Goal: Information Seeking & Learning: Learn about a topic

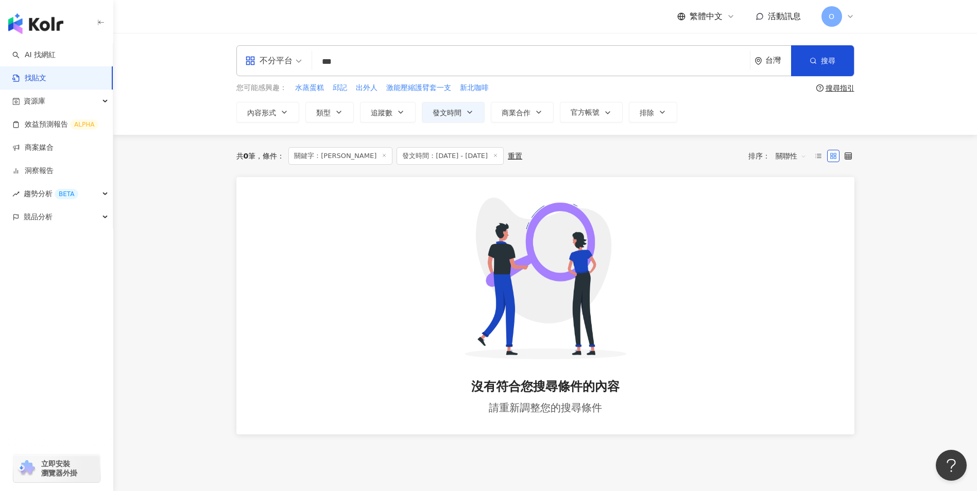
click at [381, 153] on icon at bounding box center [383, 155] width 5 height 5
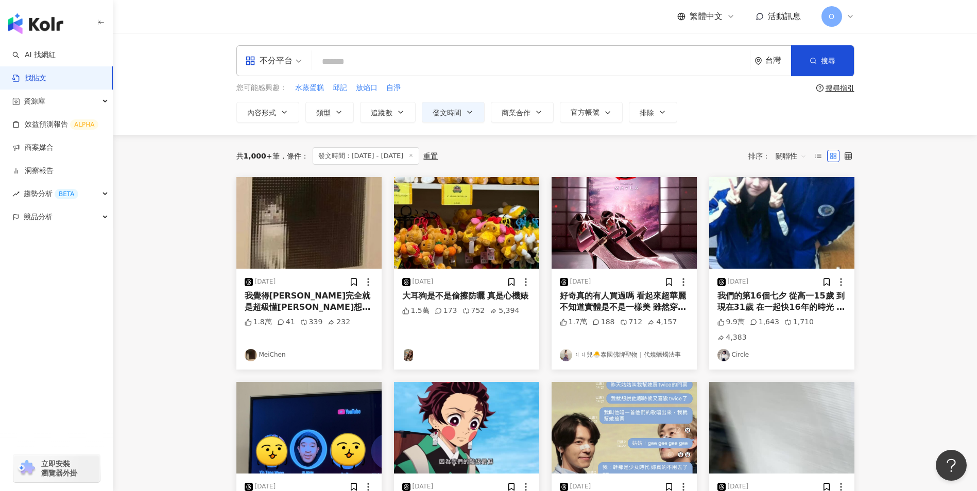
click at [411, 69] on input "search" at bounding box center [530, 61] width 429 height 22
paste input "**"
type input "**"
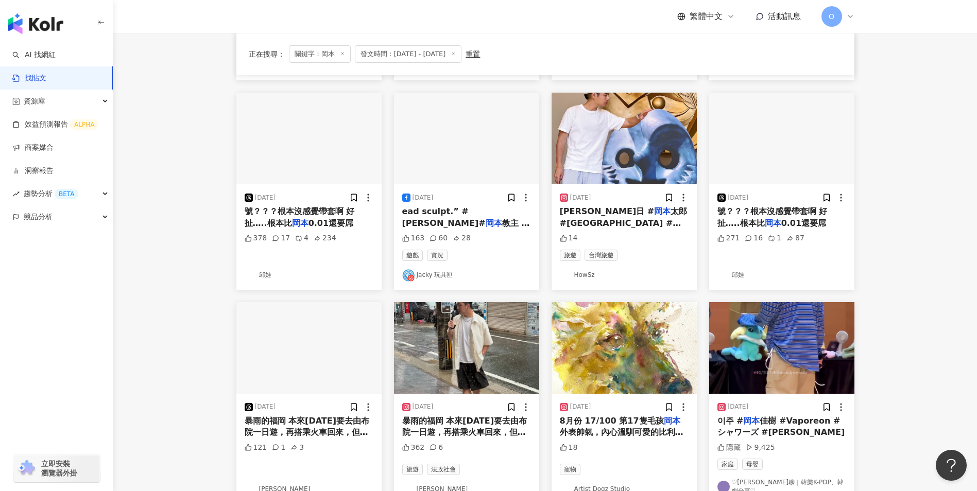
scroll to position [291, 0]
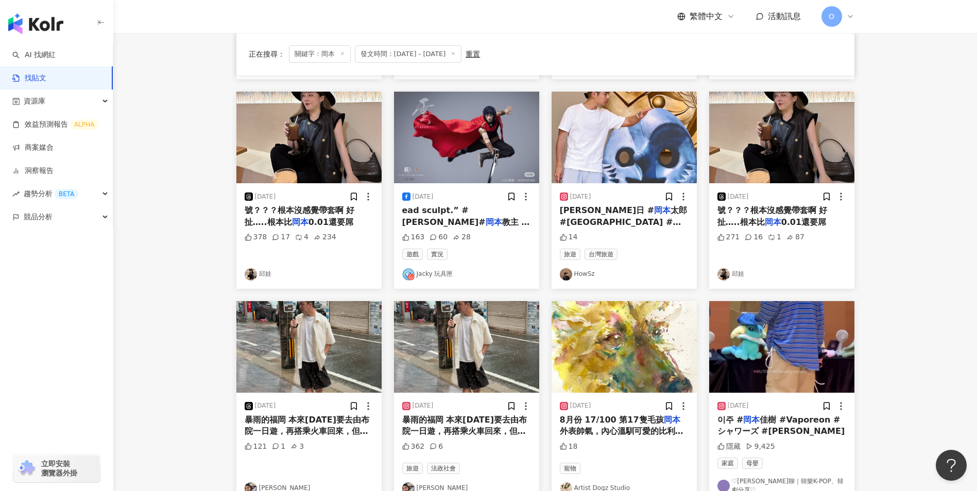
click at [352, 234] on div "378 17 4 234" at bounding box center [309, 247] width 129 height 30
click at [335, 211] on span "號？？？根本沒感覺帶套啊 好扯…..根本比" at bounding box center [300, 215] width 110 height 21
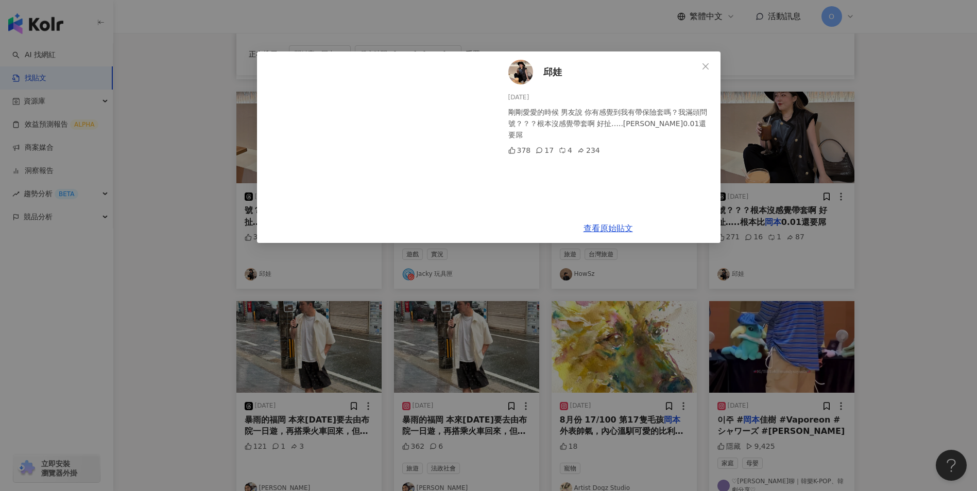
click at [709, 61] on button "Close" at bounding box center [705, 66] width 21 height 21
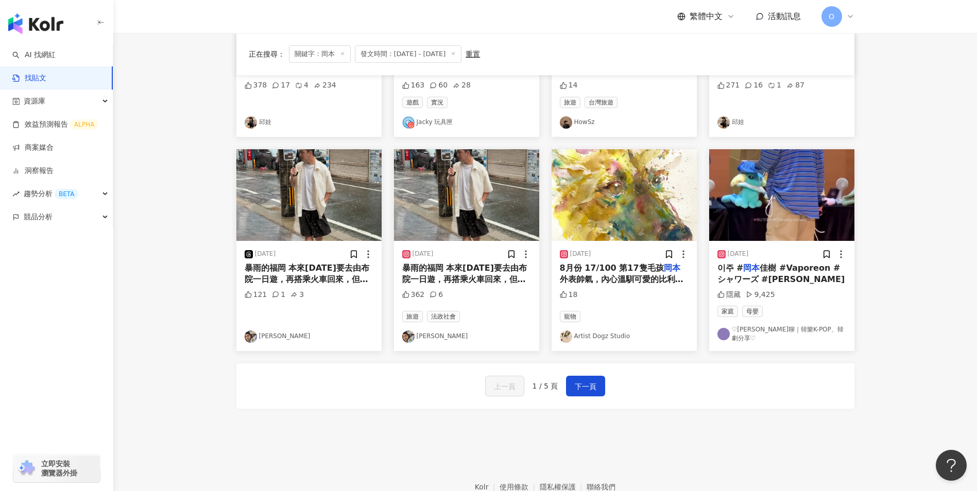
scroll to position [444, 0]
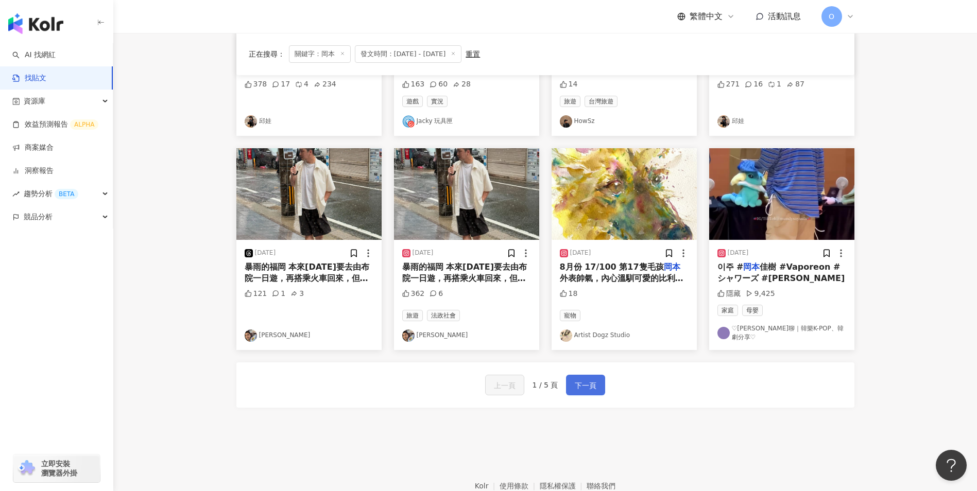
click at [573, 390] on button "下一頁" at bounding box center [585, 385] width 39 height 21
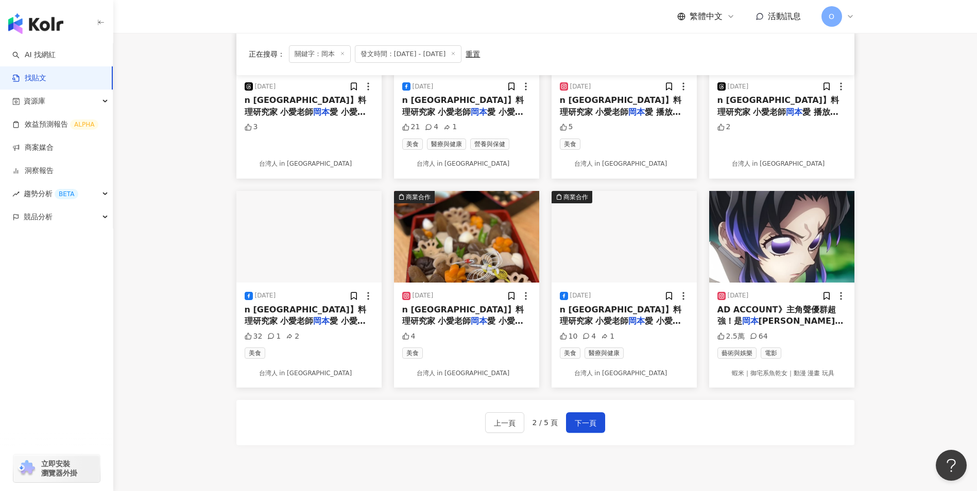
scroll to position [402, 0]
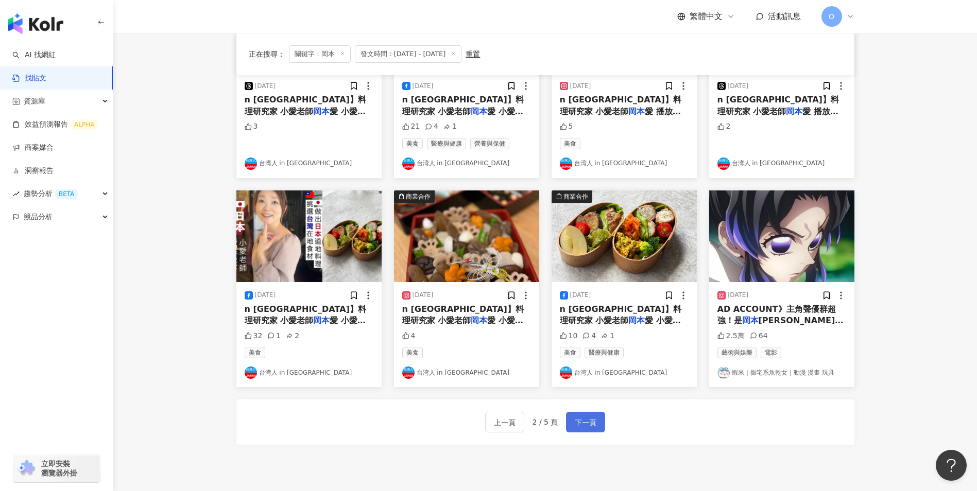
click at [578, 423] on span "下一頁" at bounding box center [585, 422] width 22 height 12
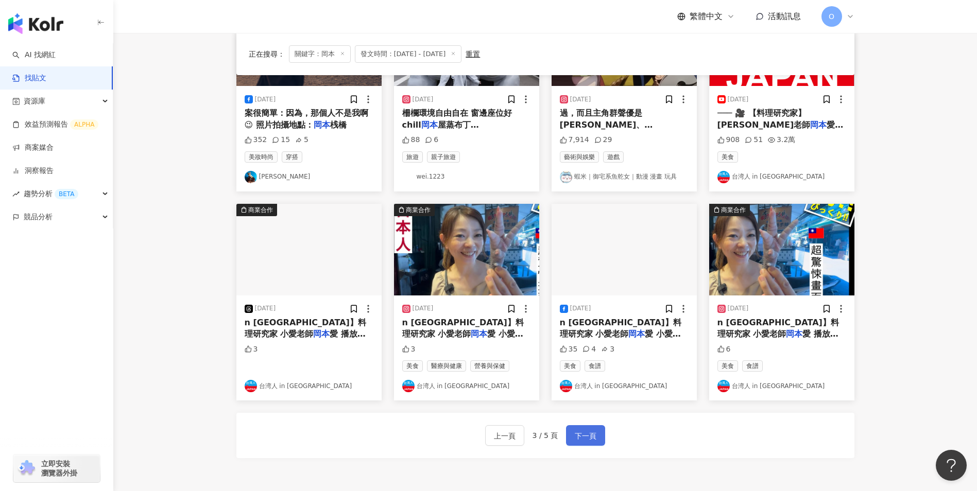
scroll to position [389, 0]
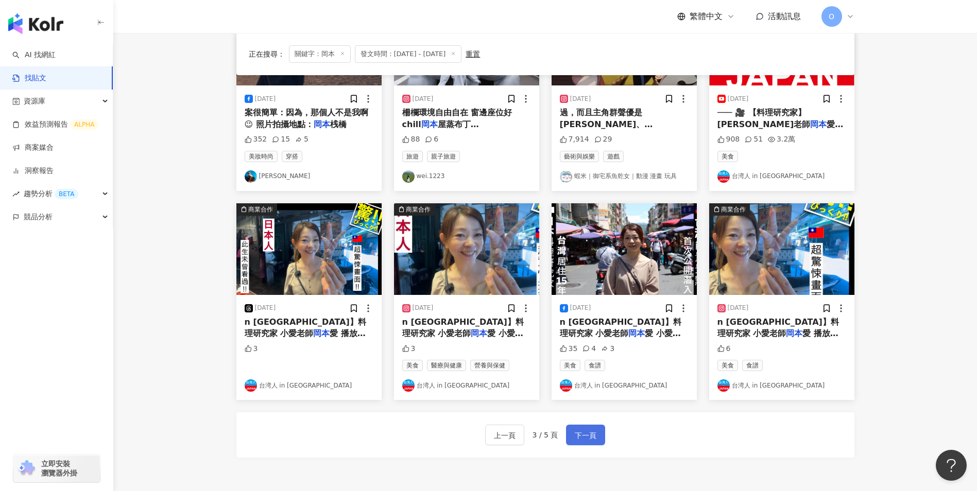
click at [577, 438] on span "下一頁" at bounding box center [585, 435] width 22 height 12
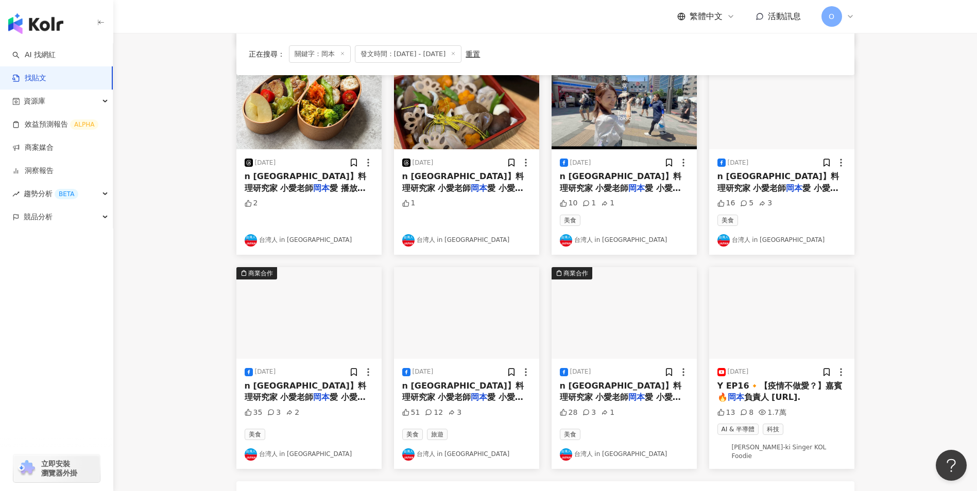
scroll to position [376, 0]
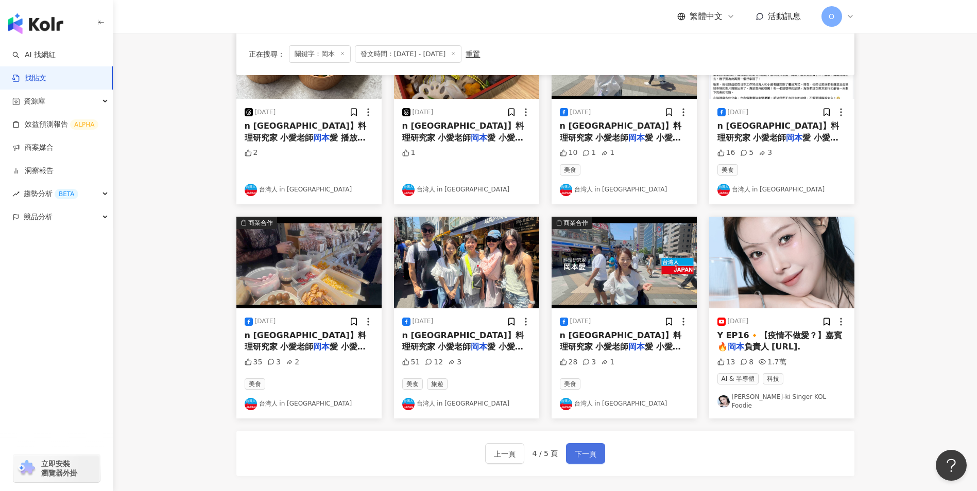
click at [580, 448] on span "下一頁" at bounding box center [585, 454] width 22 height 12
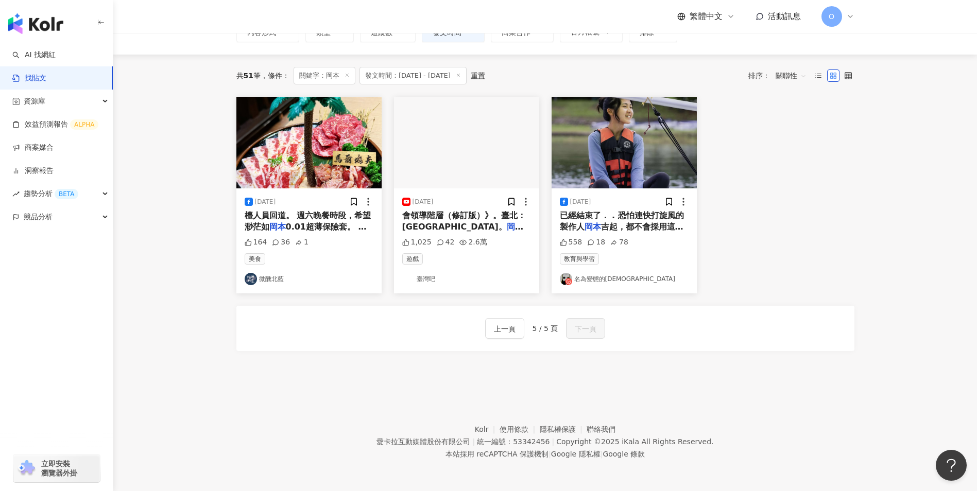
scroll to position [0, 0]
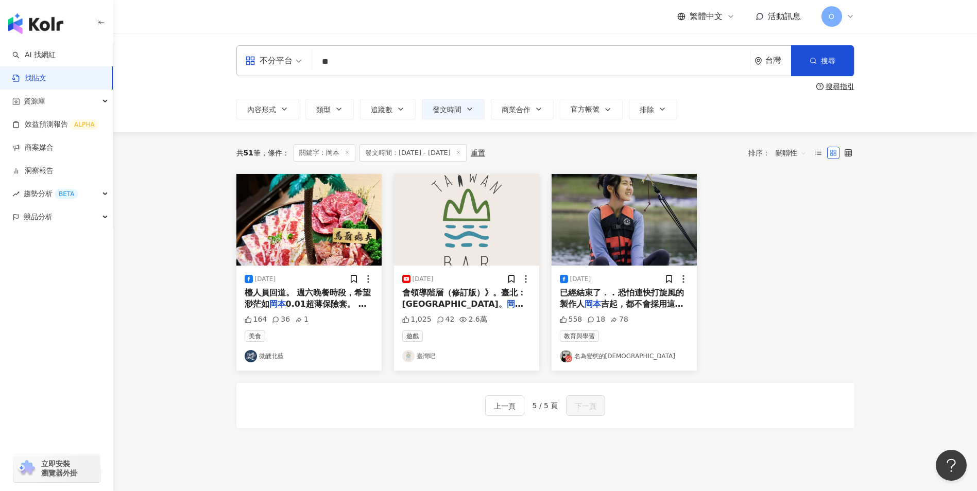
drag, startPoint x: 347, startPoint y: 153, endPoint x: 356, endPoint y: 119, distance: 35.6
click at [347, 153] on icon at bounding box center [346, 152] width 5 height 5
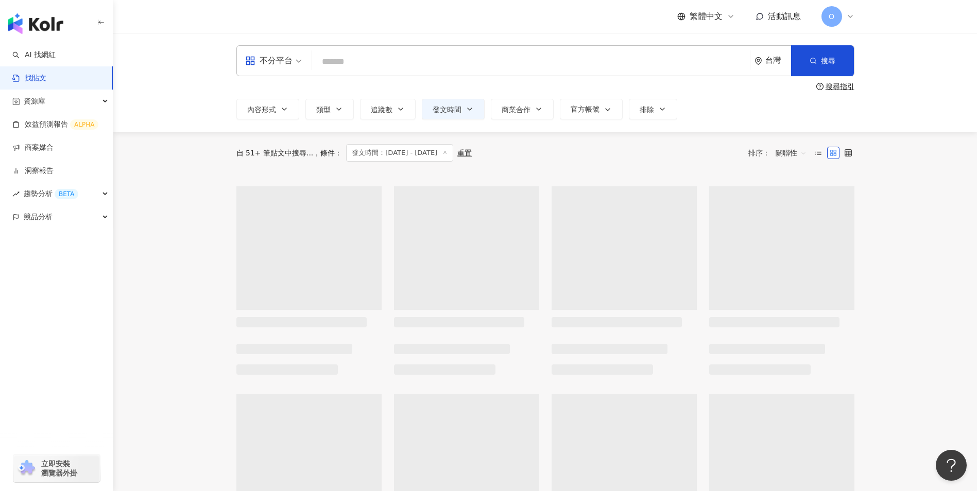
click at [360, 68] on input "search" at bounding box center [530, 61] width 429 height 22
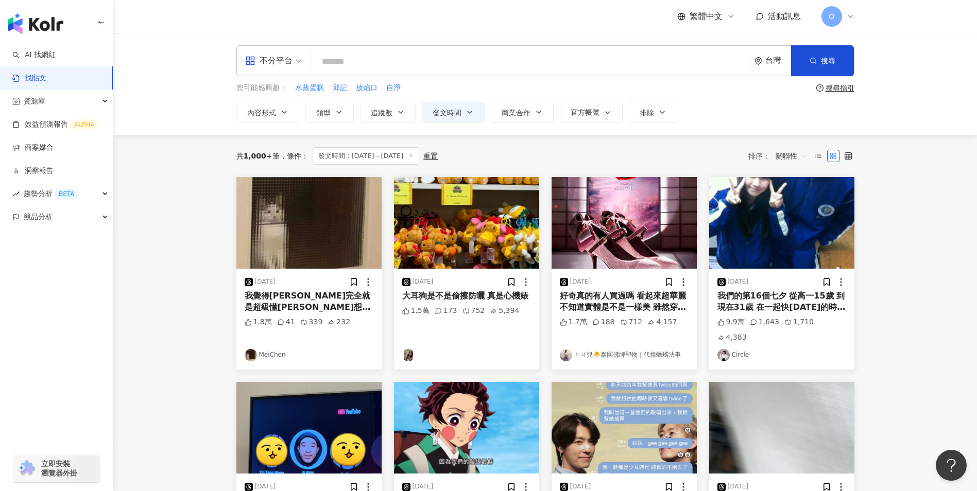
paste input "*********"
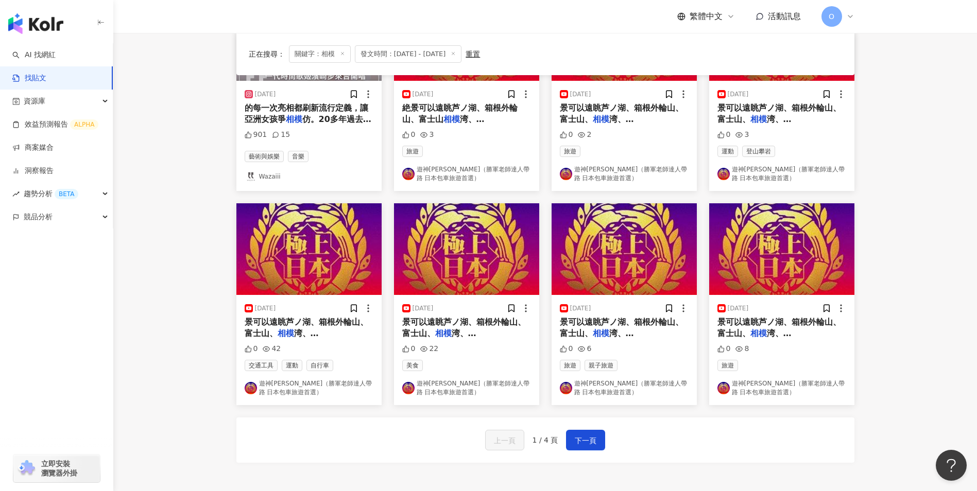
scroll to position [399, 0]
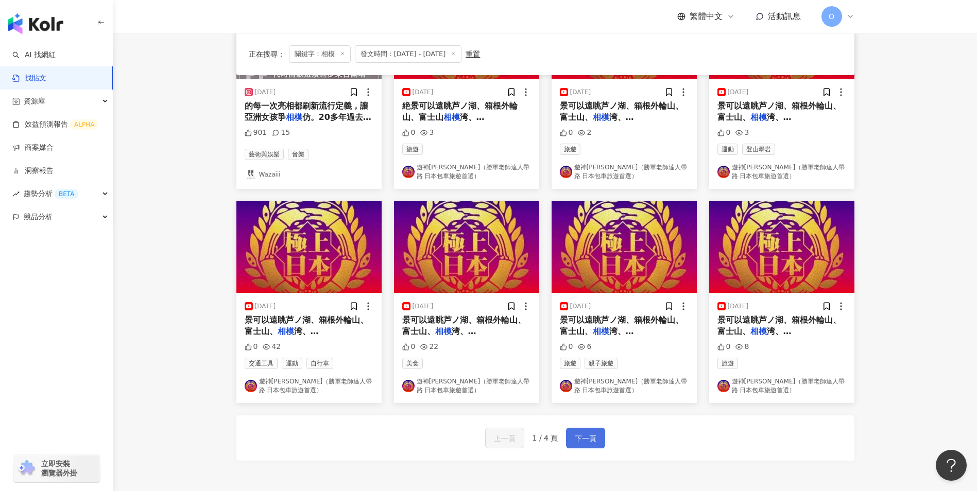
click at [583, 440] on span "下一頁" at bounding box center [585, 438] width 22 height 12
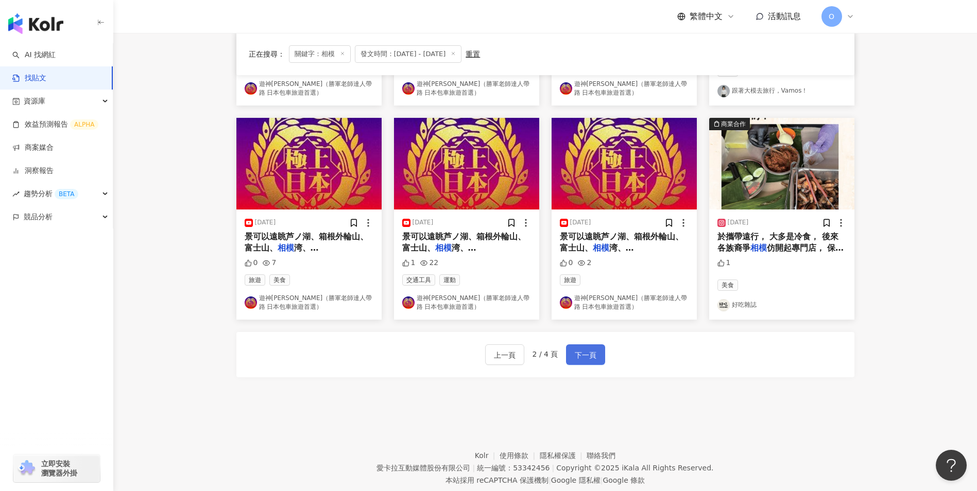
scroll to position [514, 0]
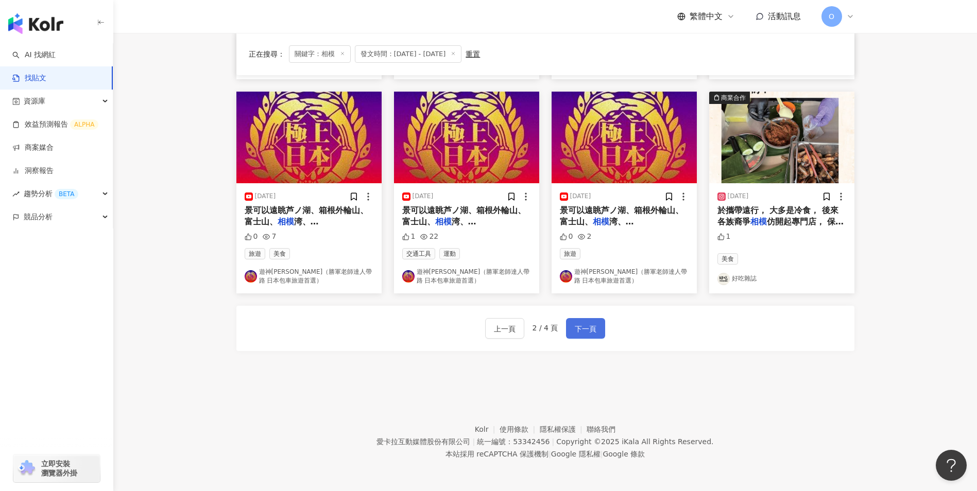
click at [589, 324] on span "下一頁" at bounding box center [585, 329] width 22 height 12
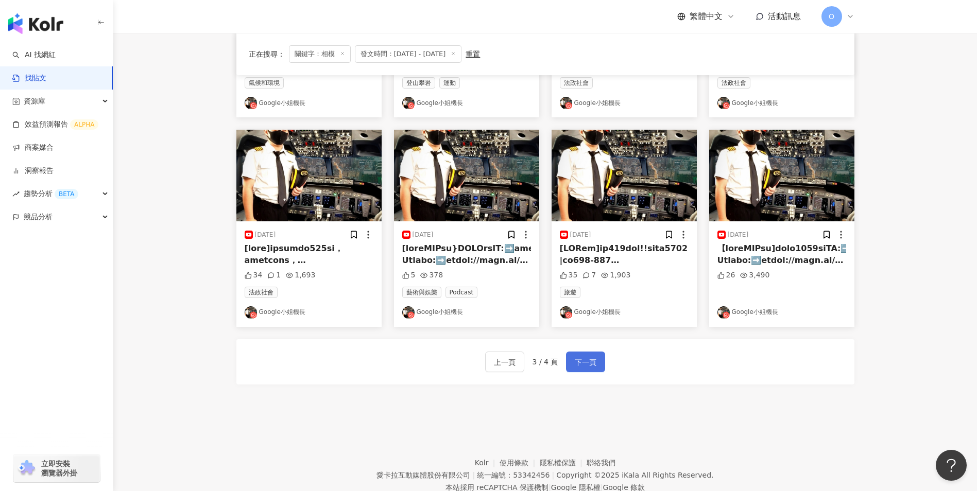
scroll to position [499, 0]
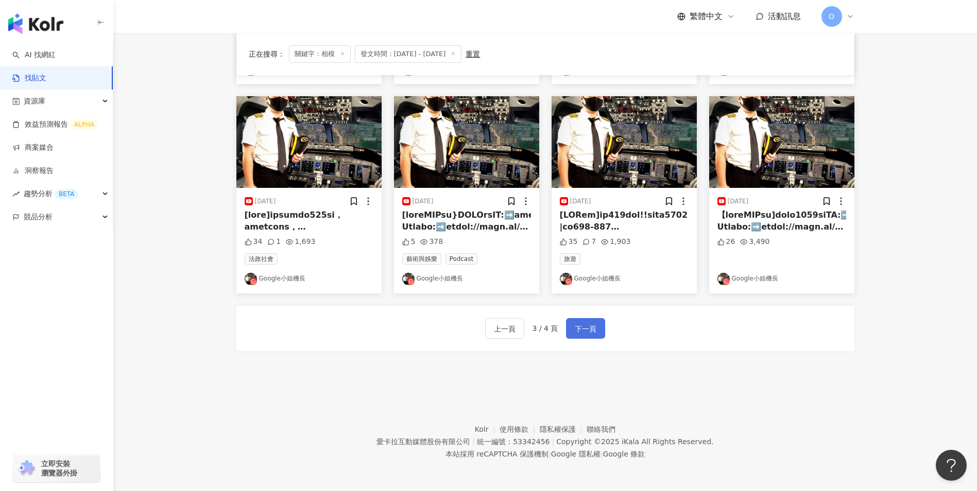
click at [588, 323] on span "下一頁" at bounding box center [585, 329] width 22 height 12
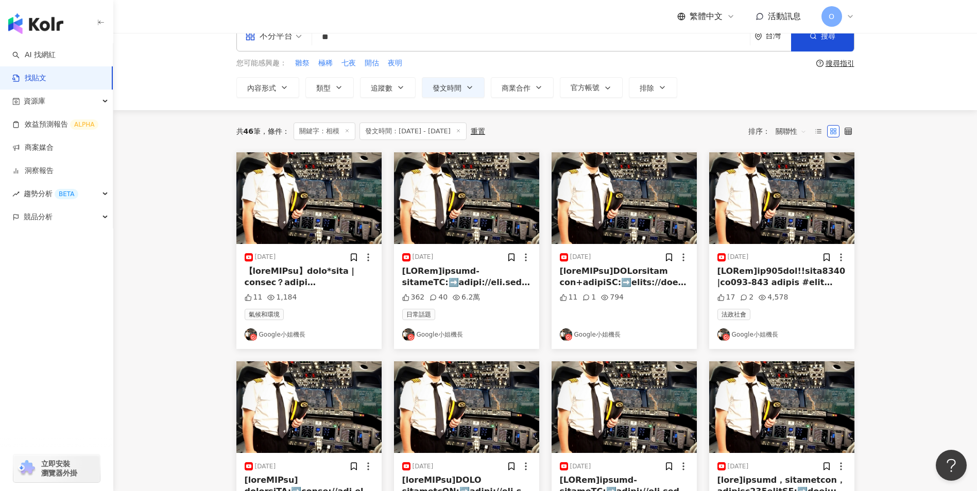
scroll to position [0, 0]
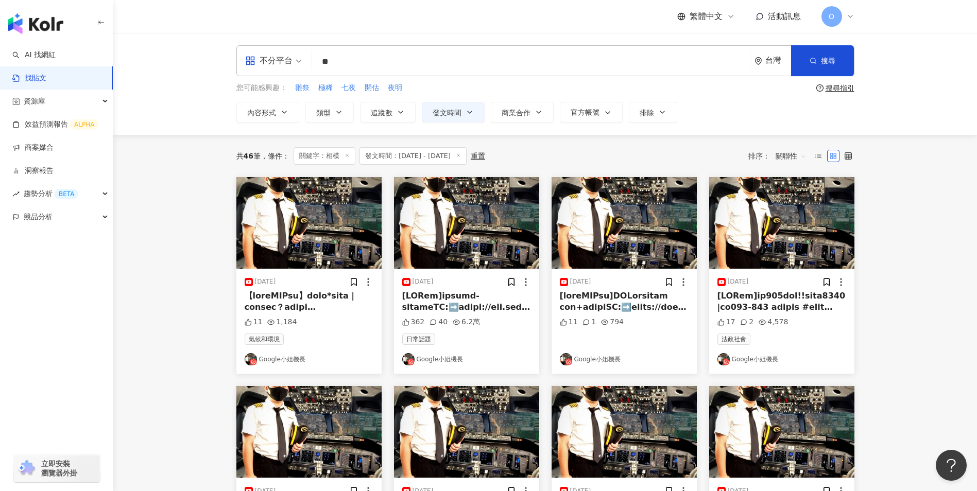
drag, startPoint x: 360, startPoint y: 60, endPoint x: 292, endPoint y: 68, distance: 68.4
click at [292, 66] on div "不分平台 相模 ** 台灣 搜尋" at bounding box center [545, 60] width 618 height 31
paste input "*******"
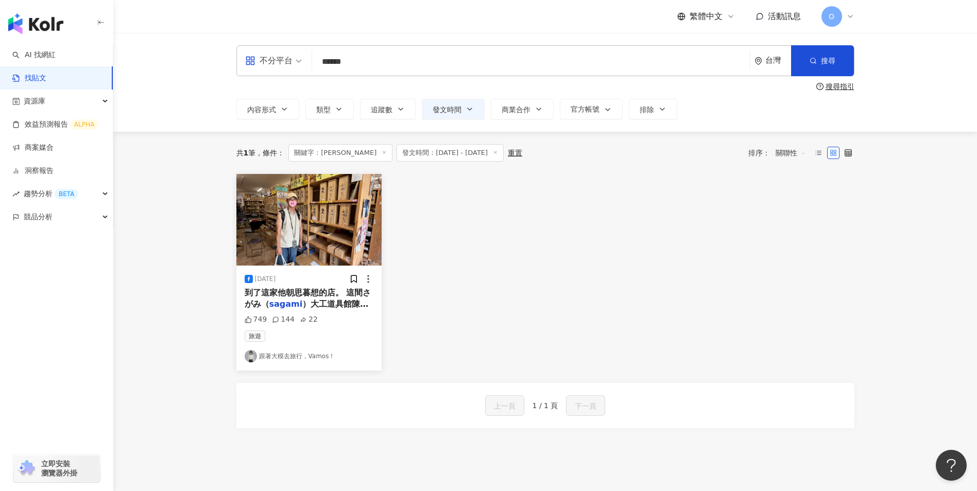
drag, startPoint x: 373, startPoint y: 63, endPoint x: 309, endPoint y: 69, distance: 64.1
click at [309, 69] on div "不分平台 Sagami ****** 台灣 搜尋 searchOperator 插入語法 完全符合 "" 聯集 OR 交集 AND 排除 - 群組 {}" at bounding box center [545, 60] width 618 height 31
type input "*"
type input "*******"
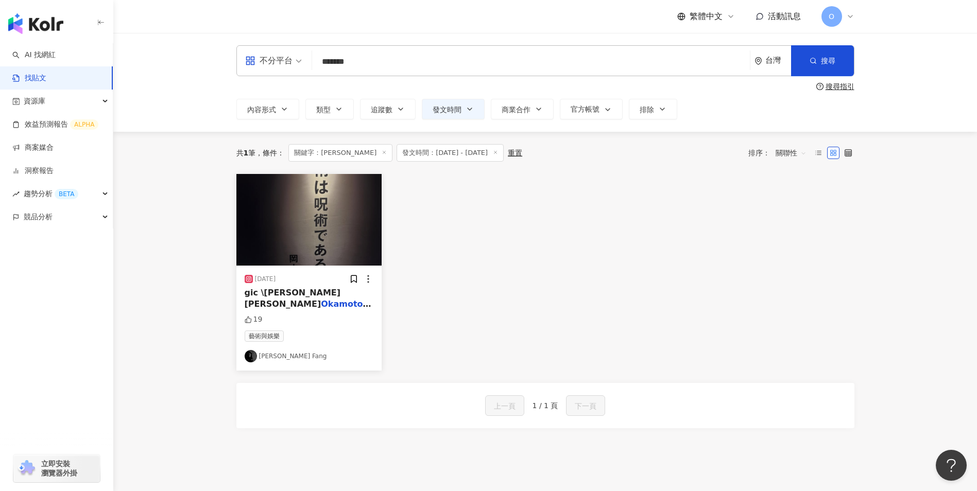
click at [381, 151] on icon at bounding box center [383, 152] width 5 height 5
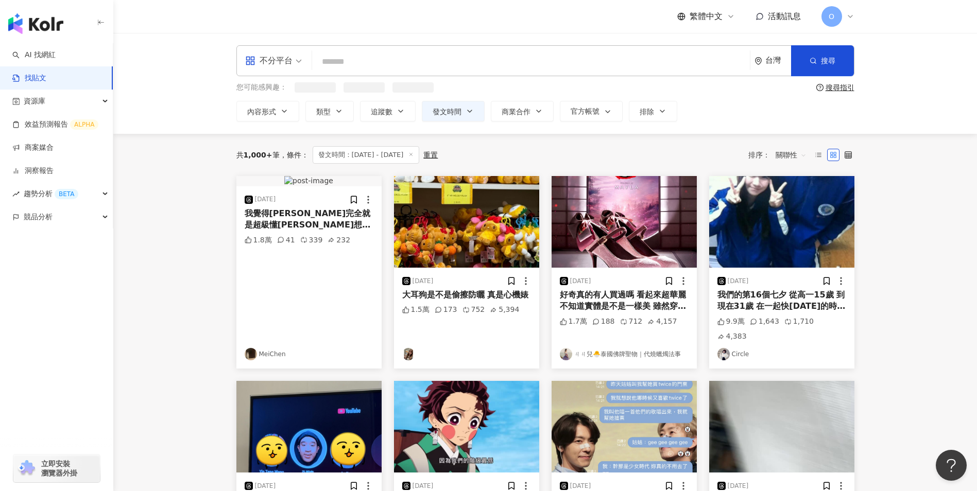
click at [363, 64] on input "search" at bounding box center [530, 61] width 429 height 22
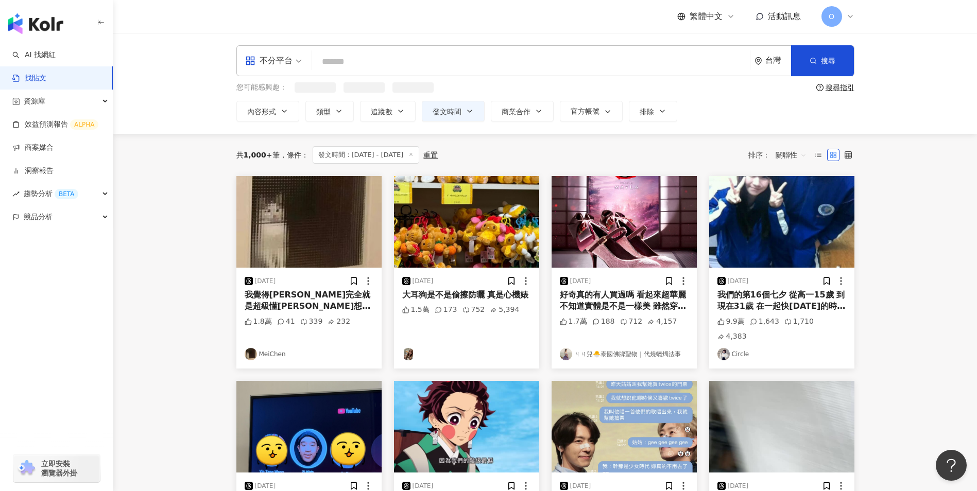
paste input "*******"
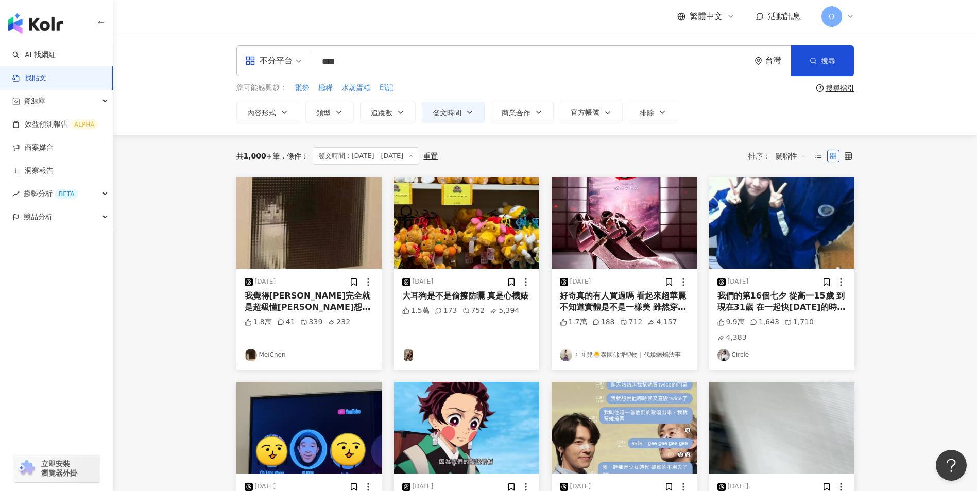
type input "****"
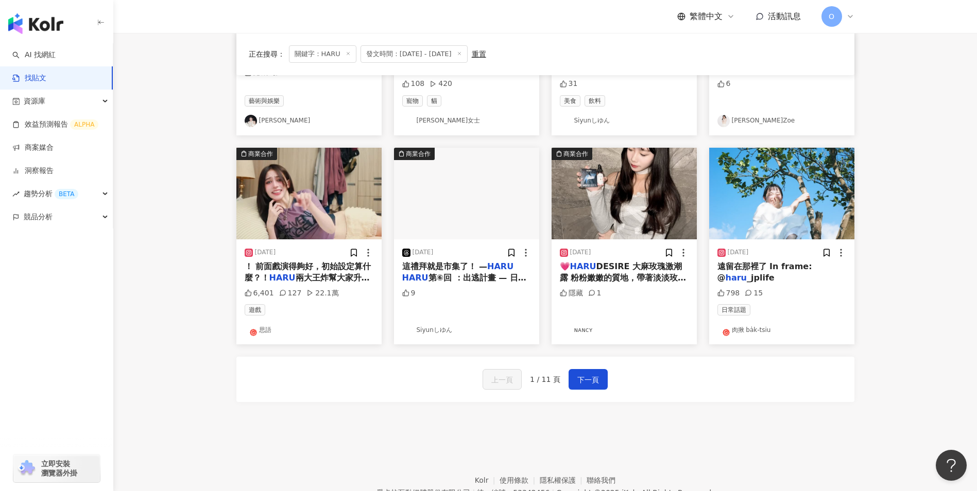
scroll to position [445, 0]
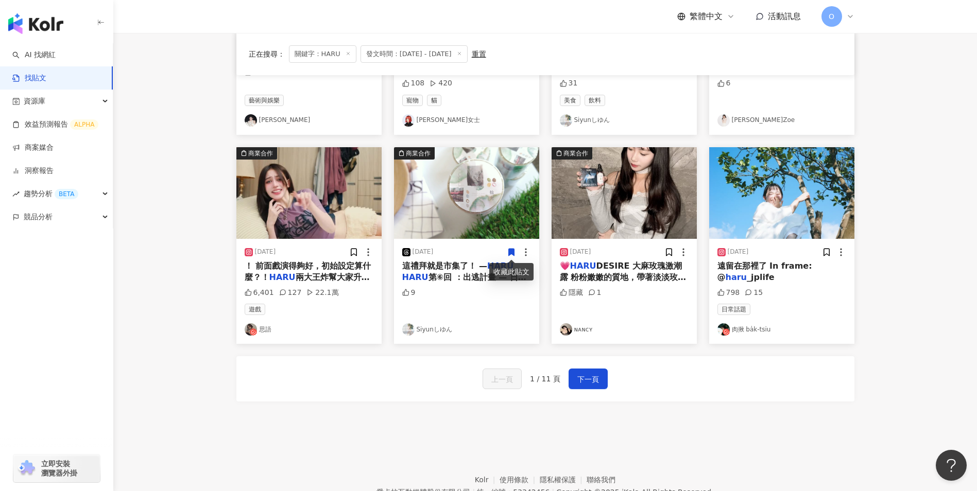
click at [335, 279] on span "兩大王炸幫大家升級再進化～ O" at bounding box center [307, 282] width 125 height 21
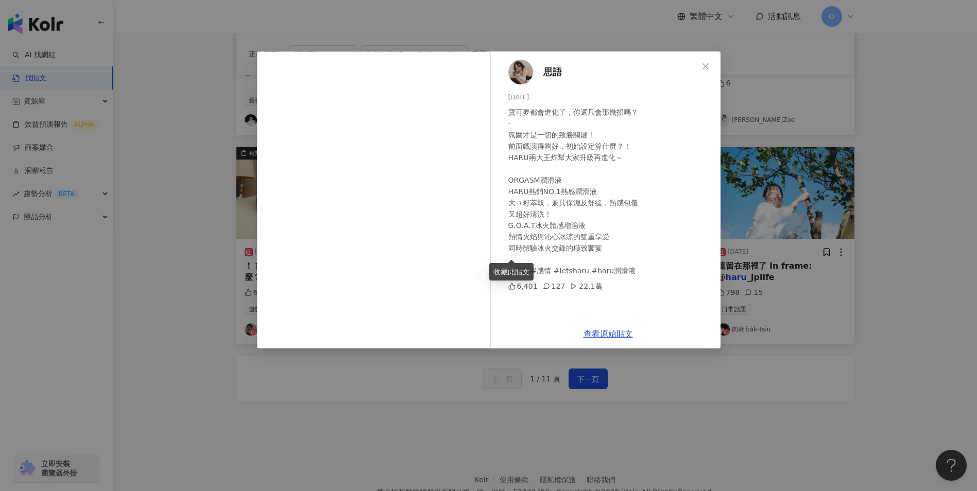
click at [661, 198] on div "寶可夢都會進化了，你還只會那幾招嗎？ - 氛圍才是一切的致勝關鍵！ 前面戲演得夠好，初始設定算什麼？！ HARU兩大王炸幫大家升級再進化～ ORGASM潤滑液…" at bounding box center [610, 192] width 204 height 170
click at [600, 335] on link "查看原始貼文" at bounding box center [607, 334] width 49 height 10
click at [703, 63] on icon "close" at bounding box center [705, 66] width 6 height 6
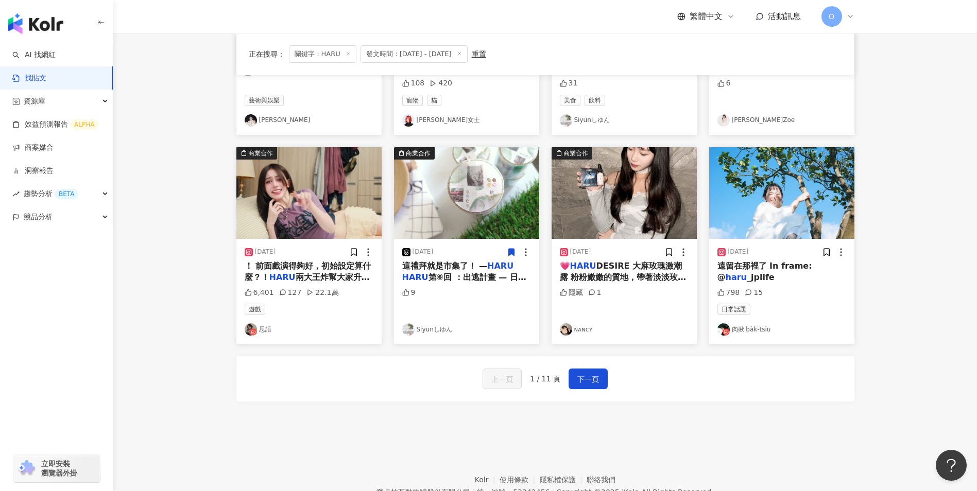
click at [608, 274] on span "DESIRE 大麻玫瑰激潮露 粉粉嫩嫩的質地，帶著淡淡玫瑰香，很有氛圍感。用的時候會有溫熱感慢慢蔓延，讓整個情緒更容易進入狀態～裡面還有冬蟲夏草跟靈芝成分，既…" at bounding box center [623, 346] width 127 height 171
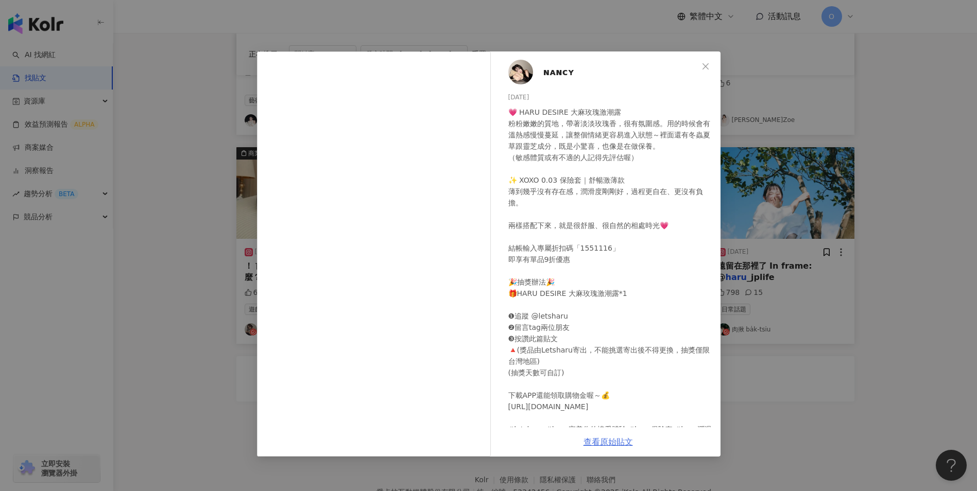
click at [606, 440] on link "查看原始貼文" at bounding box center [607, 442] width 49 height 10
click at [700, 66] on span "Close" at bounding box center [705, 66] width 21 height 8
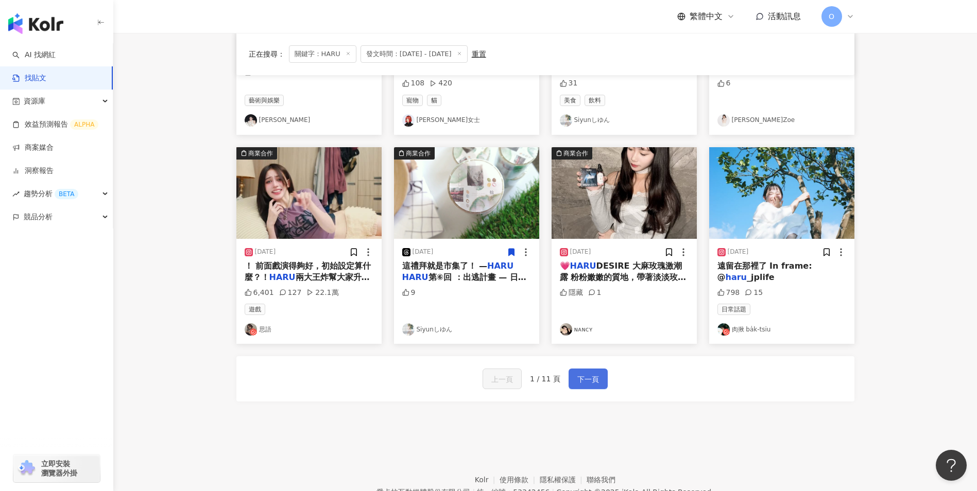
click at [587, 380] on span "下一頁" at bounding box center [588, 379] width 22 height 12
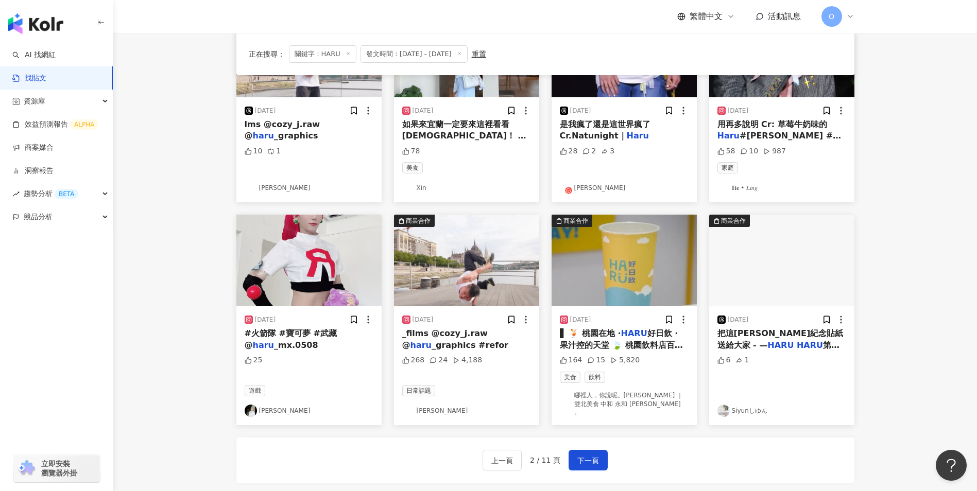
scroll to position [412, 0]
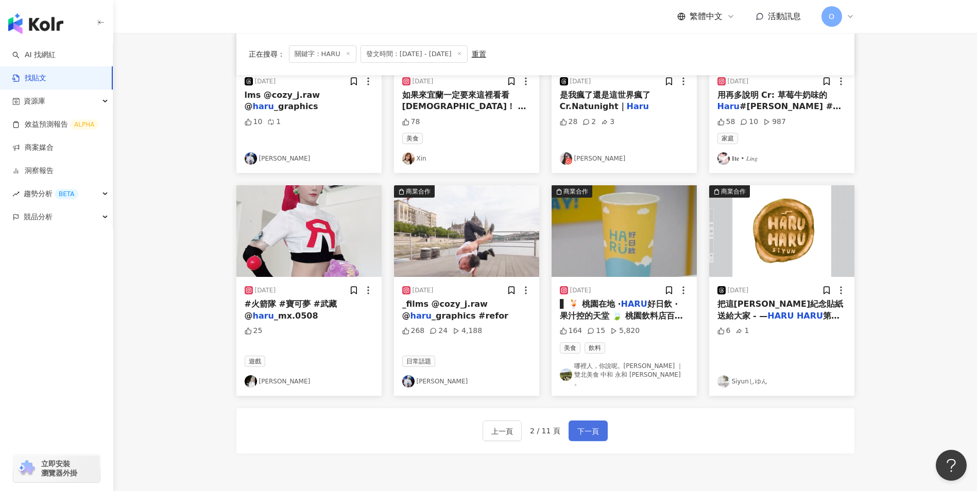
click at [584, 425] on span "下一頁" at bounding box center [588, 431] width 22 height 12
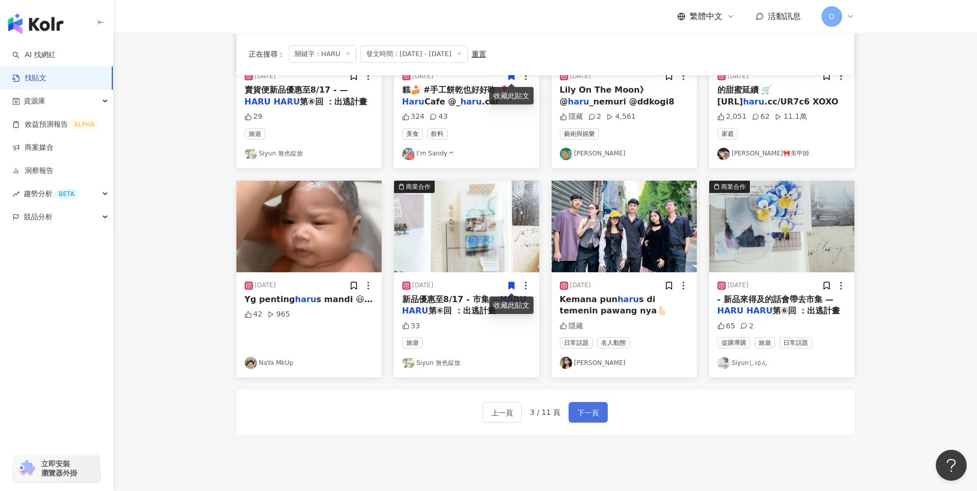
click at [578, 415] on span "下一頁" at bounding box center [588, 413] width 22 height 12
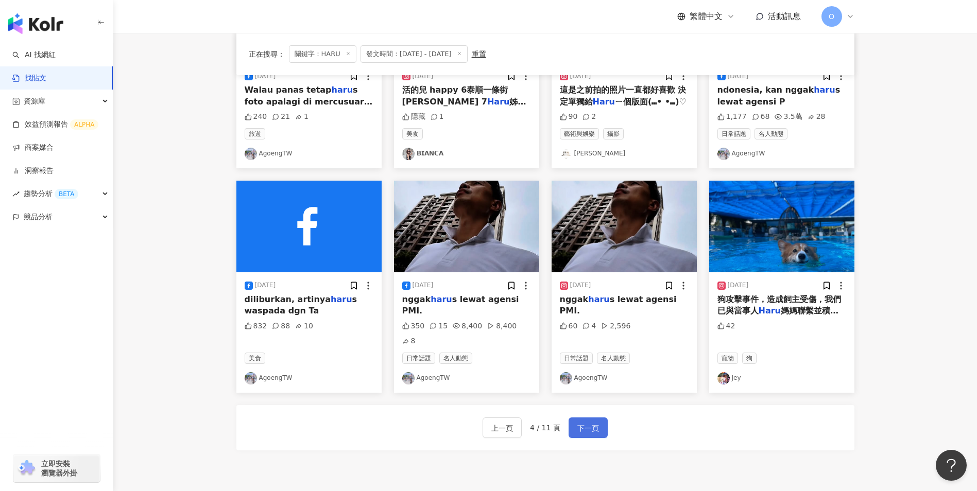
click at [591, 422] on span "下一頁" at bounding box center [588, 428] width 22 height 12
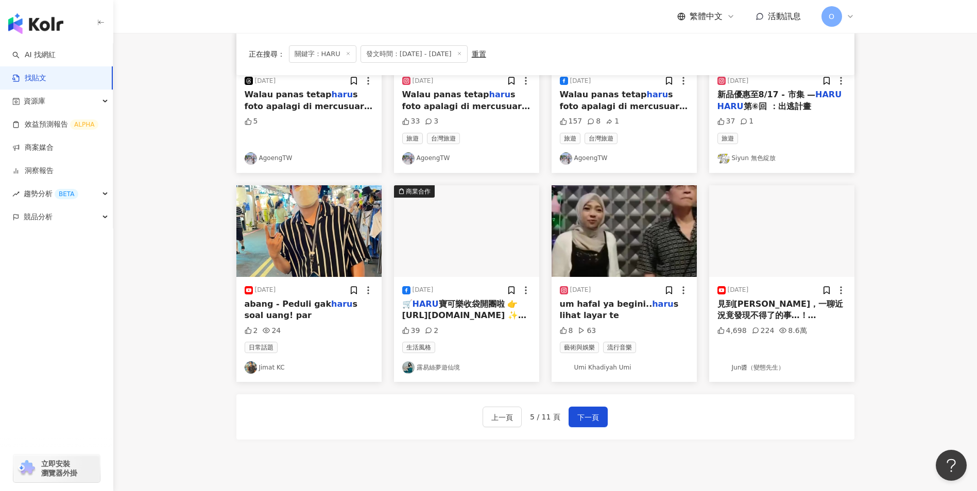
scroll to position [408, 0]
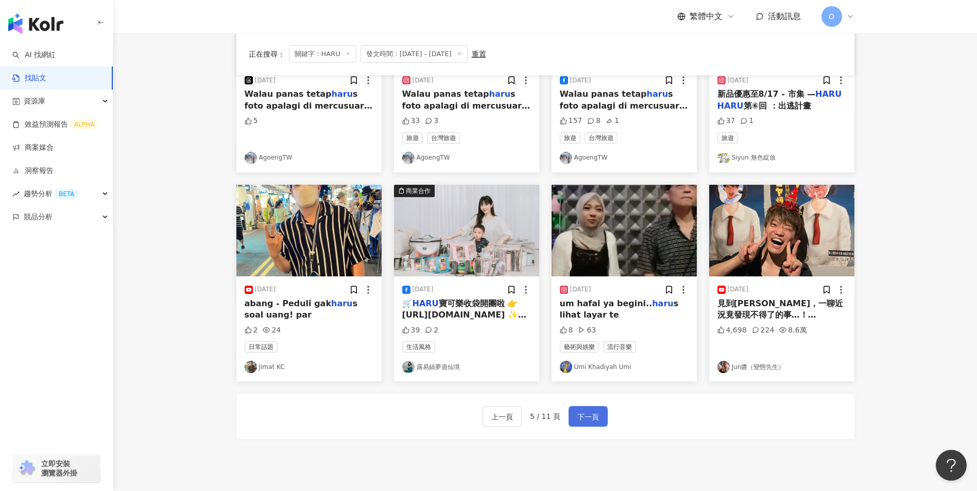
click at [589, 422] on span "下一頁" at bounding box center [588, 417] width 22 height 12
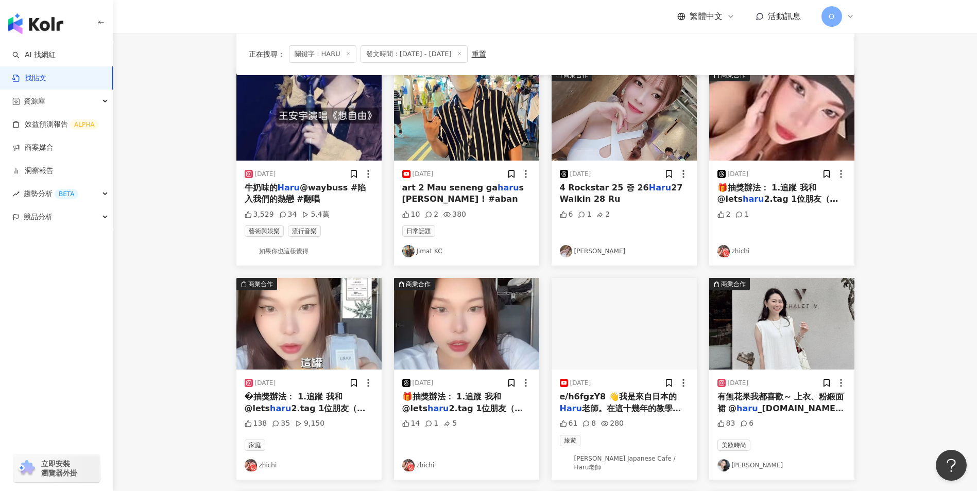
scroll to position [104, 0]
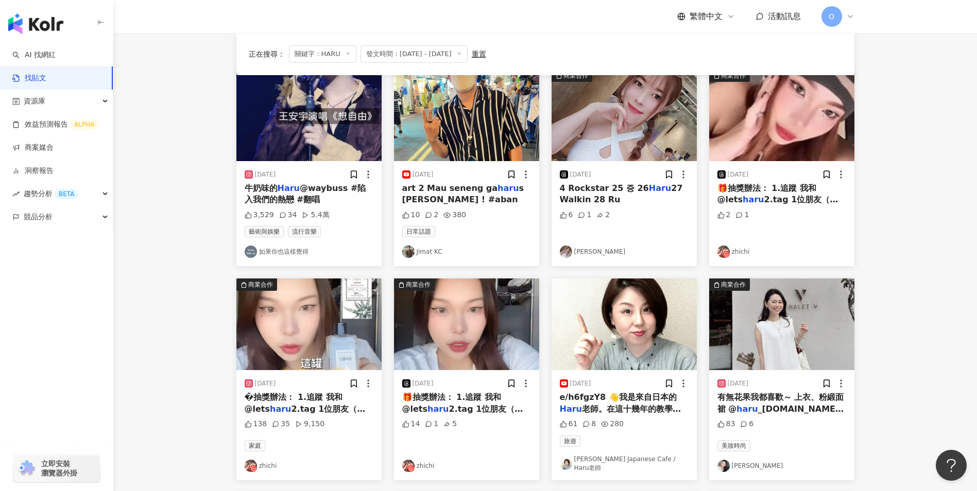
click at [325, 202] on div "牛奶味的 Haru @waybuss #陷入我們的熱戀 #翻唱" at bounding box center [309, 194] width 129 height 23
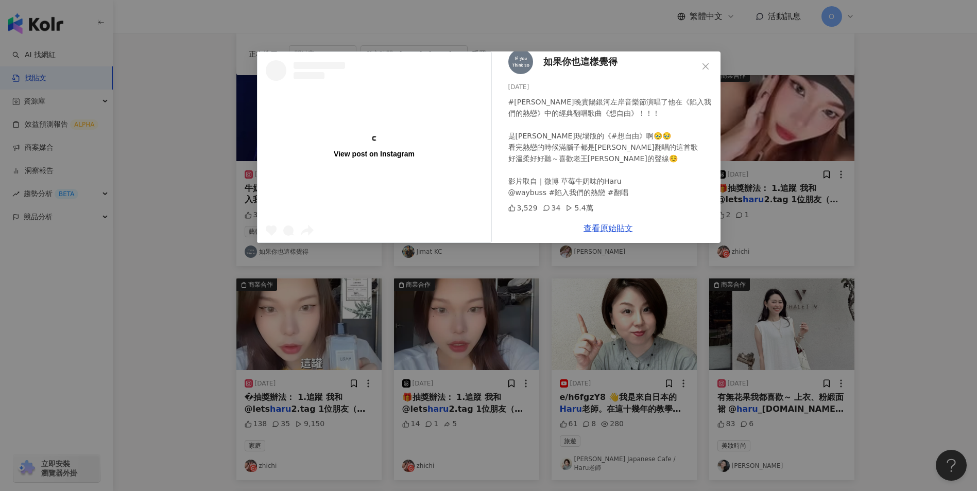
scroll to position [0, 0]
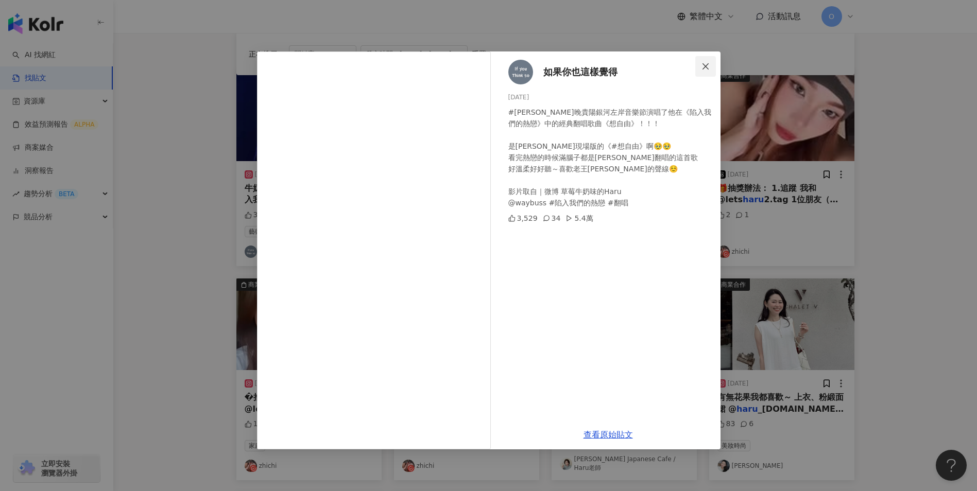
click at [701, 61] on button "Close" at bounding box center [705, 66] width 21 height 21
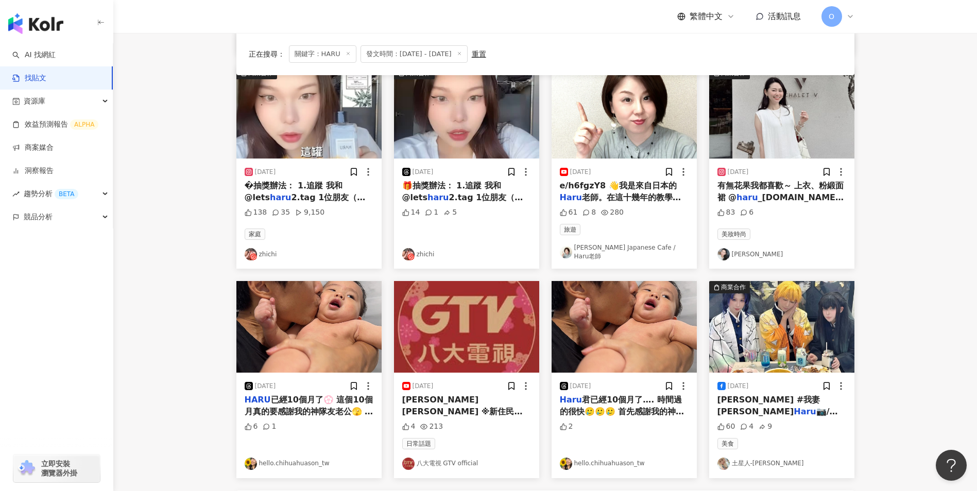
scroll to position [316, 0]
click at [332, 199] on span "2.tag 1位朋友（不可@" at bounding box center [305, 203] width 121 height 21
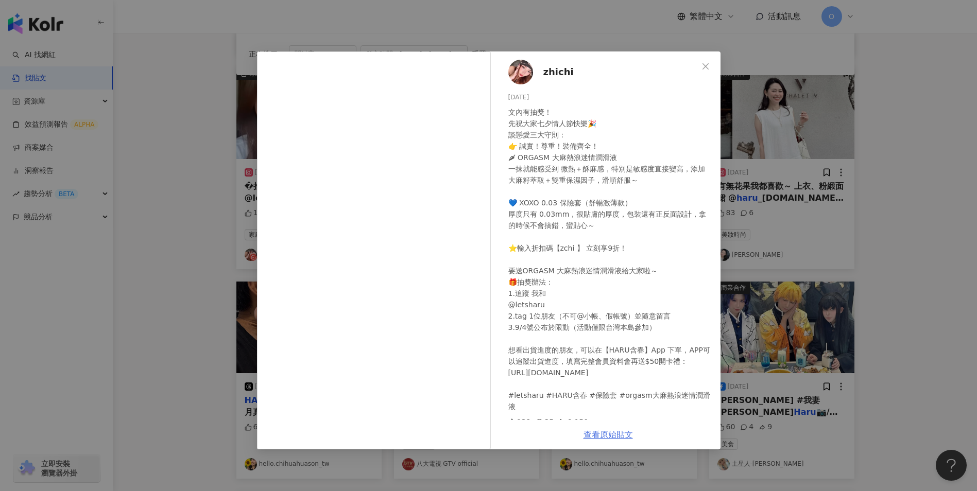
click at [605, 435] on link "查看原始貼文" at bounding box center [607, 435] width 49 height 10
click at [704, 68] on icon "close" at bounding box center [705, 66] width 6 height 6
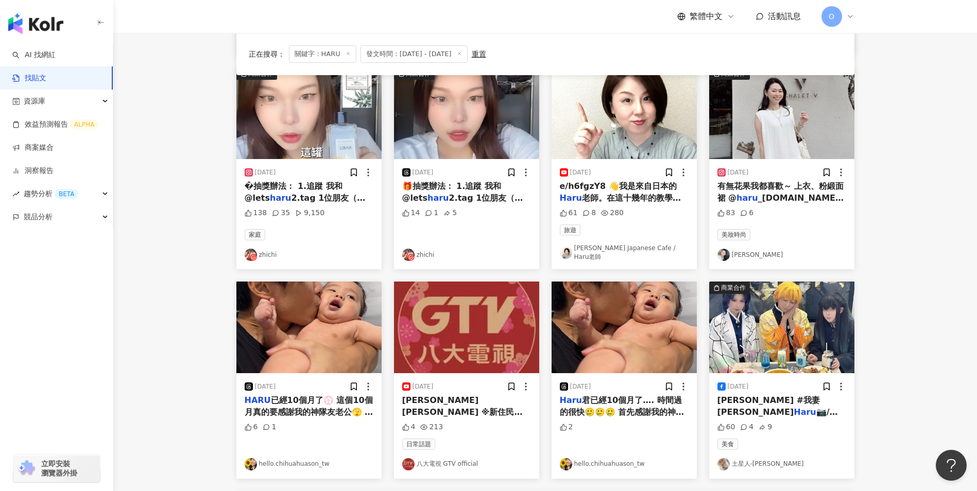
click at [478, 204] on div "[DATE] 🎁抽獎辦法： 1.追蹤 我和@lets haru 2.tag 1位朋友（不可@小 14 1 5 zhichi" at bounding box center [466, 214] width 145 height 110
click at [473, 196] on span "2.tag 1位朋友（不可@小" at bounding box center [462, 203] width 121 height 21
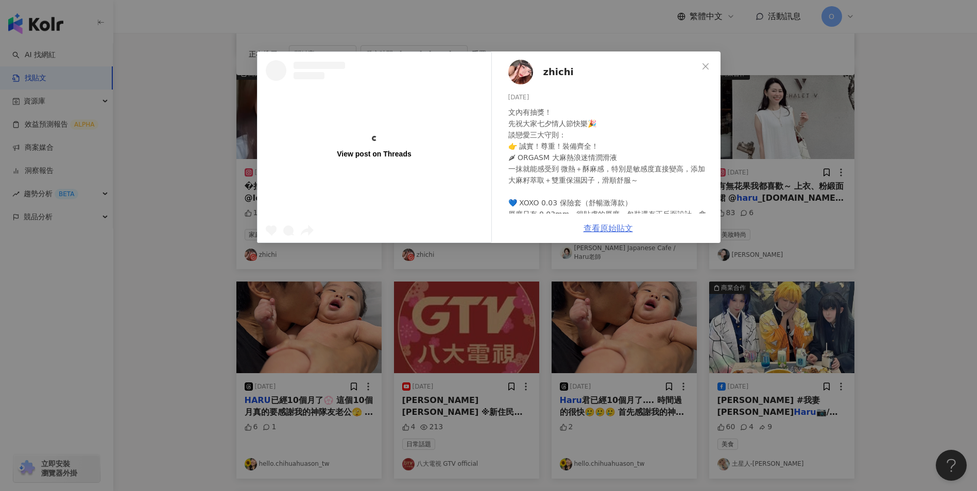
click at [612, 231] on link "查看原始貼文" at bounding box center [607, 228] width 49 height 10
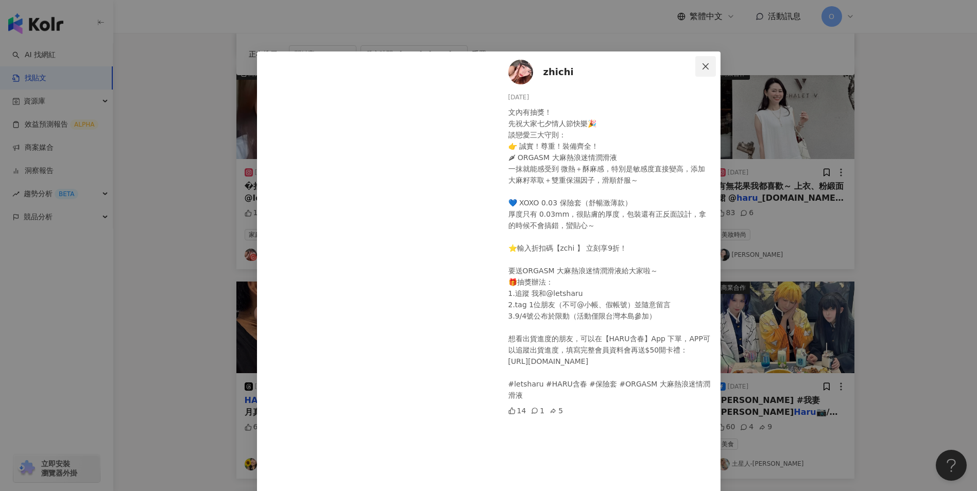
click at [701, 70] on icon "close" at bounding box center [705, 66] width 8 height 8
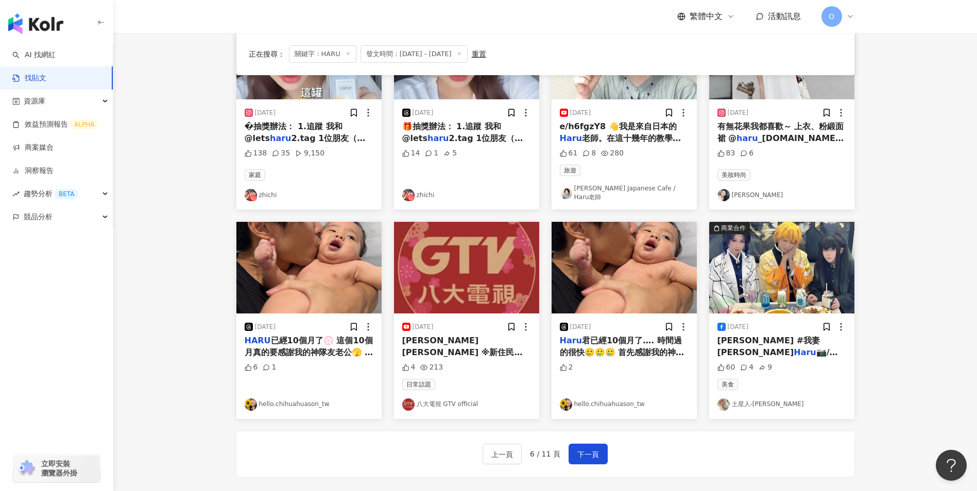
scroll to position [419, 0]
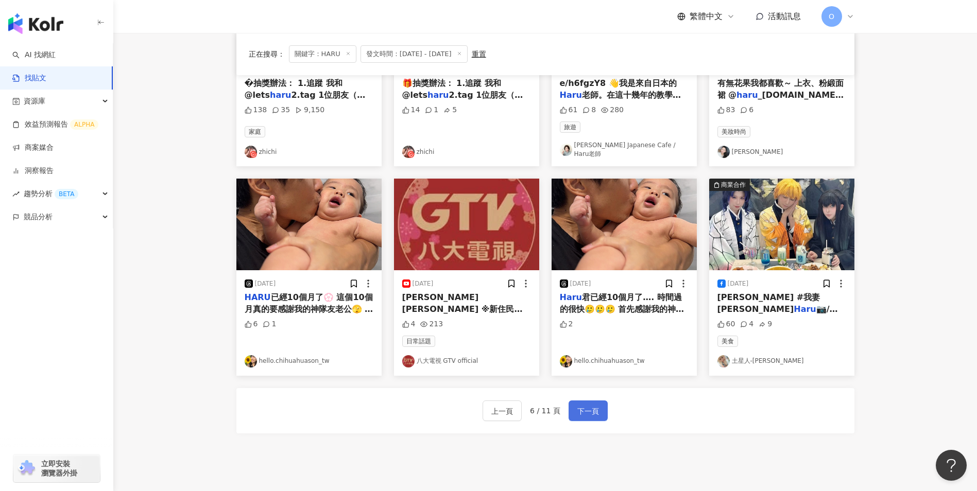
click at [594, 405] on span "下一頁" at bounding box center [588, 411] width 22 height 12
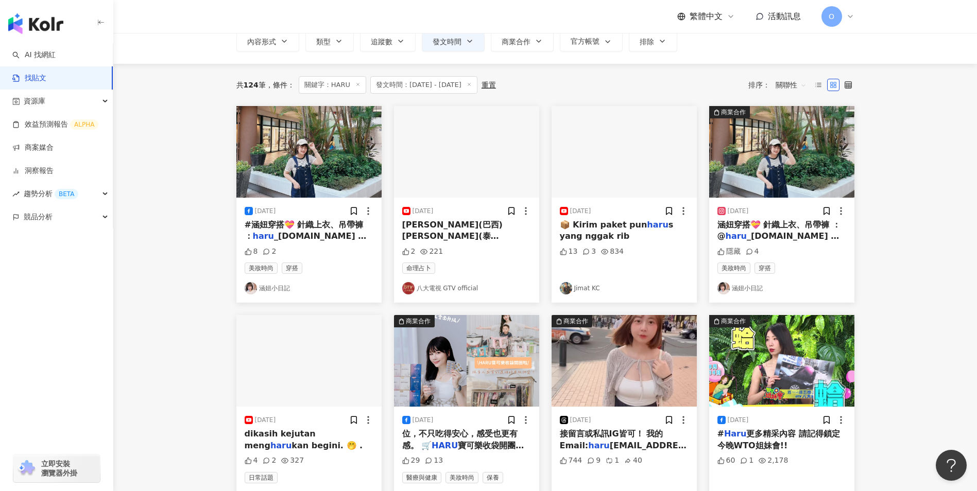
scroll to position [0, 0]
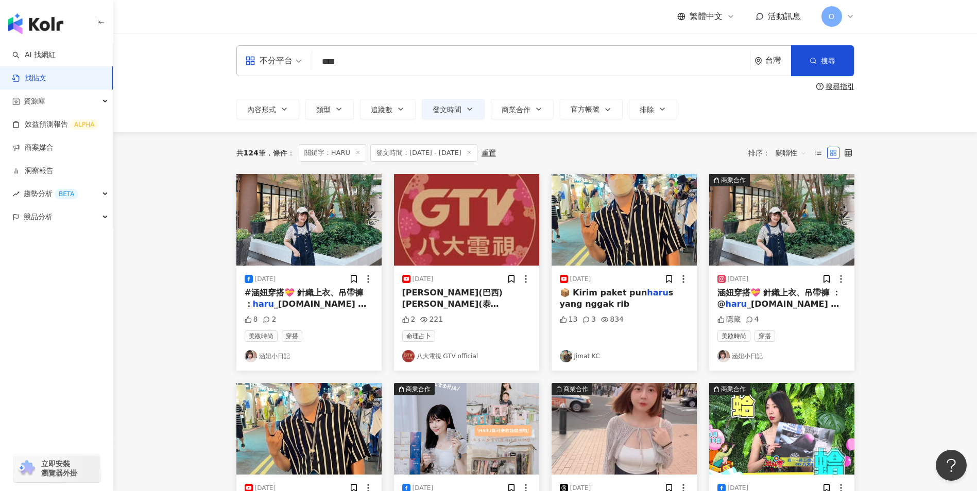
click at [467, 297] on span "[PERSON_NAME](巴西) [PERSON_NAME](泰國)" at bounding box center [452, 304] width 100 height 33
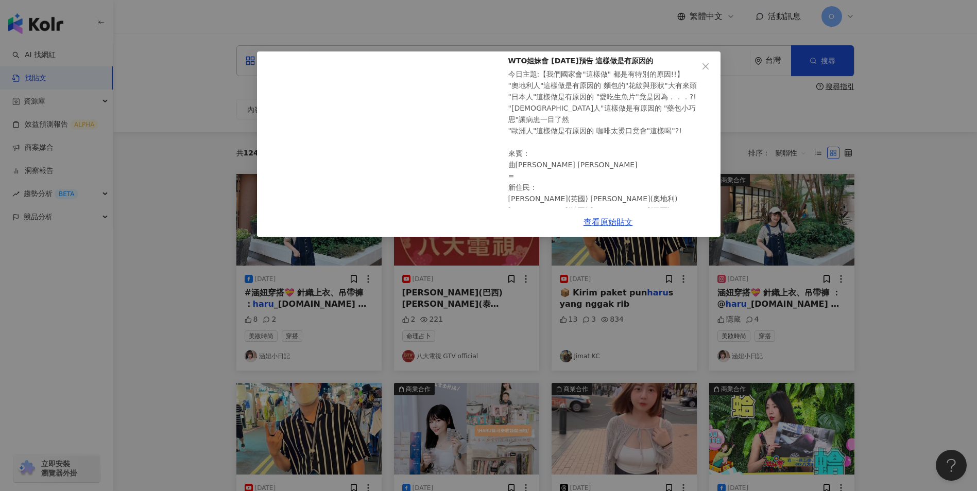
scroll to position [64, 0]
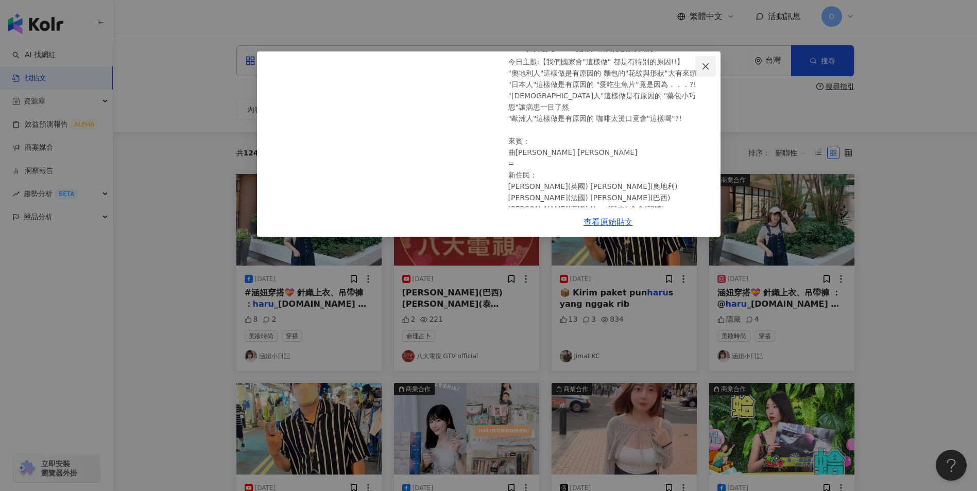
click at [700, 64] on span "Close" at bounding box center [705, 66] width 21 height 8
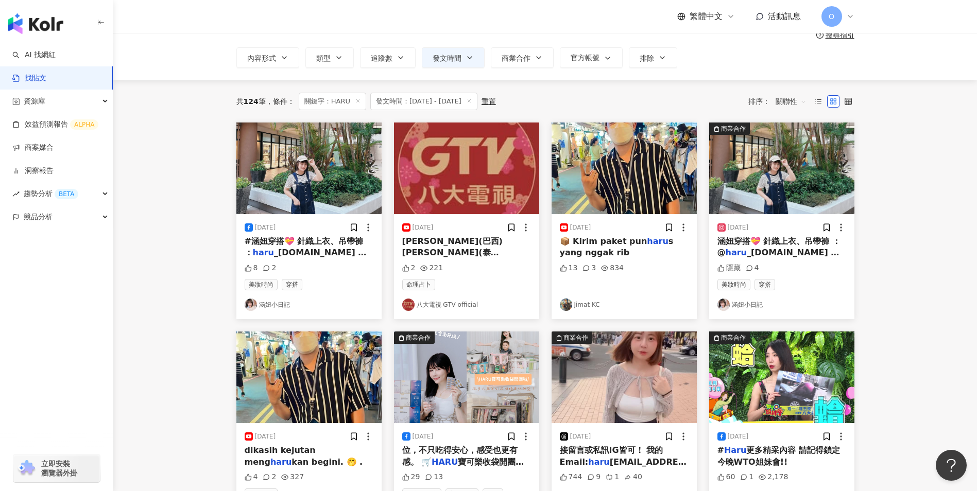
click at [436, 259] on mark "Haru" at bounding box center [425, 264] width 22 height 10
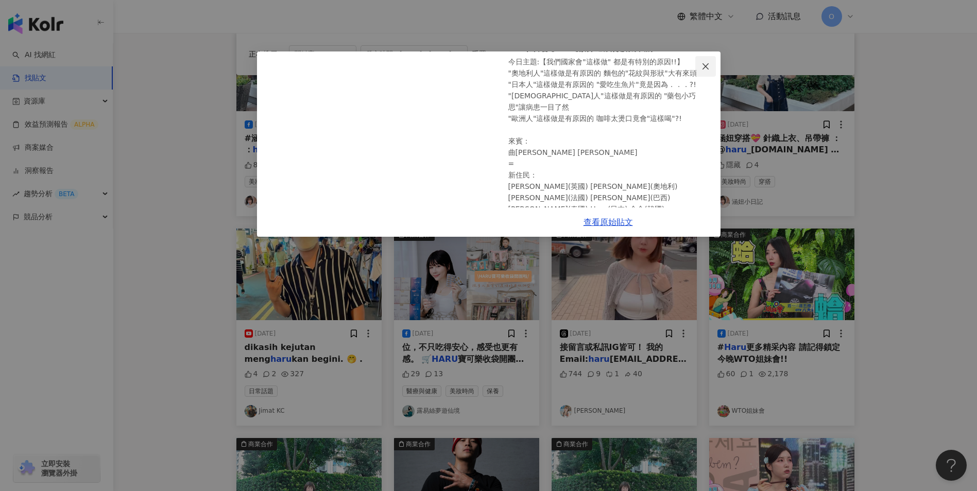
click at [706, 65] on icon "close" at bounding box center [705, 66] width 6 height 6
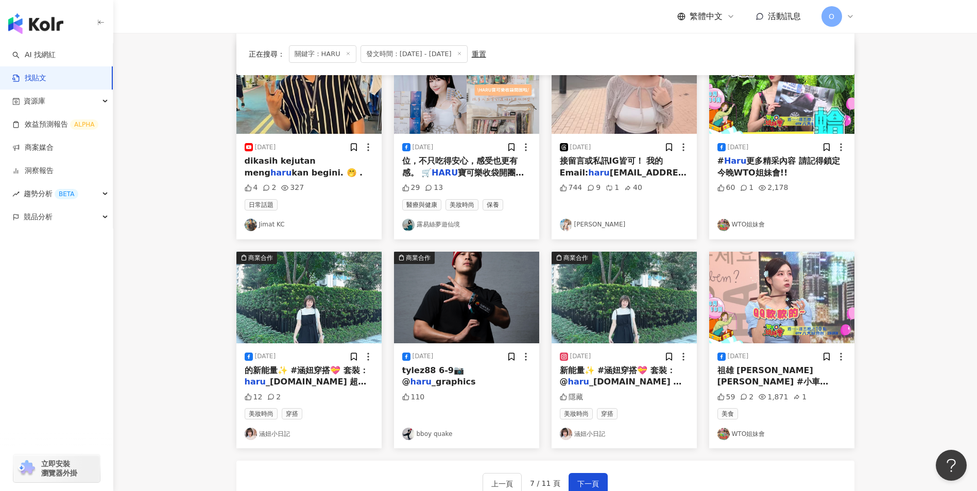
scroll to position [360, 0]
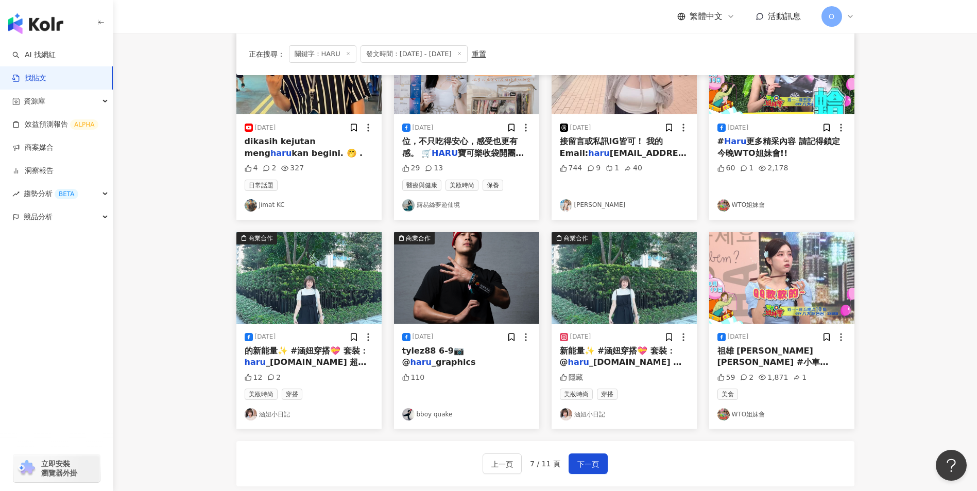
click at [589, 453] on div "上一頁 7 / 11 頁 下一頁" at bounding box center [545, 463] width 618 height 45
click at [588, 466] on span "下一頁" at bounding box center [588, 464] width 22 height 12
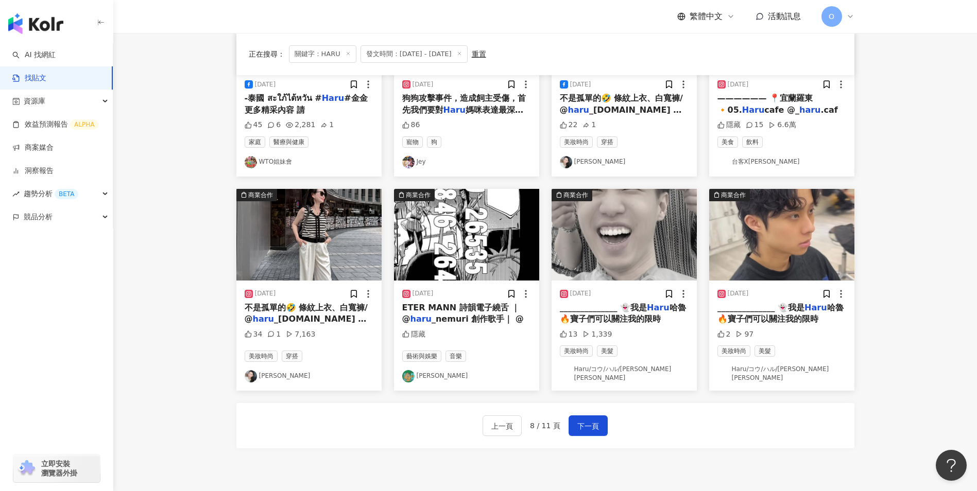
scroll to position [412, 0]
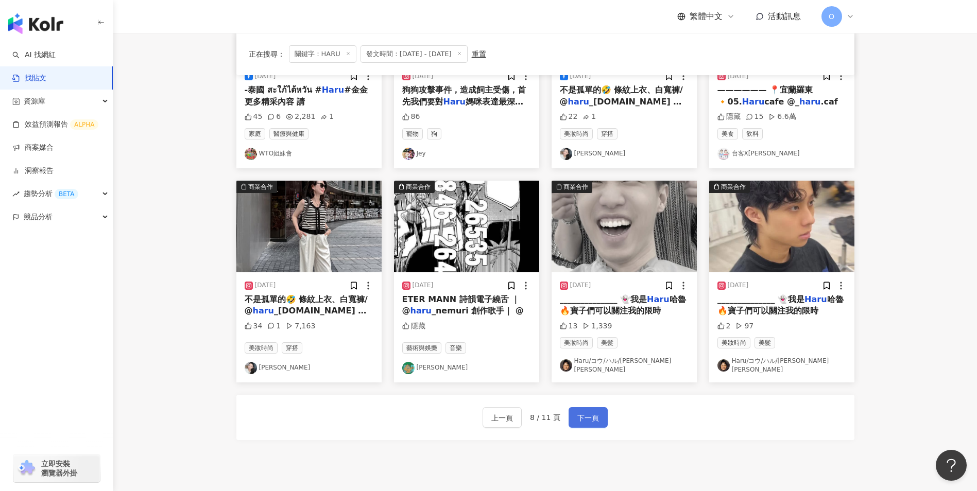
click at [581, 412] on span "下一頁" at bounding box center [588, 418] width 22 height 12
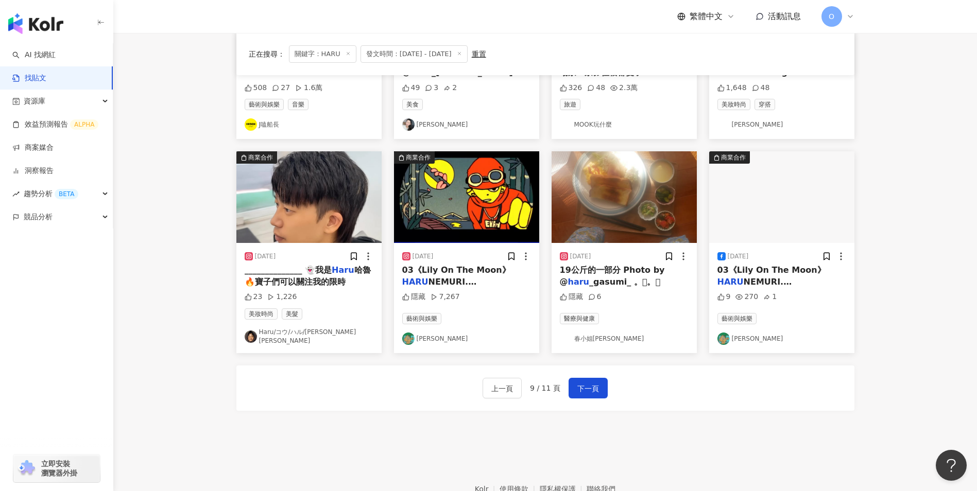
scroll to position [463, 0]
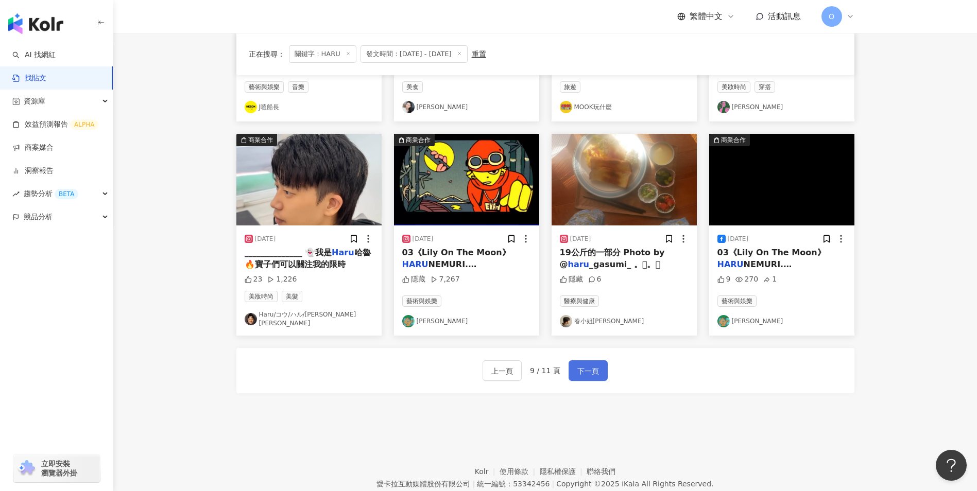
click at [577, 367] on span "下一頁" at bounding box center [588, 371] width 22 height 12
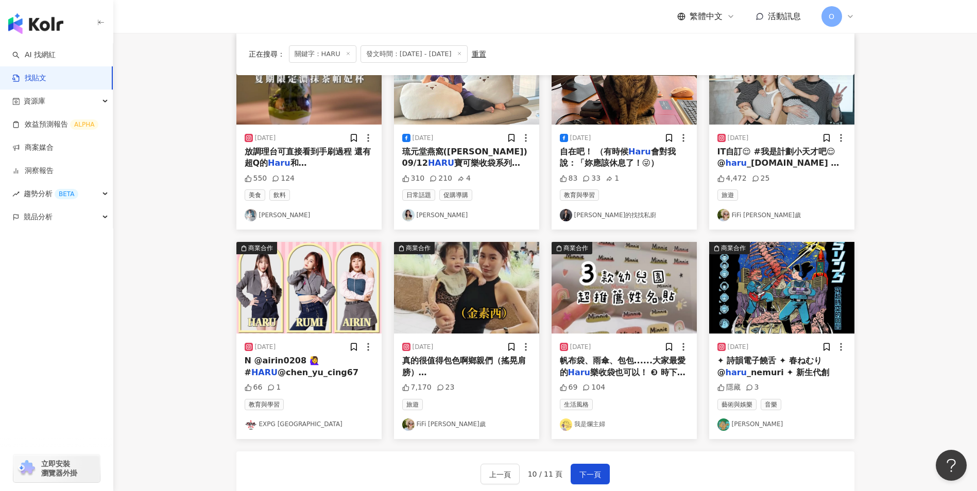
scroll to position [369, 0]
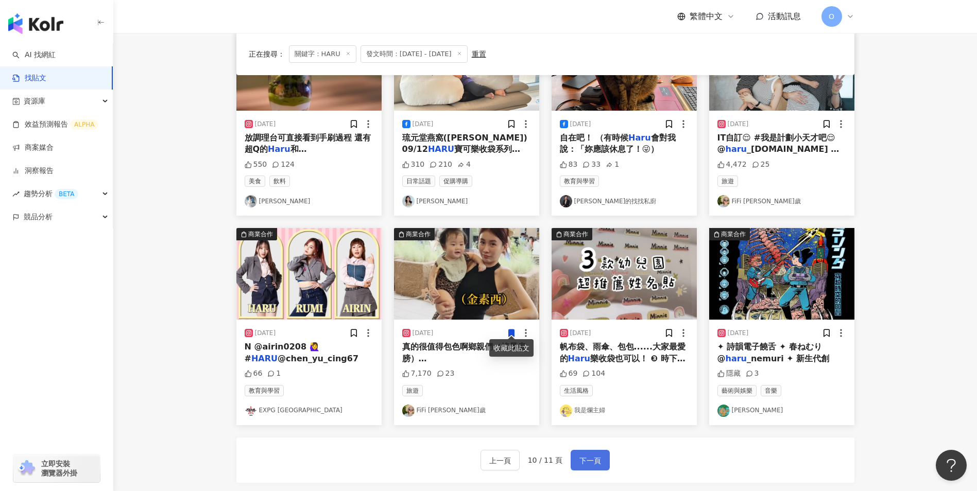
click at [584, 460] on span "下一頁" at bounding box center [590, 461] width 22 height 12
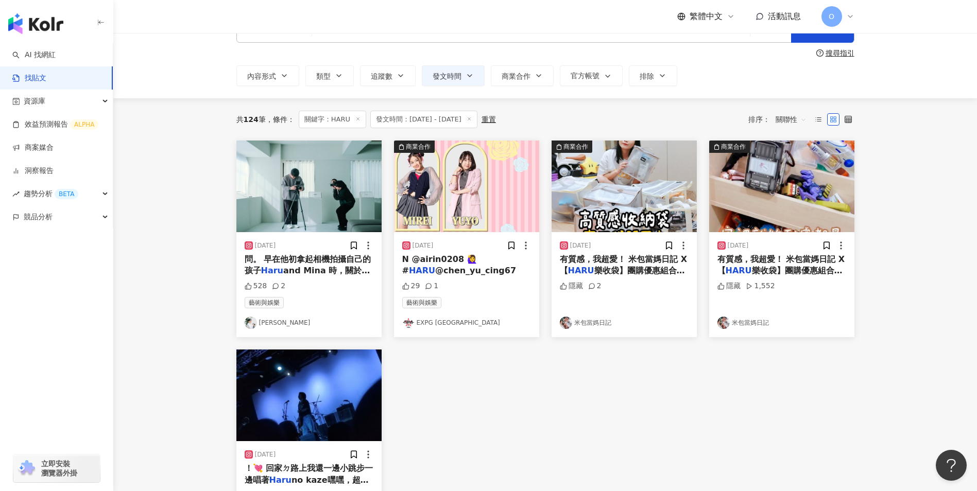
scroll to position [51, 0]
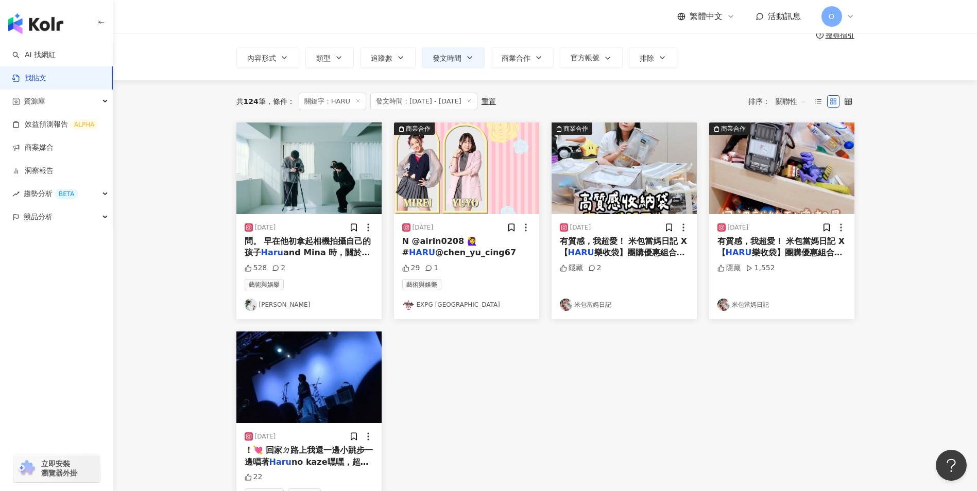
click at [358, 104] on span at bounding box center [357, 102] width 5 height 6
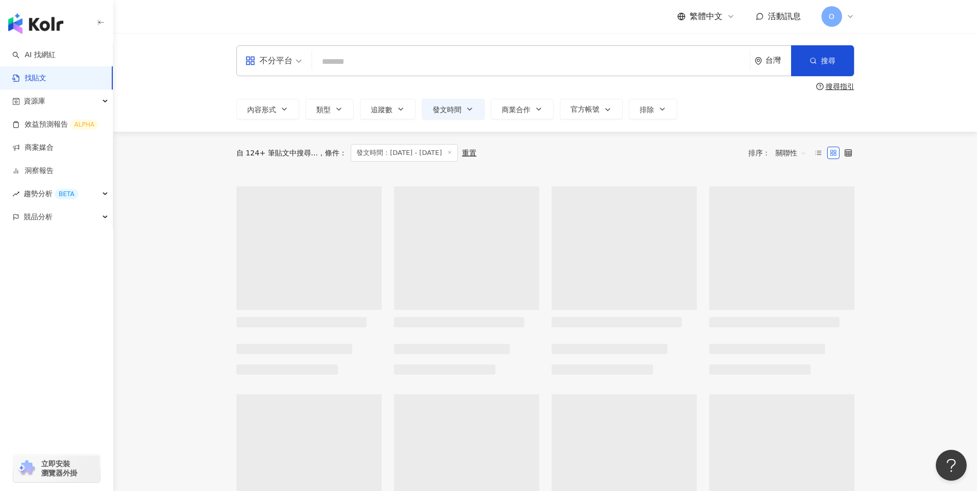
click at [395, 49] on div "不分平台 台灣 搜尋 searchOperator 插入語法 完全符合 "" 聯集 OR 交集 AND 排除 - 群組 {}" at bounding box center [545, 60] width 618 height 31
click at [389, 59] on input "search" at bounding box center [530, 61] width 429 height 22
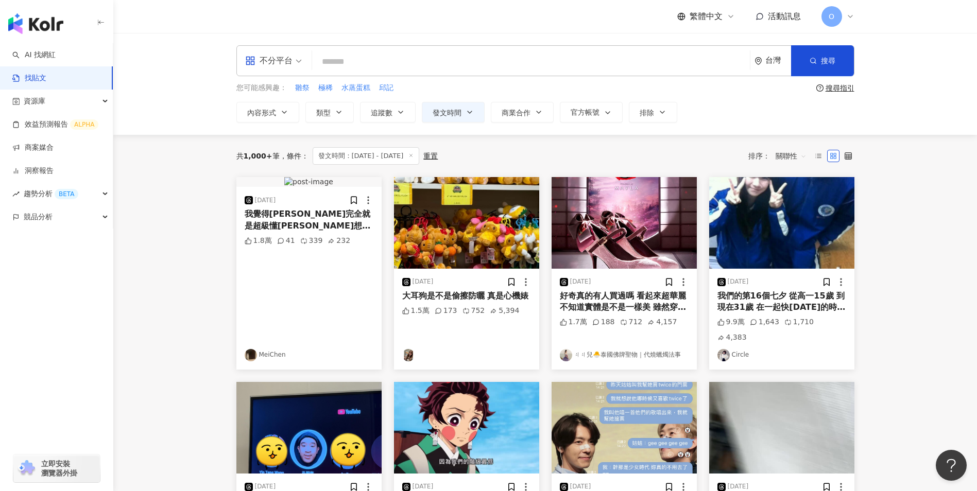
paste input "********"
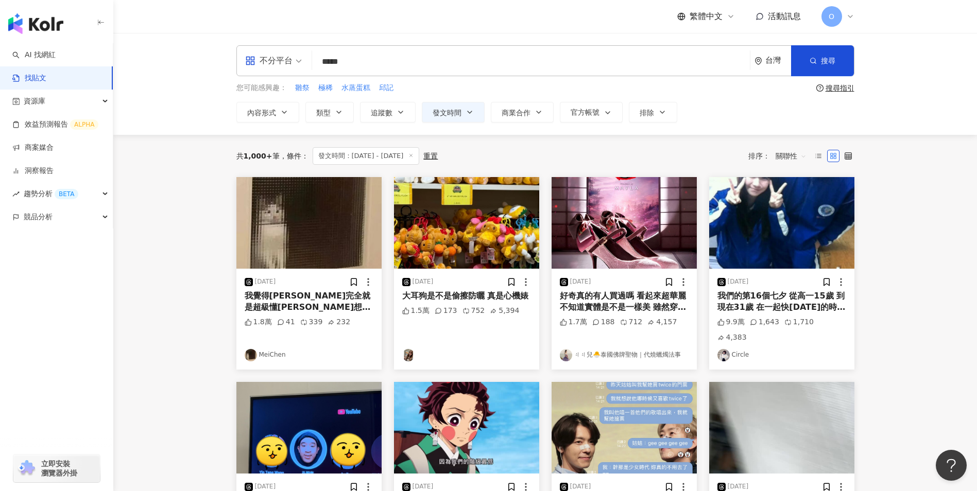
type input "*****"
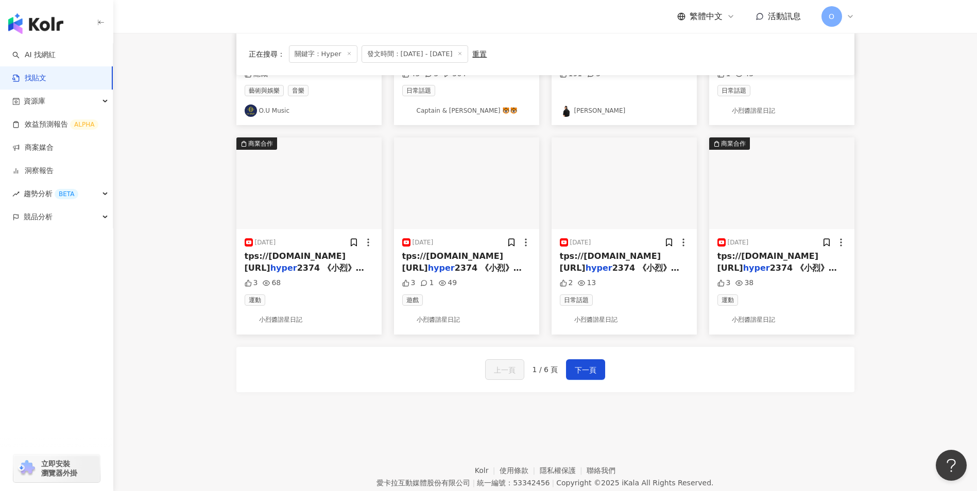
scroll to position [463, 0]
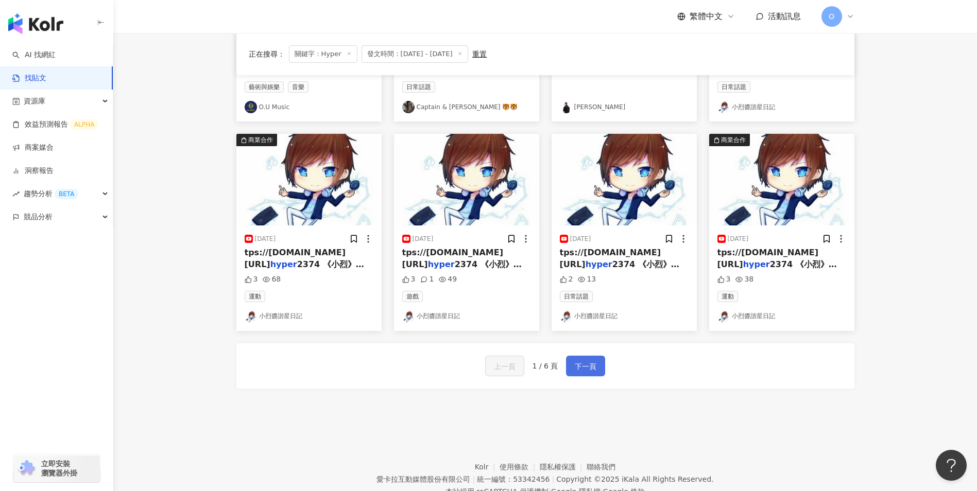
click at [587, 365] on span "下一頁" at bounding box center [585, 366] width 22 height 12
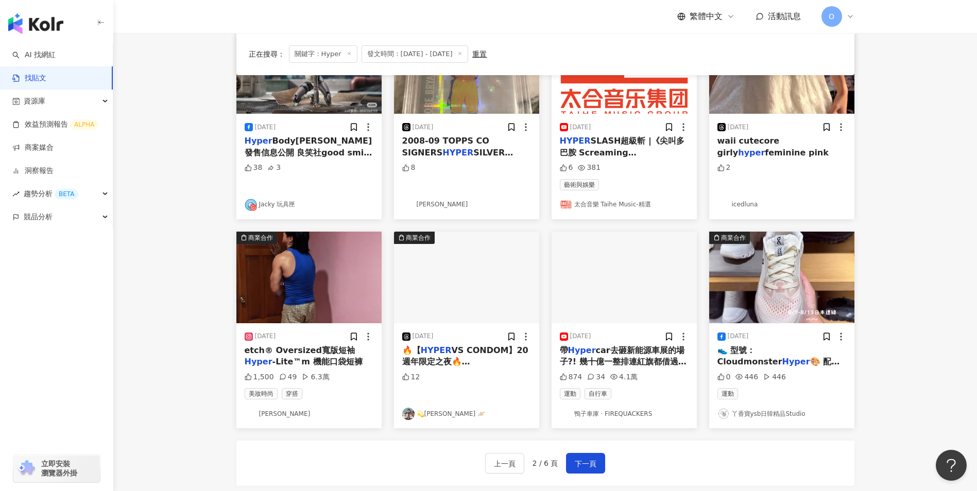
scroll to position [412, 0]
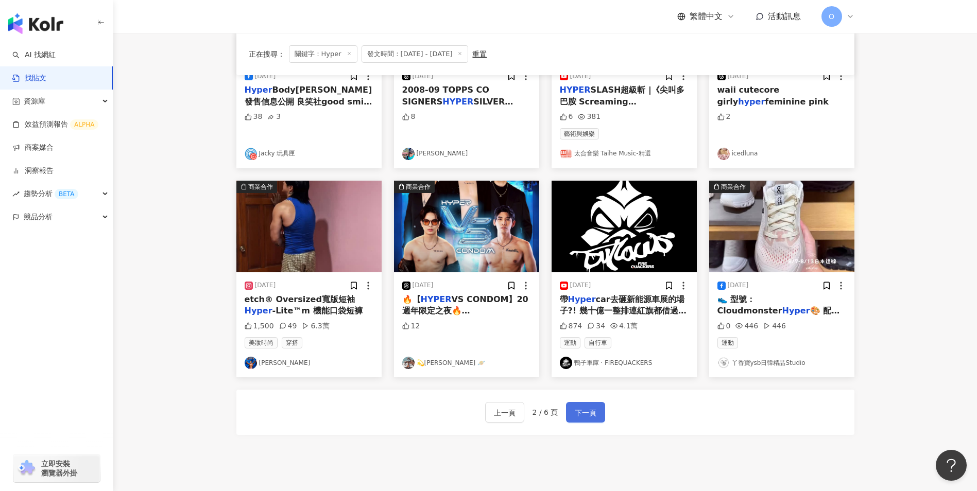
click at [588, 418] on span "下一頁" at bounding box center [585, 413] width 22 height 12
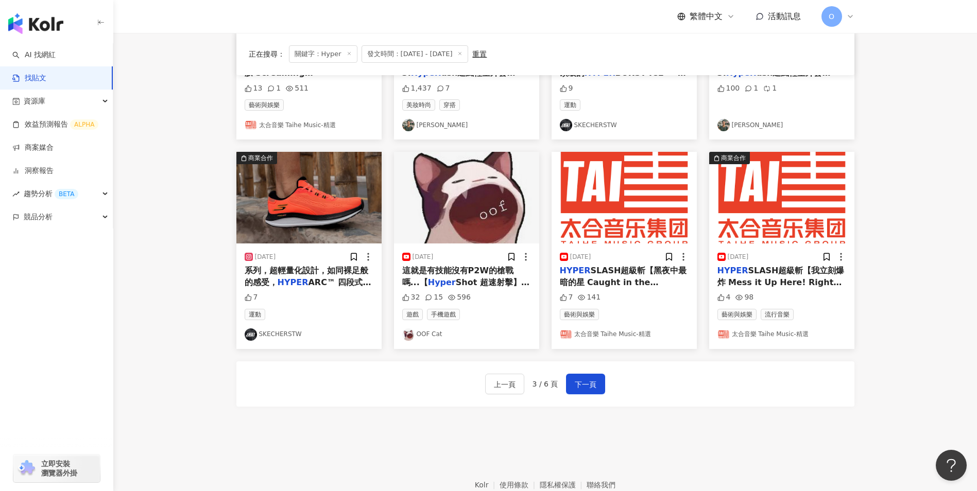
scroll to position [472, 0]
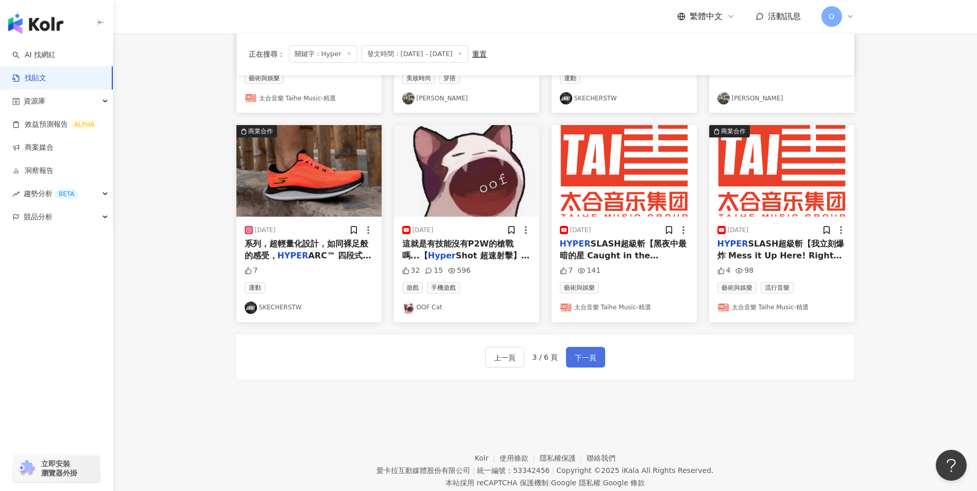
click at [586, 352] on span "下一頁" at bounding box center [585, 358] width 22 height 12
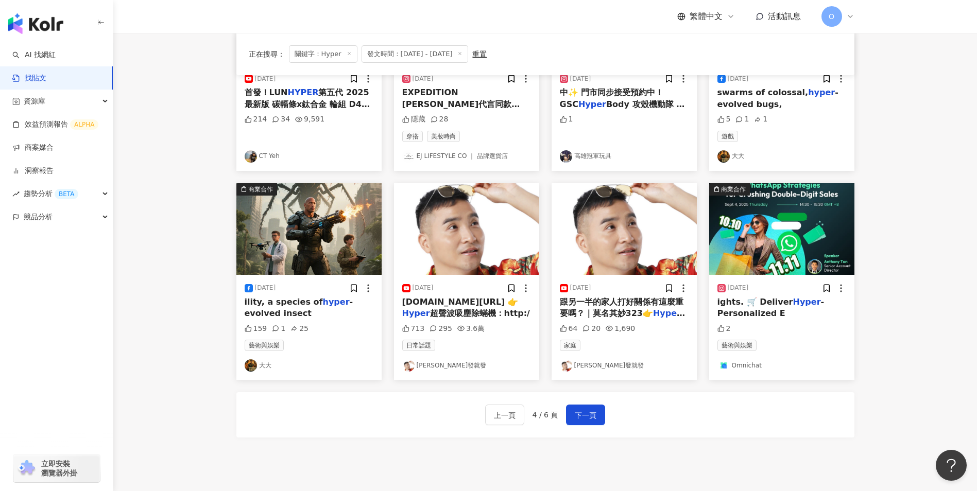
scroll to position [412, 0]
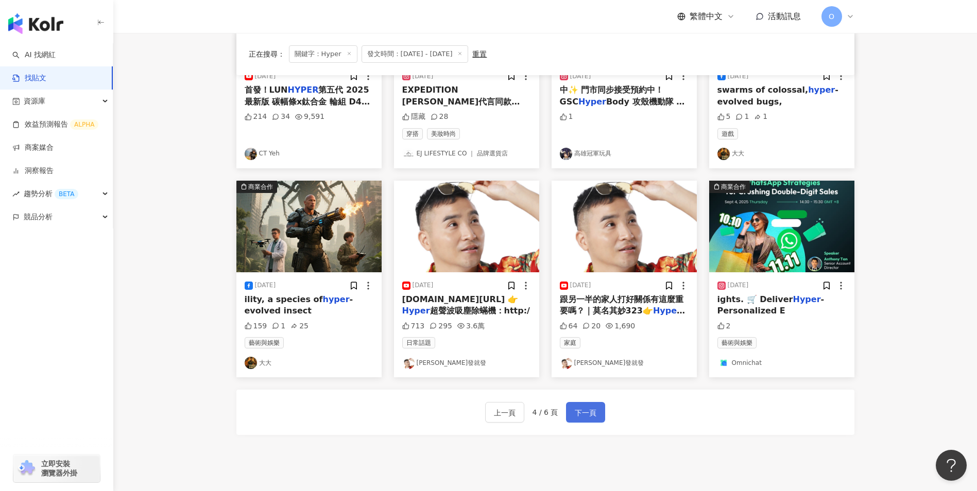
click at [579, 411] on span "下一頁" at bounding box center [585, 413] width 22 height 12
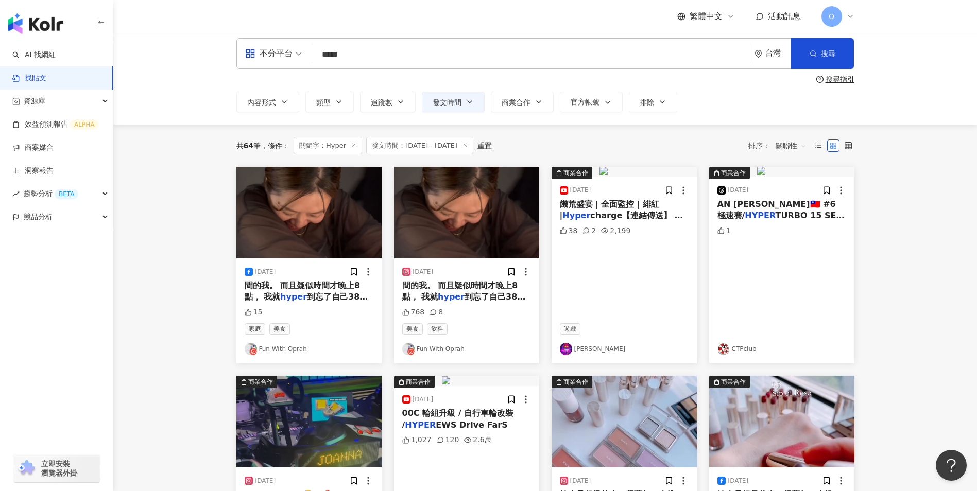
scroll to position [0, 0]
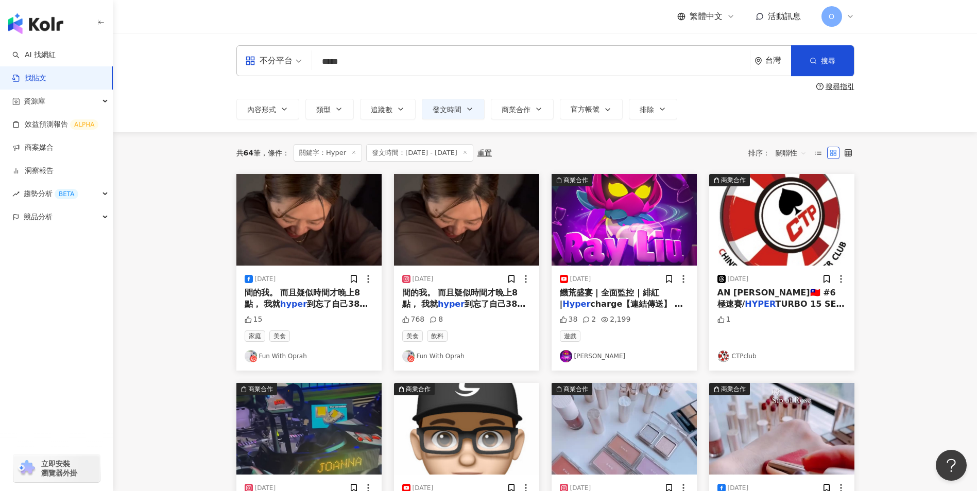
click at [328, 304] on span "到忘了自己38歲， 只記得，嗯" at bounding box center [307, 309] width 124 height 21
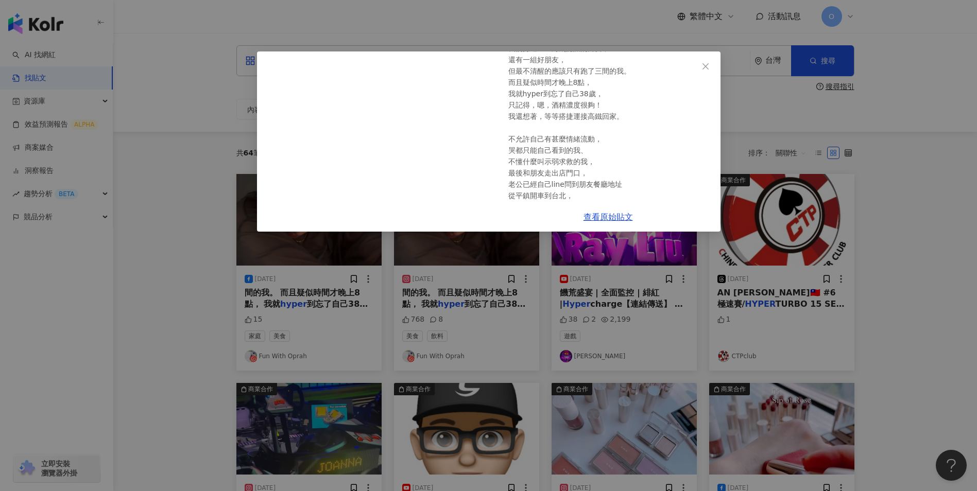
scroll to position [259, 0]
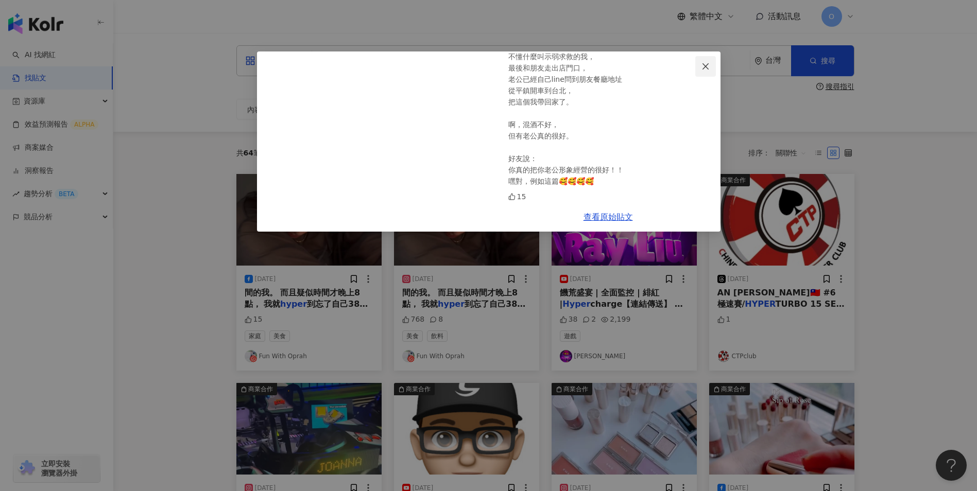
click at [708, 59] on button "Close" at bounding box center [705, 66] width 21 height 21
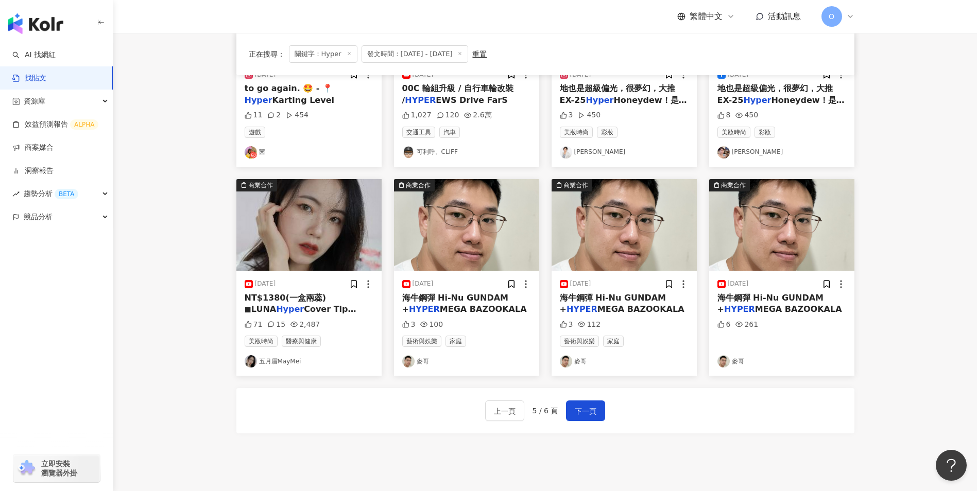
scroll to position [463, 0]
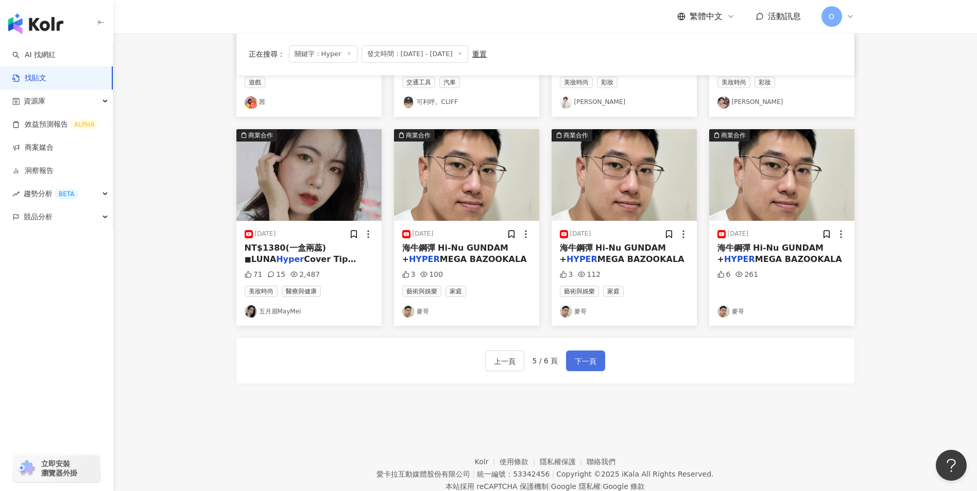
click at [588, 356] on span "下一頁" at bounding box center [585, 361] width 22 height 12
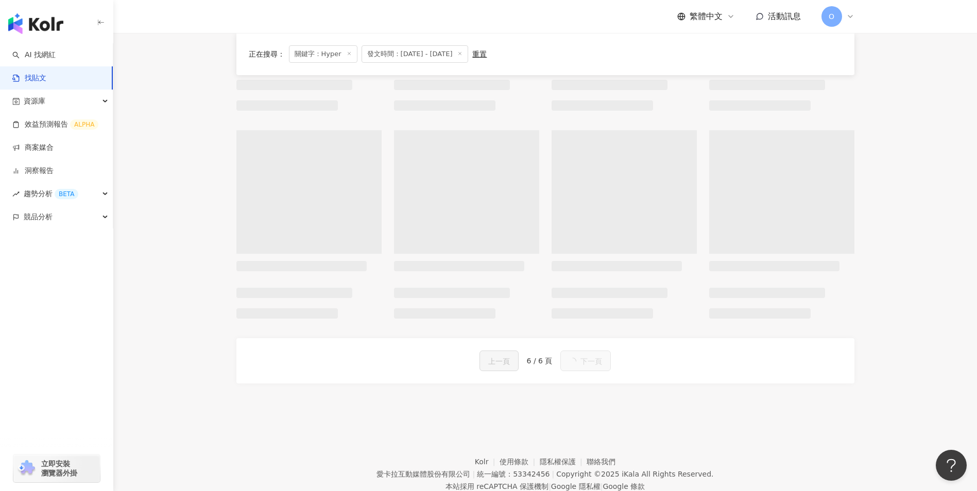
scroll to position [0, 0]
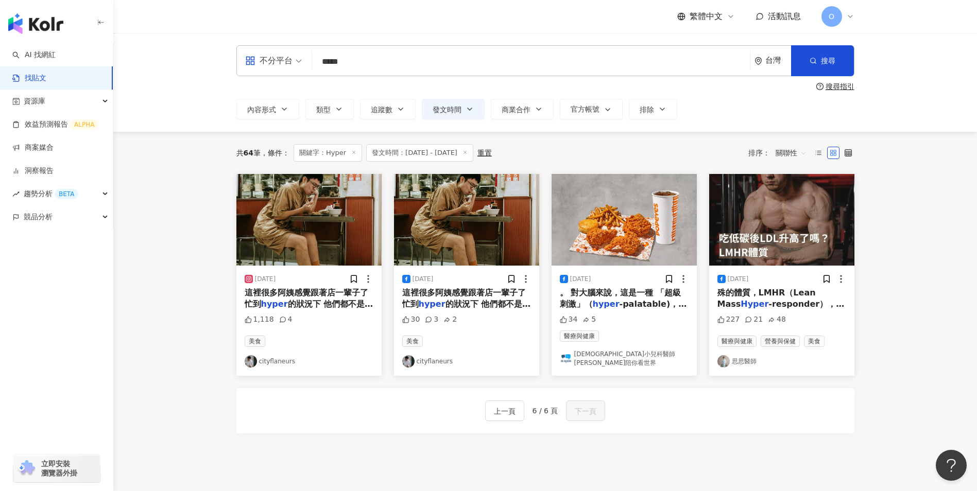
click at [354, 153] on line at bounding box center [354, 152] width 3 height 3
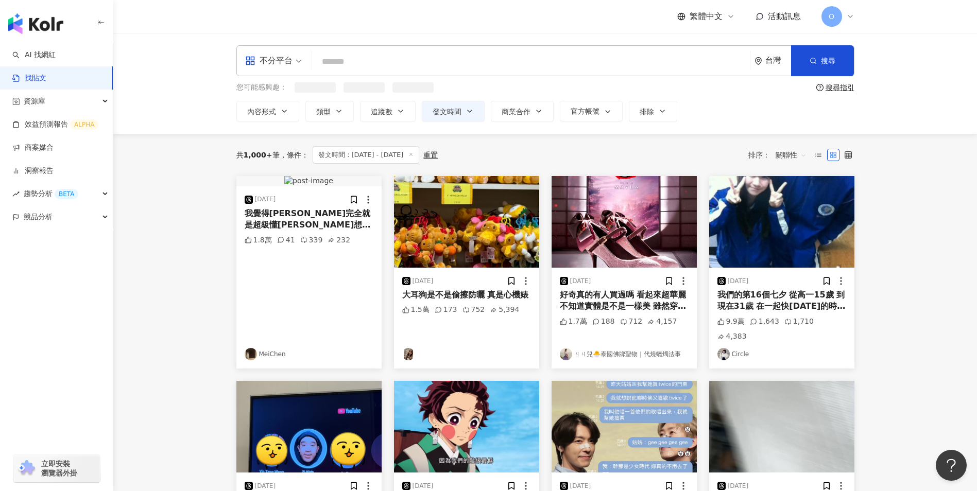
click at [381, 54] on input "search" at bounding box center [530, 61] width 429 height 22
paste input "**********"
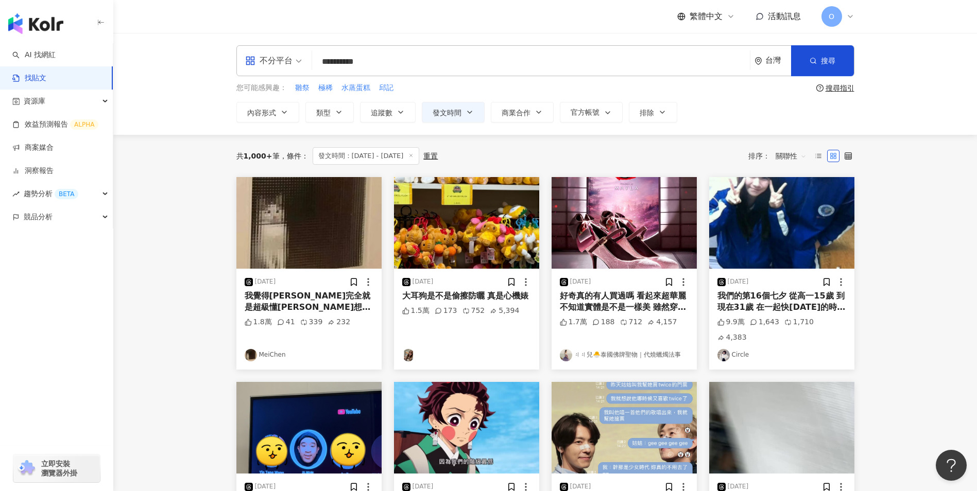
click at [351, 66] on input "**********" at bounding box center [530, 61] width 429 height 22
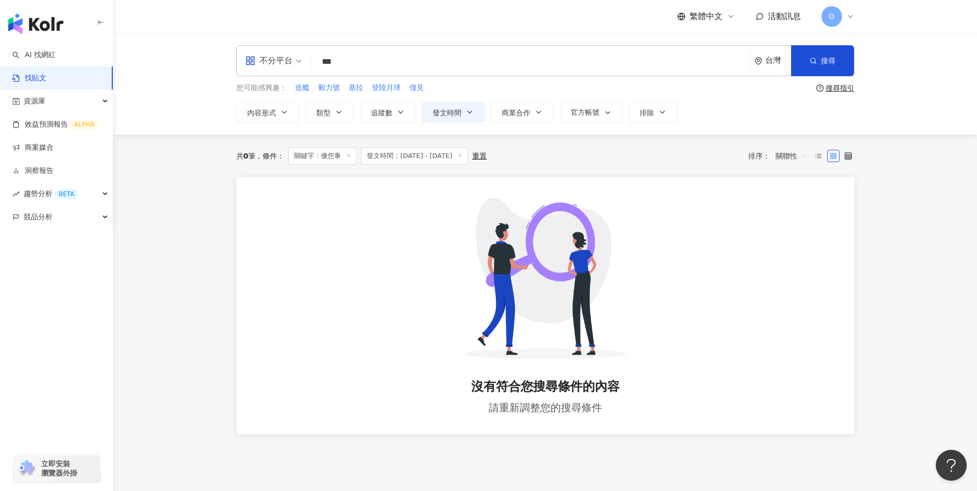
drag, startPoint x: 366, startPoint y: 50, endPoint x: 301, endPoint y: 66, distance: 66.7
click at [301, 66] on div "不分平台 優您事 *** 台灣 搜尋 searchOperator 插入語法 完全符合 "" 聯集 OR 交集 AND 排除 - 群組 {}" at bounding box center [545, 60] width 618 height 31
type input "******"
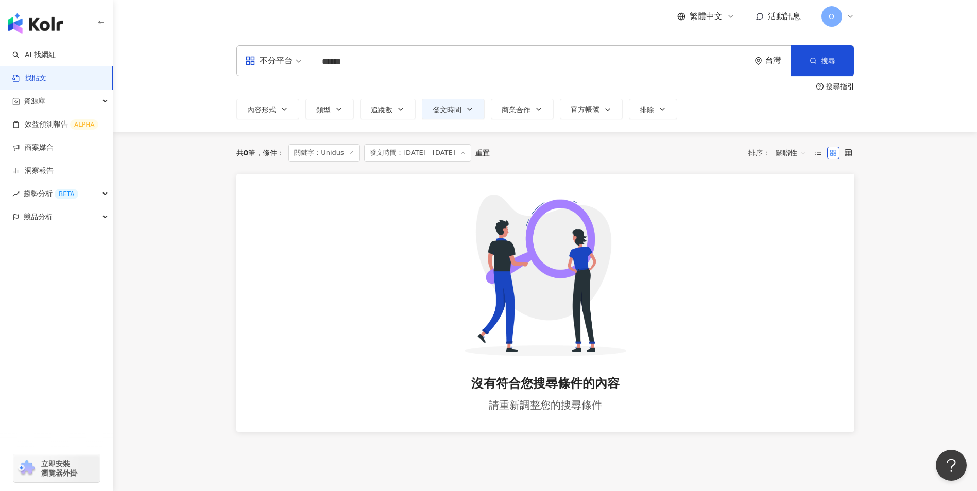
click at [352, 151] on icon at bounding box center [351, 152] width 5 height 5
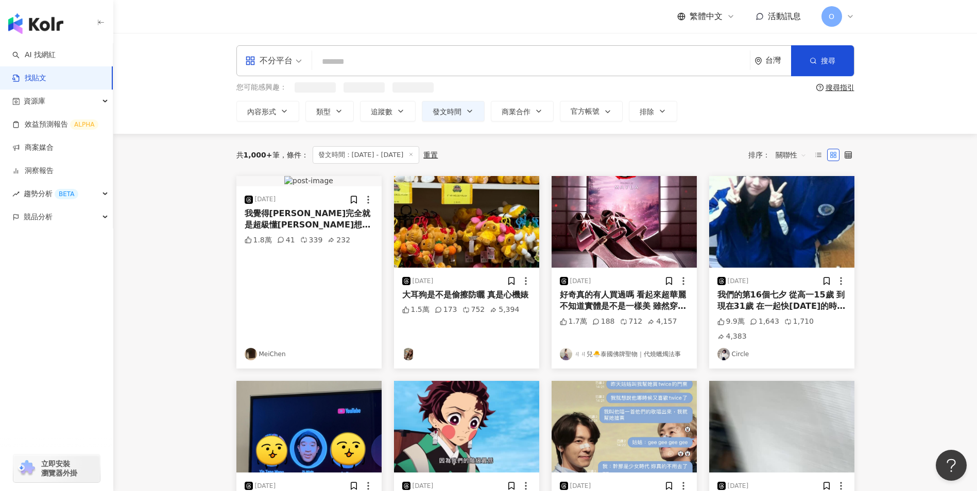
click at [360, 66] on input "search" at bounding box center [530, 61] width 429 height 22
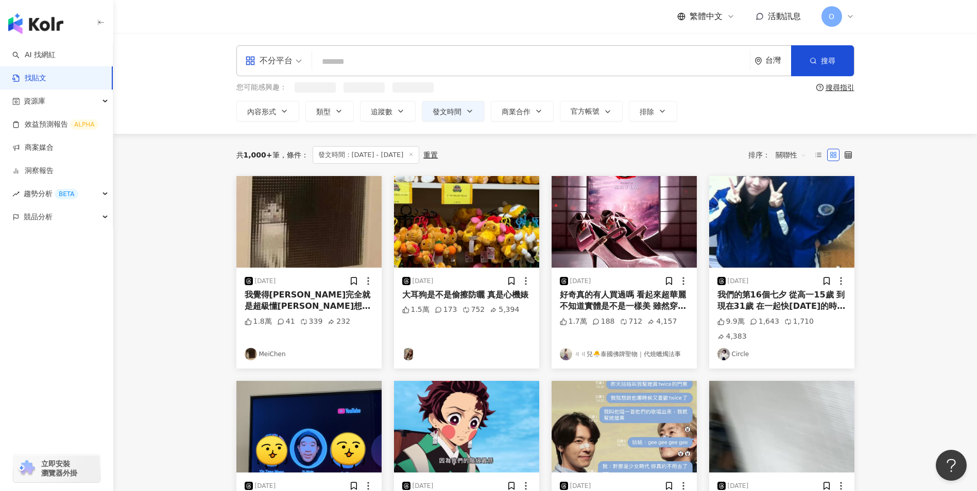
paste input "**"
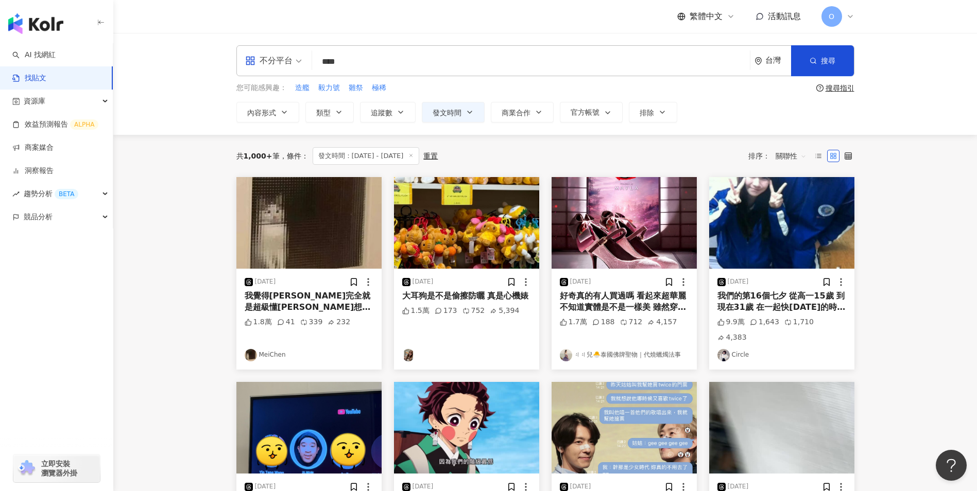
type input "****"
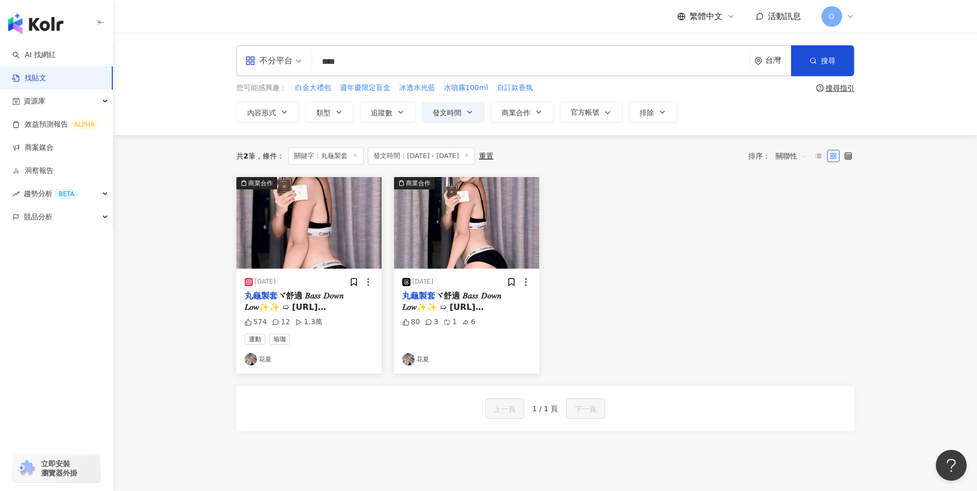
click at [315, 299] on span "ヾ舒適 𝐵𝑎𝑠𝑠 𝐷𝑜𝑤𝑛 𝐿𝑜𝑤✨✨ ➯ [URL][DOMAIN_NAME] 🥇薄透 🥇水感 🥇親膚 深夜補給.ᐟ.ᐟ 💬女友滿意推推：「超有𝙁𝙚𝙚𝙡~💗…" at bounding box center [309, 324] width 128 height 67
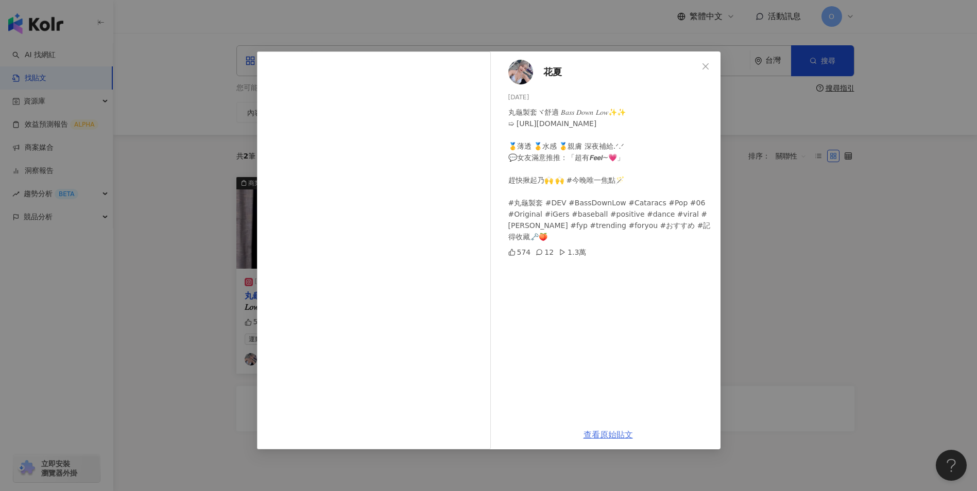
click at [611, 433] on link "查看原始貼文" at bounding box center [607, 435] width 49 height 10
click at [702, 61] on button "Close" at bounding box center [705, 66] width 21 height 21
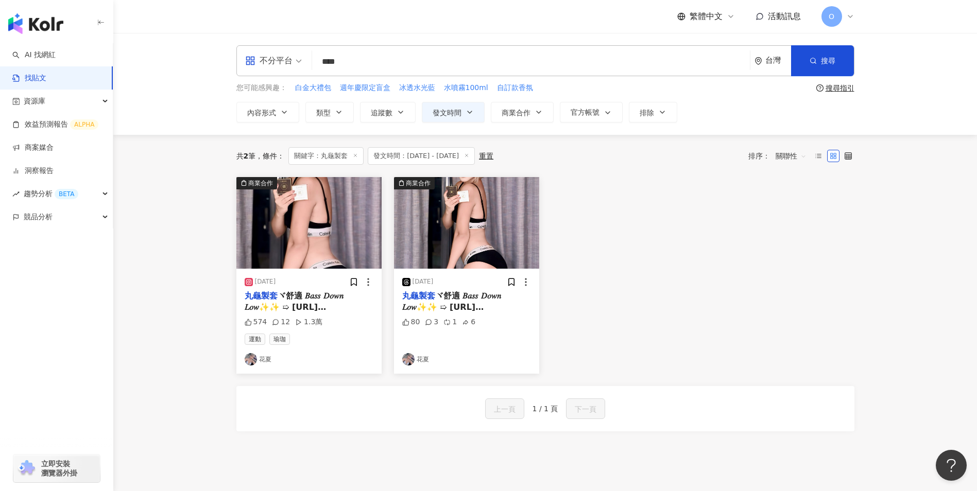
click at [457, 301] on span "ヾ舒適 𝐵𝑎𝑠𝑠 𝐷𝑜𝑤𝑛 𝐿𝑜𝑤✨✨ ➯ [URL][DOMAIN_NAME] 🥇薄透 🥇水感 🥇親膚 深夜補給.ᐟ.ᐟ 💬女友滿意推推：「超有𝙁𝙚𝙚𝙡~💗…" at bounding box center [466, 324] width 128 height 67
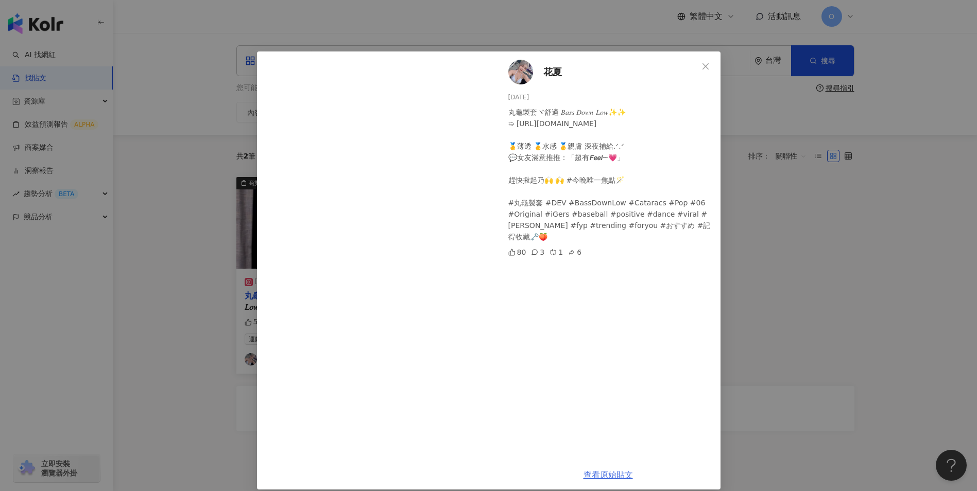
click at [605, 475] on link "查看原始貼文" at bounding box center [607, 475] width 49 height 10
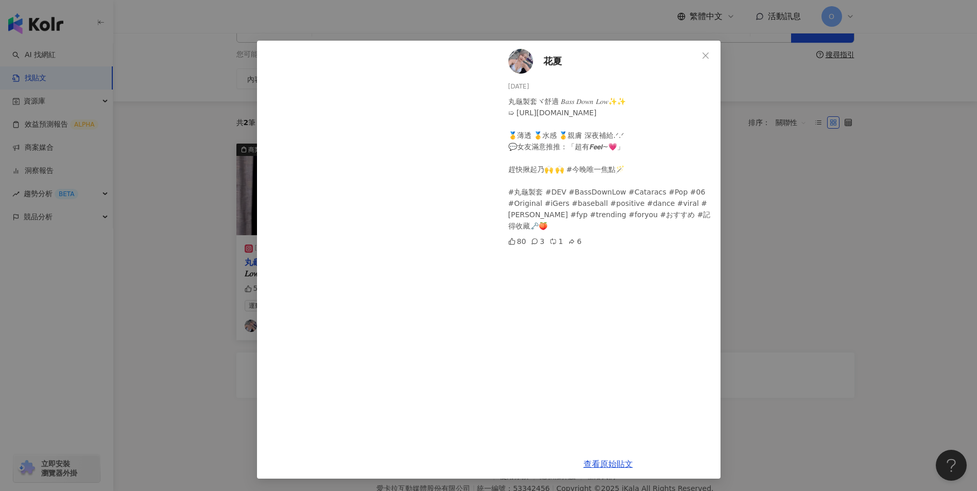
scroll to position [51, 0]
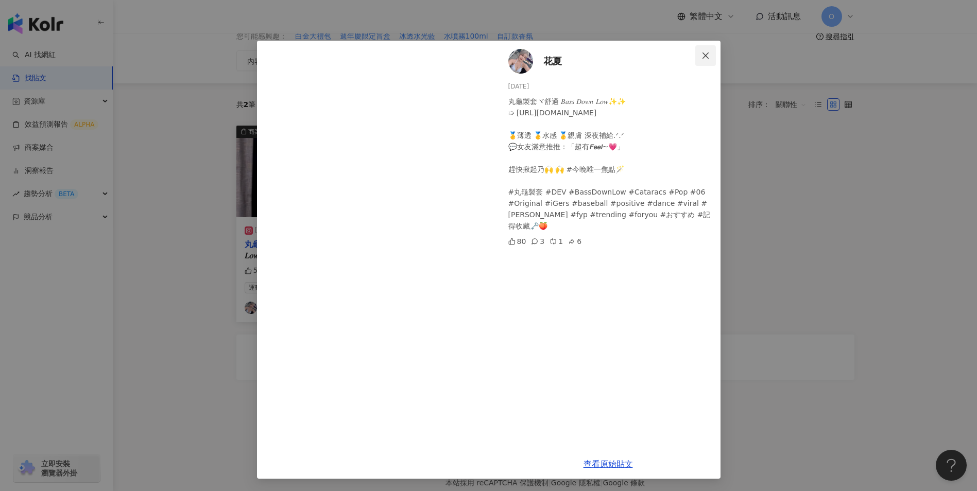
click at [703, 57] on icon "close" at bounding box center [705, 55] width 6 height 6
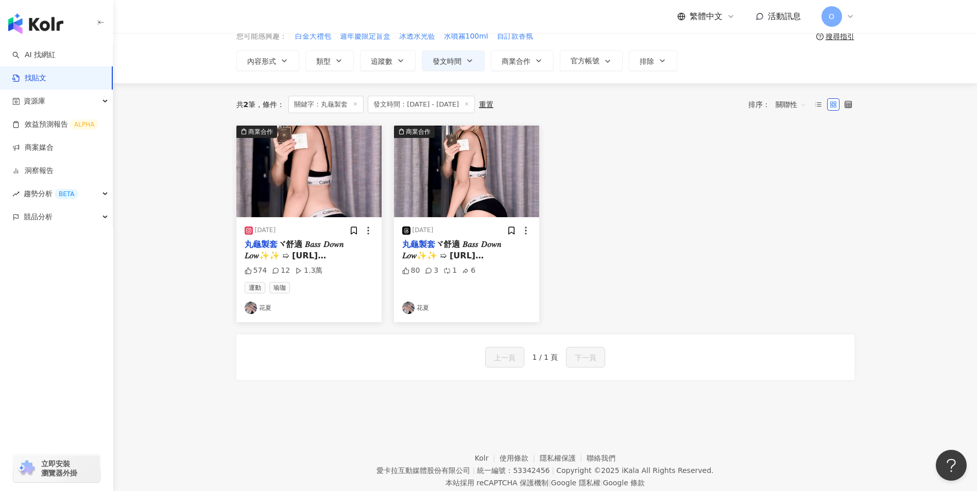
scroll to position [0, 0]
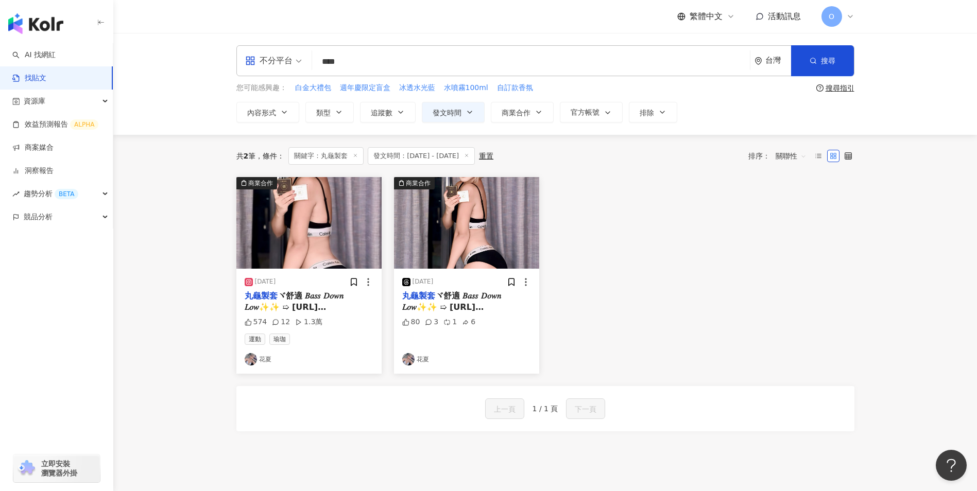
click at [356, 156] on icon at bounding box center [355, 155] width 5 height 5
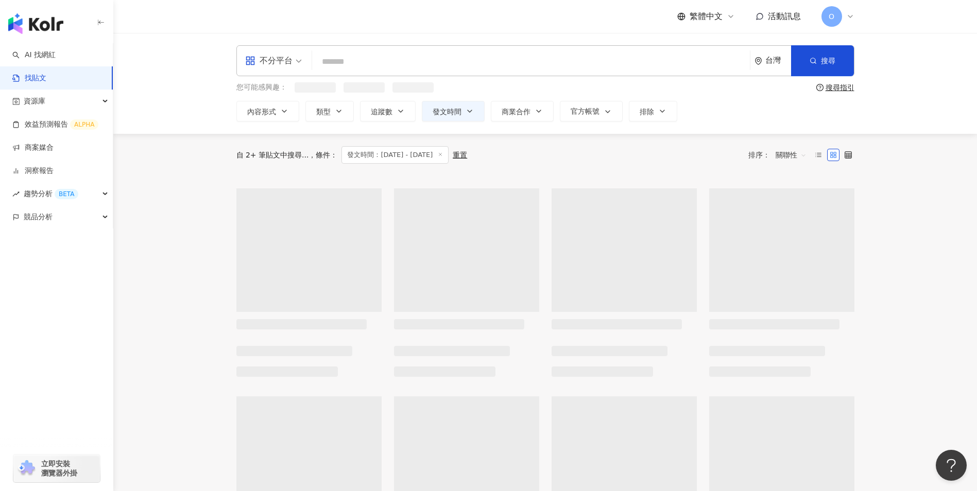
click at [362, 57] on input "search" at bounding box center [530, 61] width 429 height 22
paste input "********"
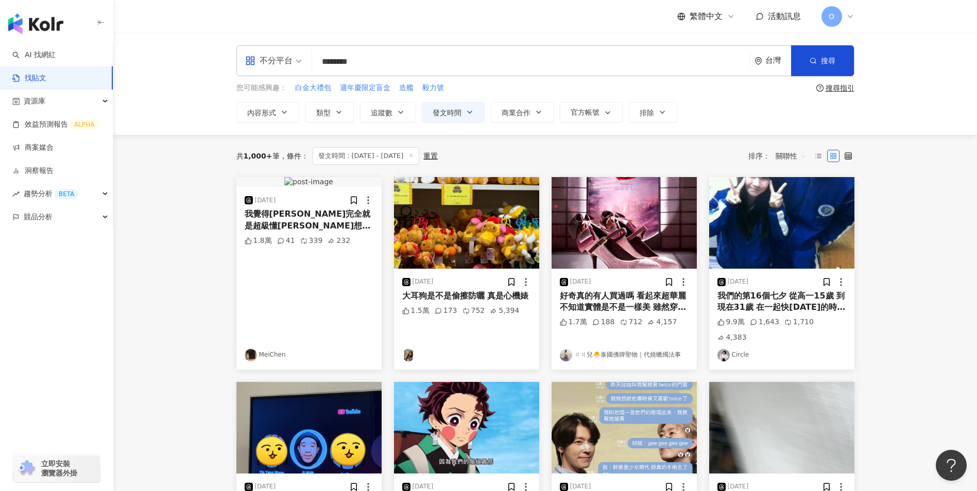
type input "********"
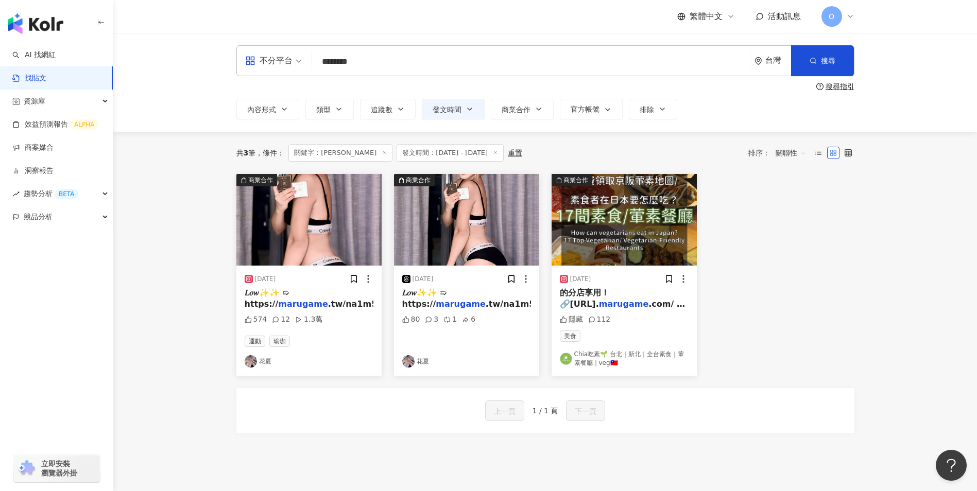
click at [631, 307] on mark "marugame" at bounding box center [624, 304] width 50 height 10
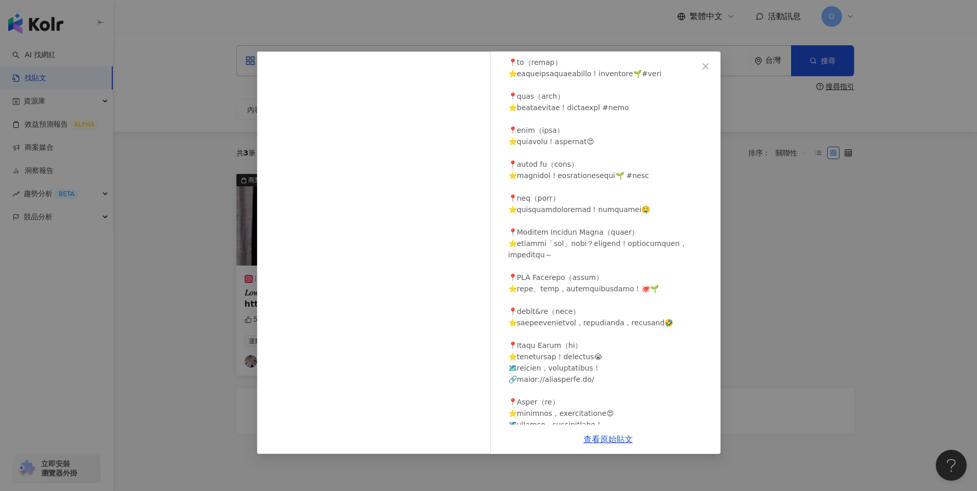
scroll to position [309, 0]
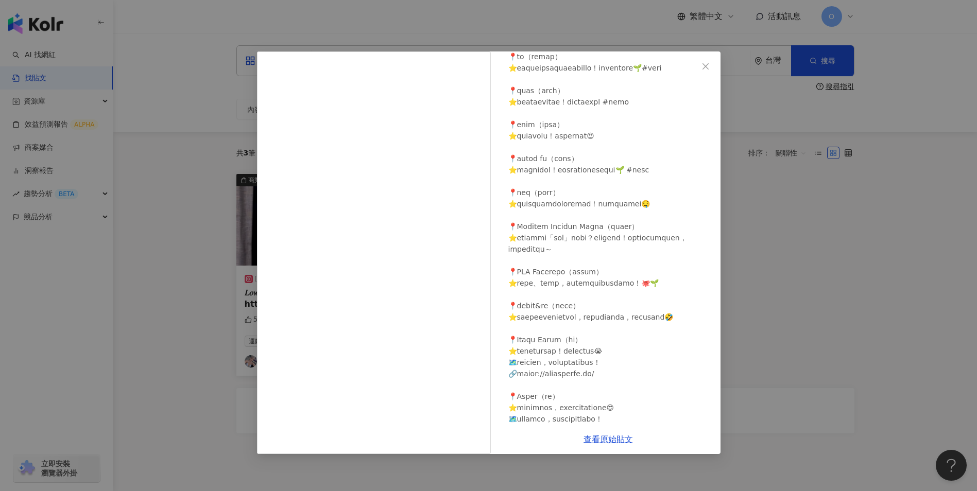
click at [845, 211] on div "Chia吃素🌱 台北｜新北｜全台素食｜葷素餐廳｜veg🇹🇼 [DATE] 隱藏 112 查看原始貼文" at bounding box center [488, 245] width 977 height 491
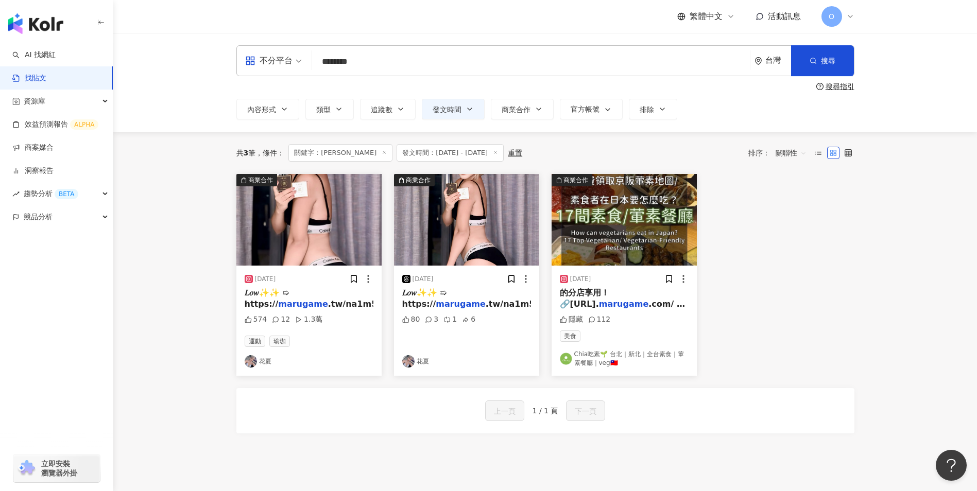
click at [383, 153] on line at bounding box center [384, 152] width 3 height 3
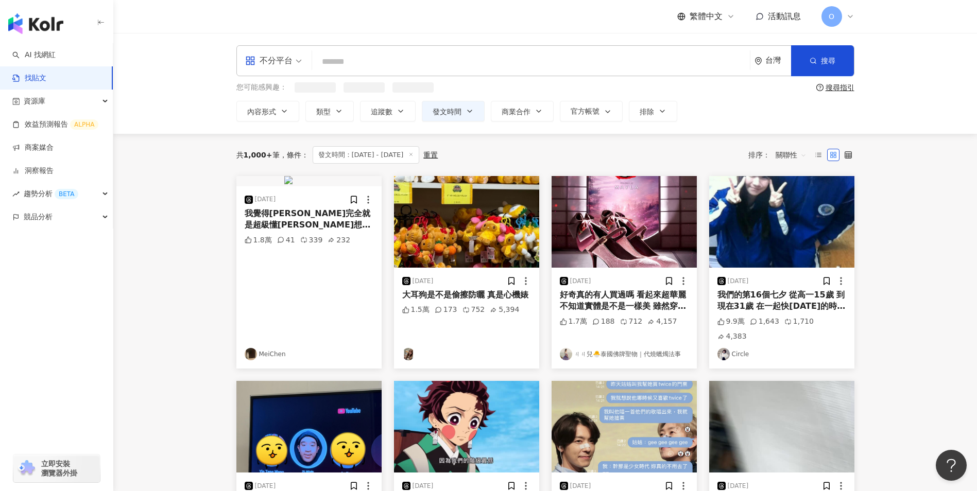
click at [363, 61] on input "search" at bounding box center [530, 61] width 429 height 22
paste input "*******"
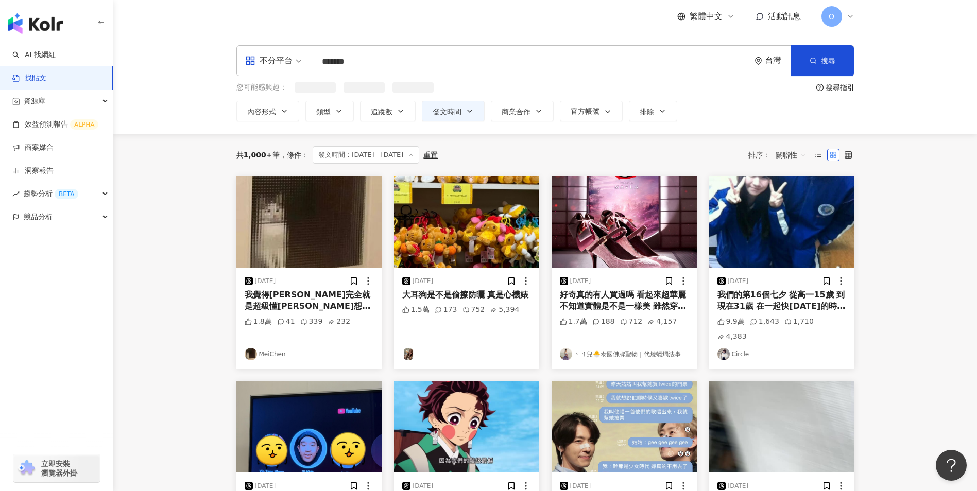
type input "*******"
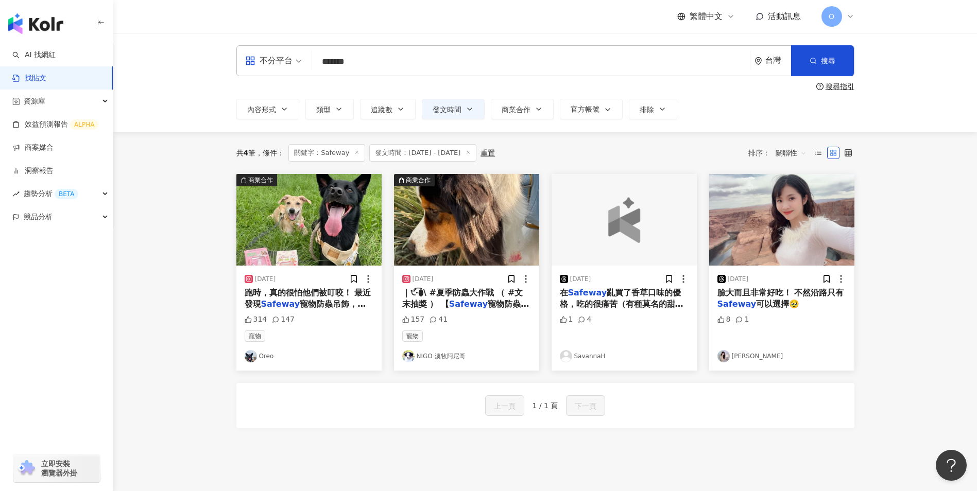
click at [357, 153] on line at bounding box center [357, 152] width 3 height 3
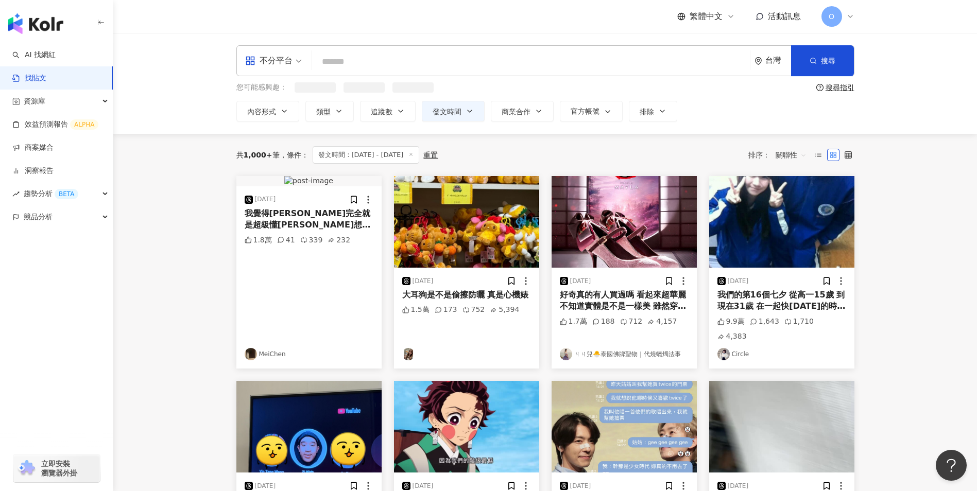
click at [350, 65] on input "search" at bounding box center [530, 61] width 429 height 22
paste input "**********"
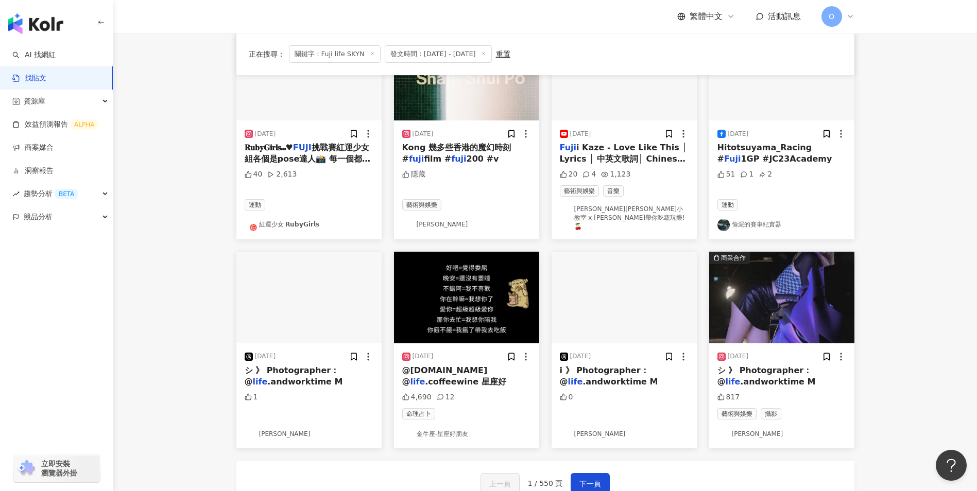
scroll to position [463, 0]
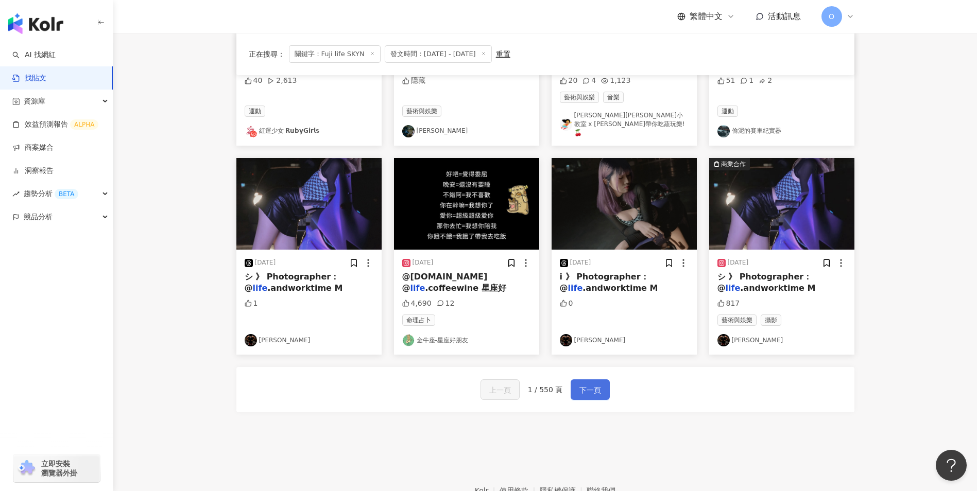
click at [596, 384] on span "下一頁" at bounding box center [590, 390] width 22 height 12
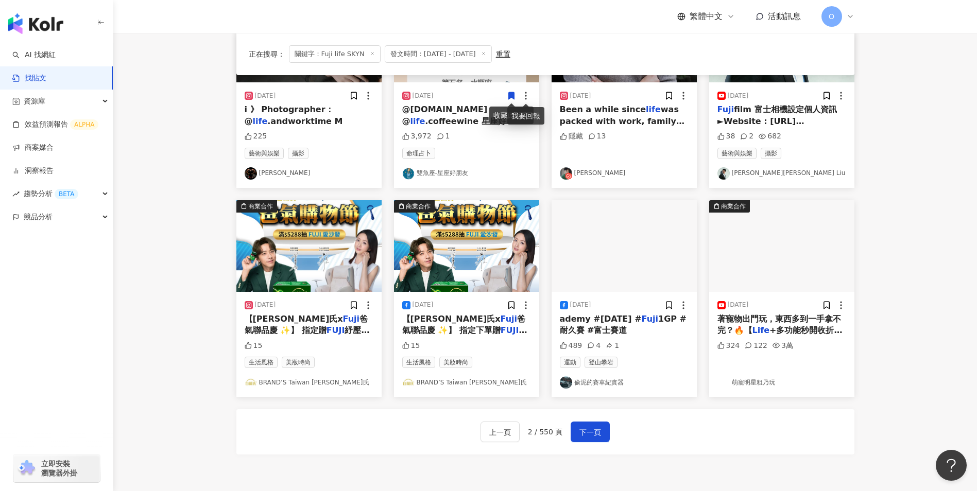
scroll to position [398, 0]
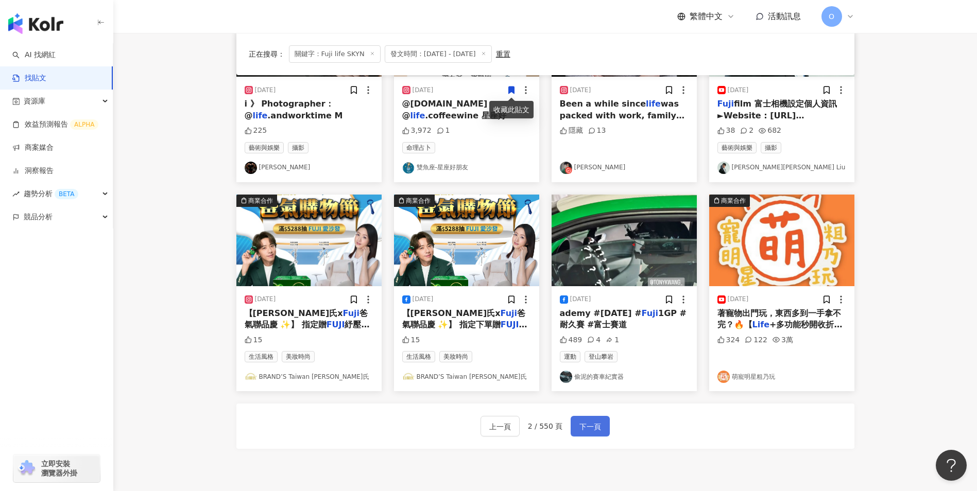
click at [593, 424] on span "下一頁" at bounding box center [590, 427] width 22 height 12
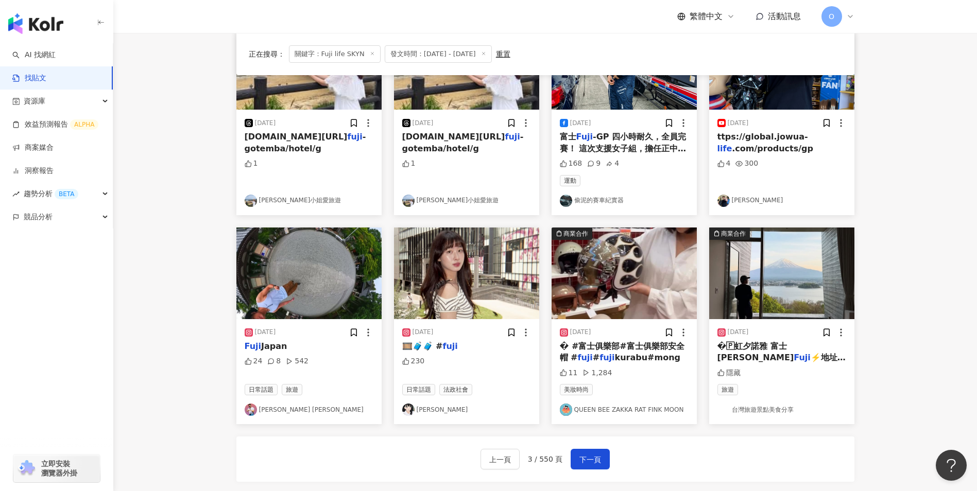
scroll to position [408, 0]
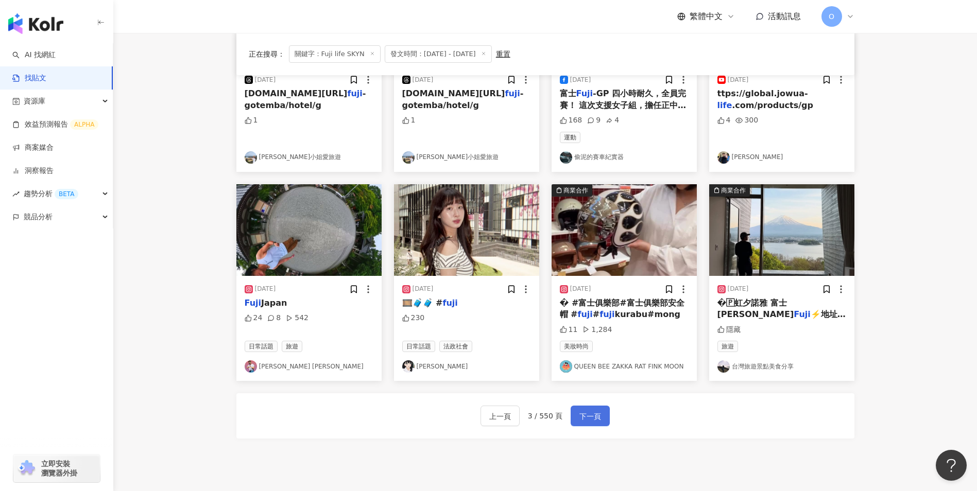
click at [591, 412] on span "下一頁" at bounding box center [590, 416] width 22 height 12
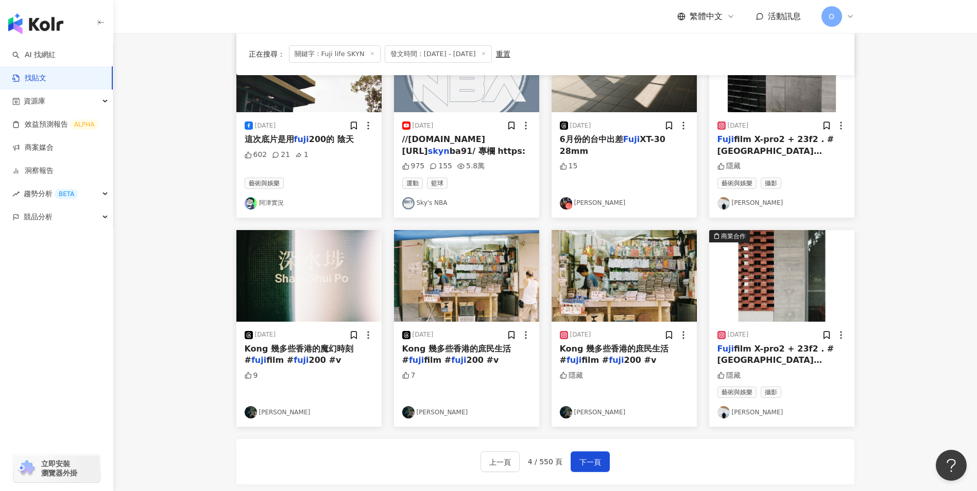
scroll to position [363, 0]
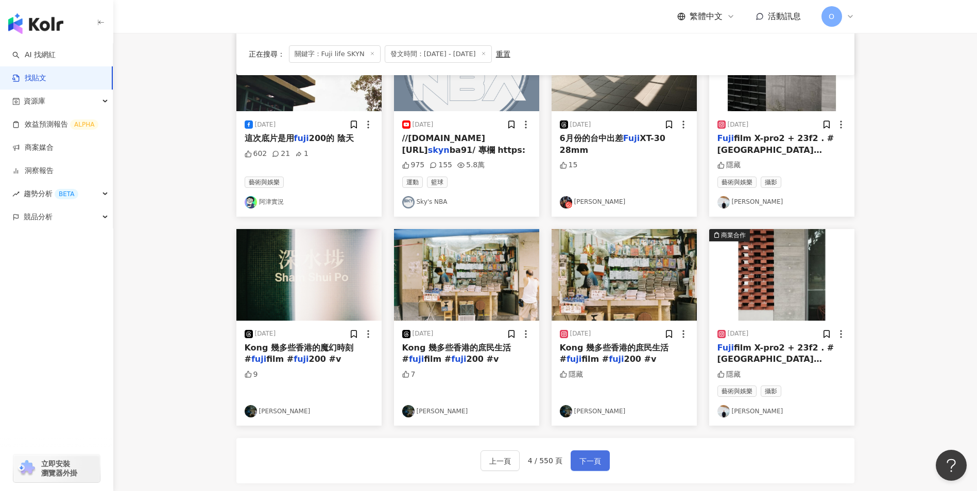
click at [585, 452] on button "下一頁" at bounding box center [589, 460] width 39 height 21
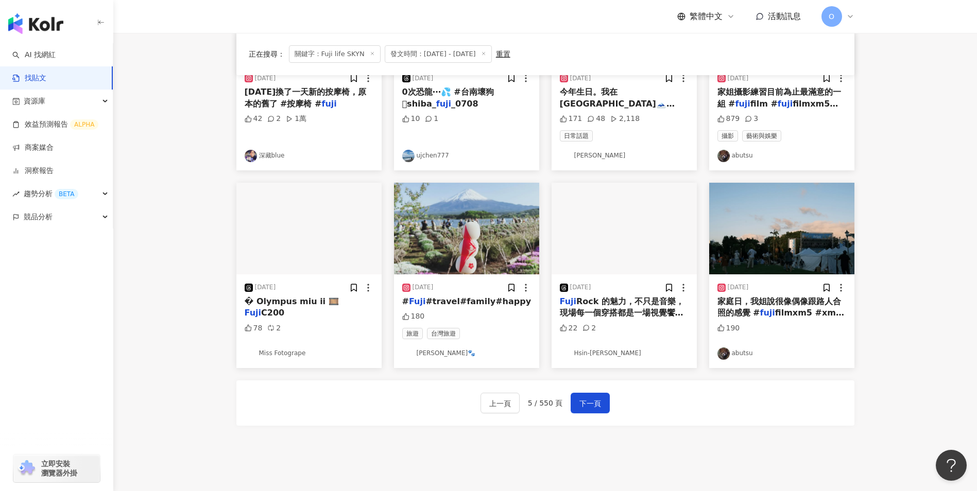
scroll to position [410, 0]
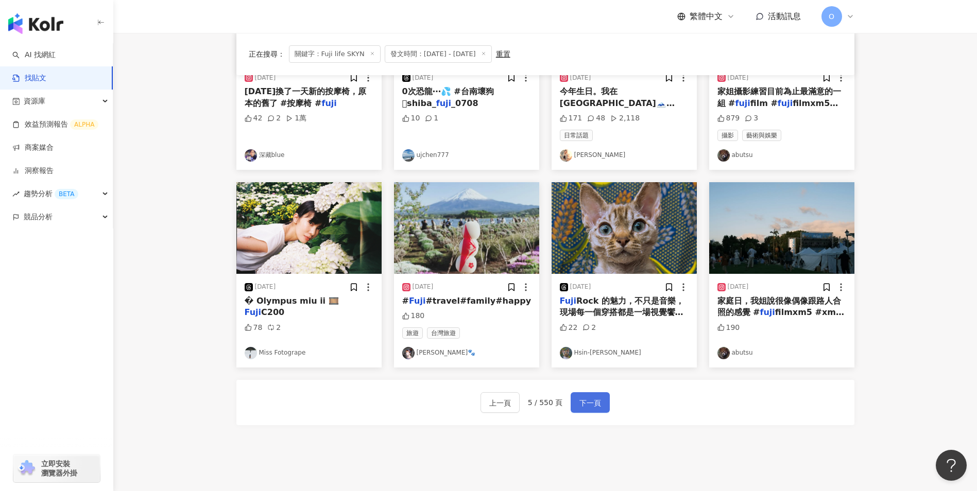
click at [596, 405] on span "下一頁" at bounding box center [590, 403] width 22 height 12
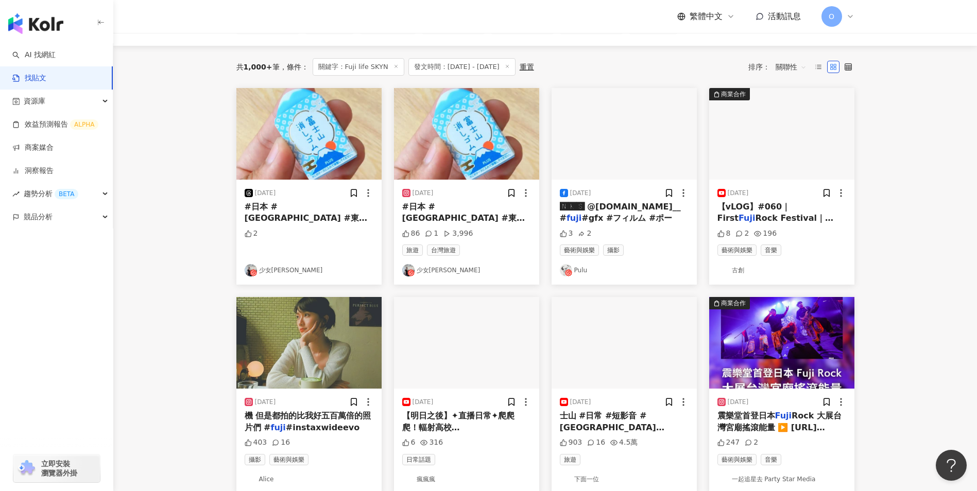
scroll to position [0, 0]
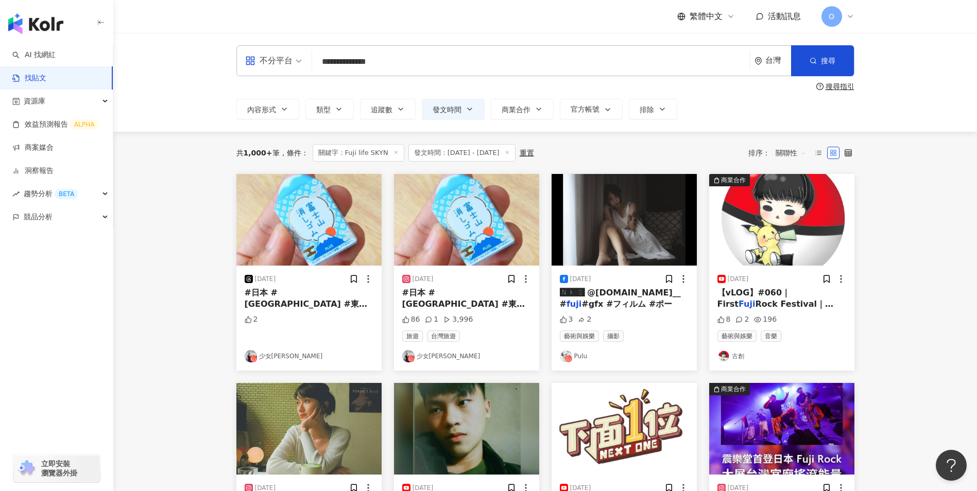
drag, startPoint x: 389, startPoint y: 68, endPoint x: 201, endPoint y: 67, distance: 187.9
click at [201, 67] on div "**********" at bounding box center [544, 82] width 863 height 99
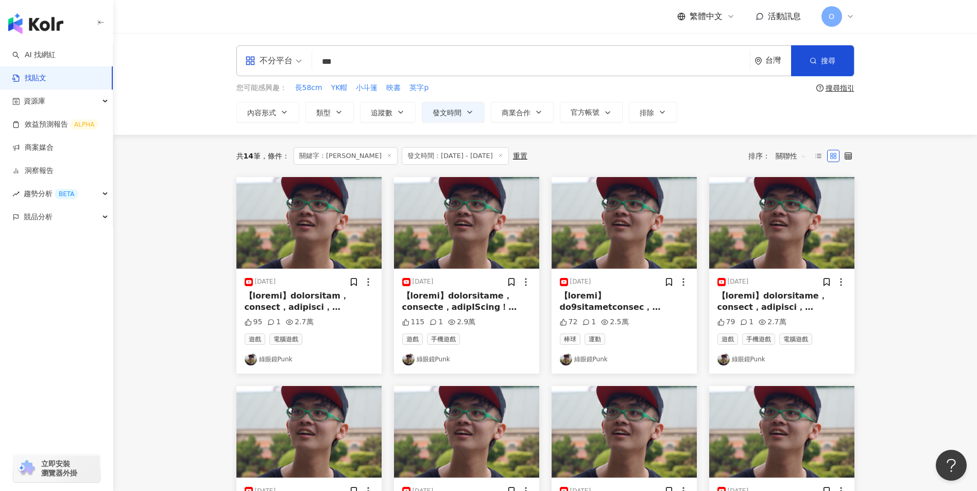
click at [343, 252] on img "button" at bounding box center [308, 223] width 145 height 92
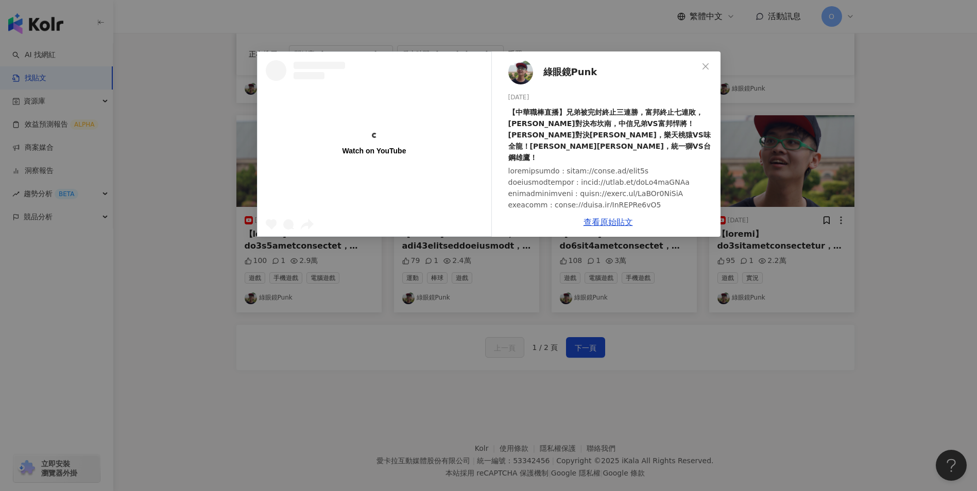
scroll to position [499, 0]
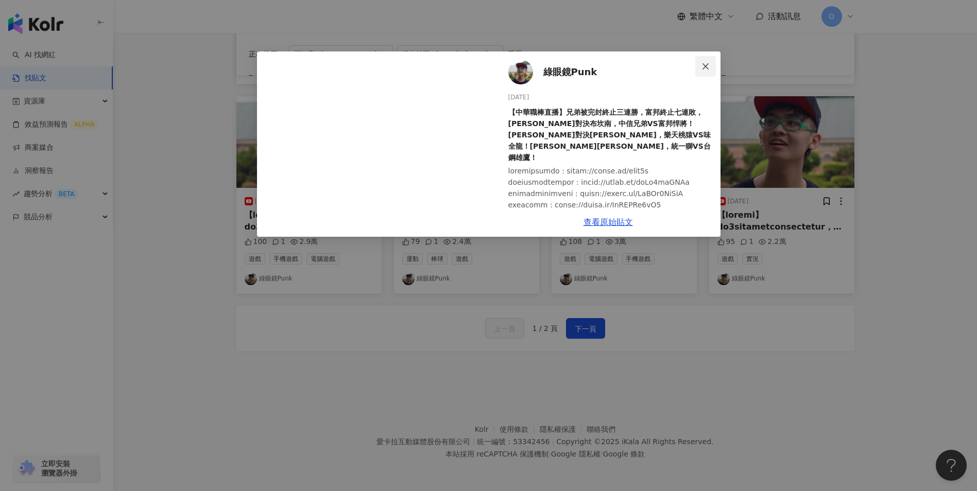
click at [700, 61] on button "Close" at bounding box center [705, 66] width 21 height 21
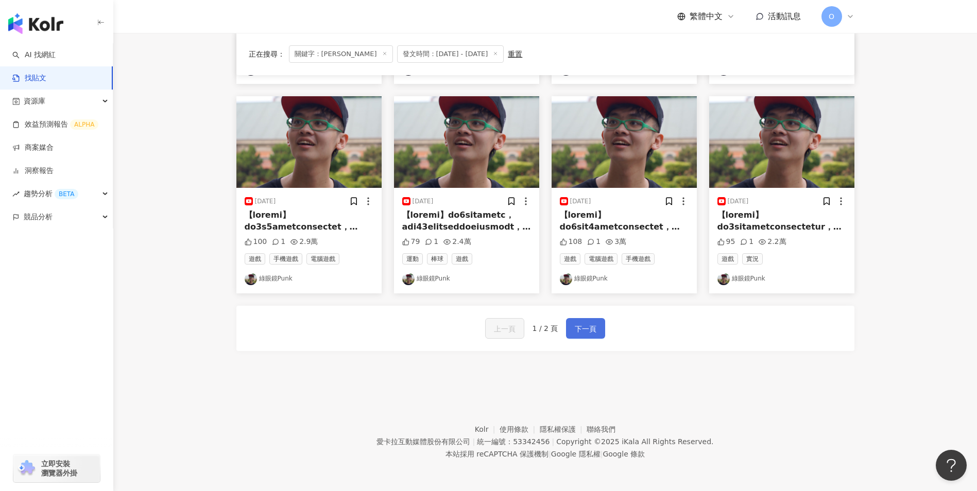
click at [580, 335] on span "下一頁" at bounding box center [585, 329] width 22 height 12
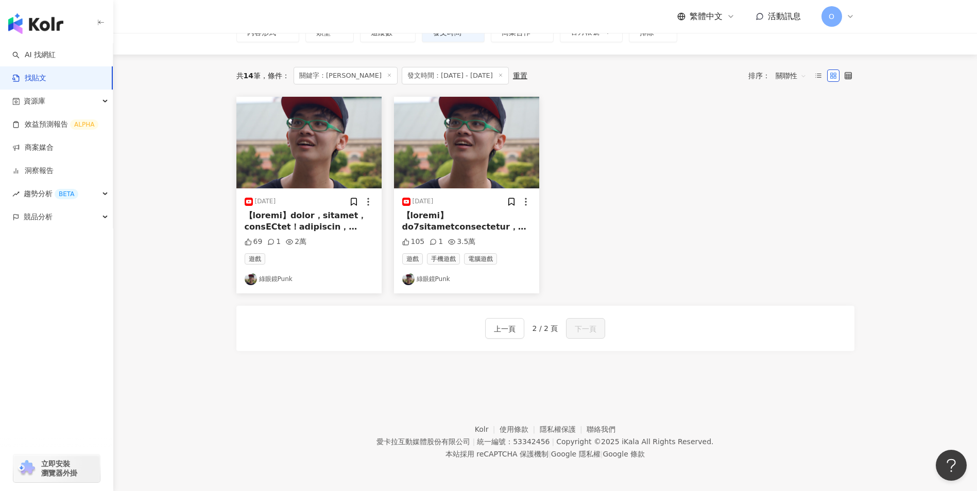
scroll to position [0, 0]
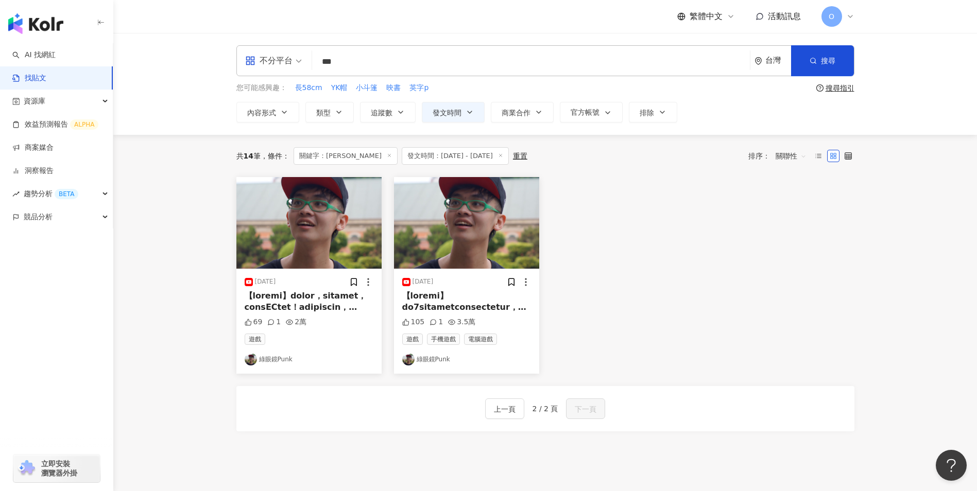
drag, startPoint x: 397, startPoint y: 61, endPoint x: 297, endPoint y: 62, distance: 99.9
click at [297, 62] on div "不分平台 富吉力 *** 台灣 搜尋 searchOperator 插入語法 完全符合 "" 聯集 OR 交集 AND 排除 - 群組 {}" at bounding box center [545, 60] width 618 height 31
paste input "**********"
click at [352, 63] on input "**********" at bounding box center [530, 61] width 429 height 22
click at [339, 64] on input "**********" at bounding box center [530, 61] width 429 height 22
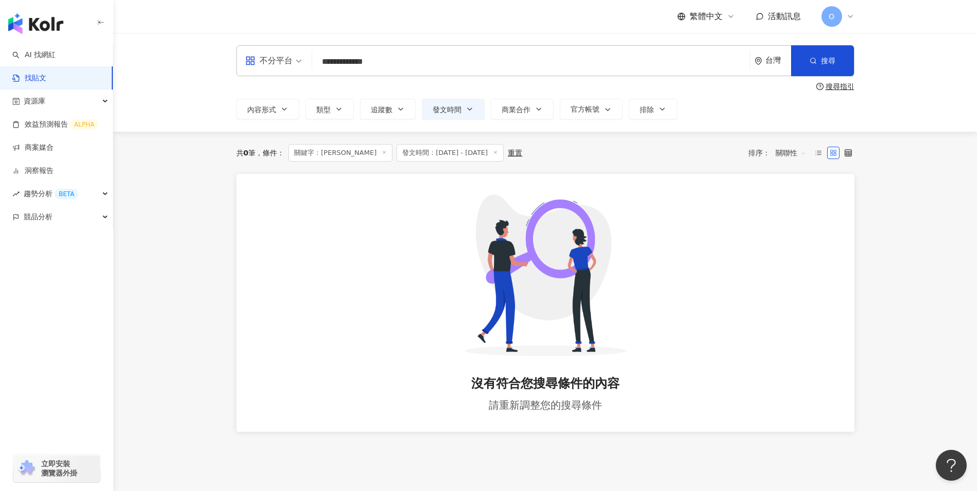
click at [351, 64] on input "**********" at bounding box center [530, 61] width 429 height 22
type input "**********"
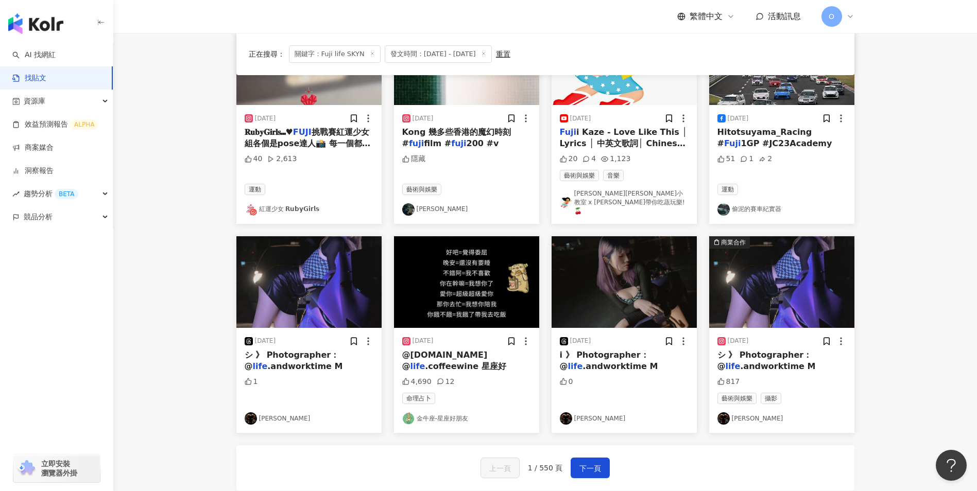
scroll to position [516, 0]
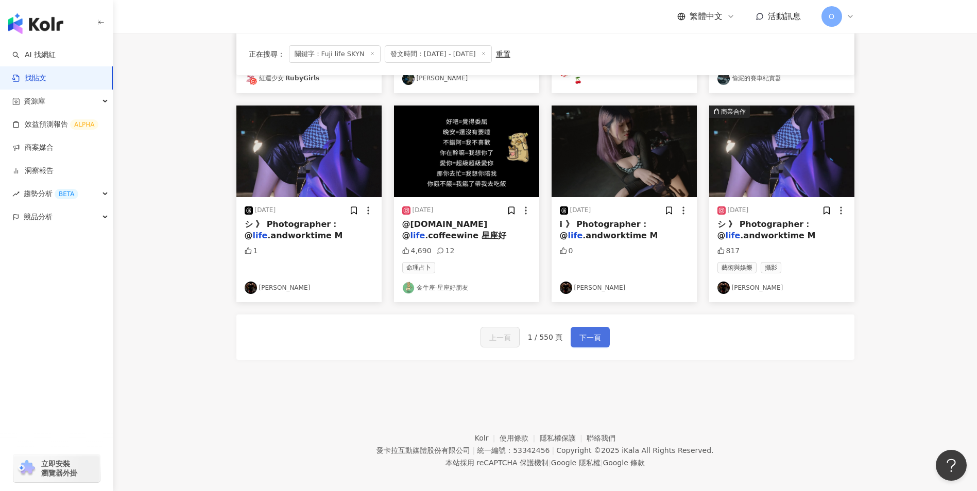
click at [590, 332] on span "下一頁" at bounding box center [590, 338] width 22 height 12
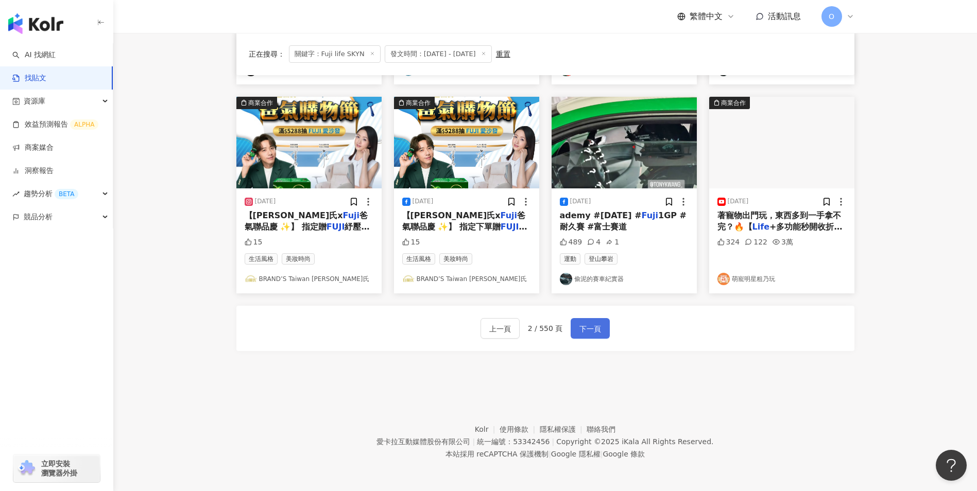
scroll to position [496, 0]
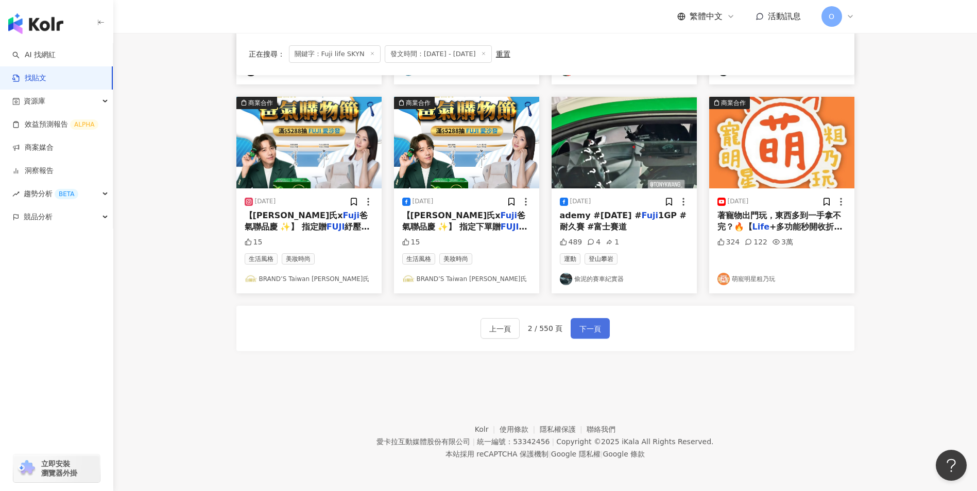
click at [590, 330] on span "下一頁" at bounding box center [590, 329] width 22 height 12
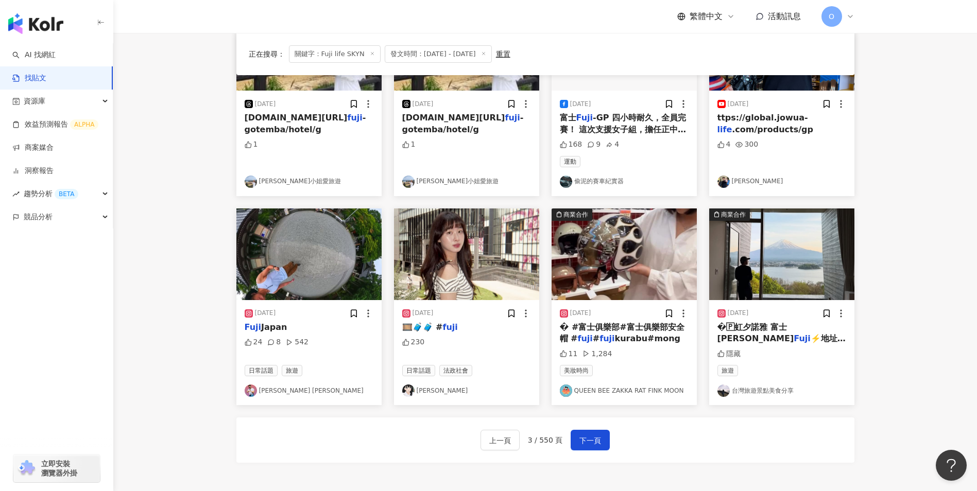
scroll to position [386, 0]
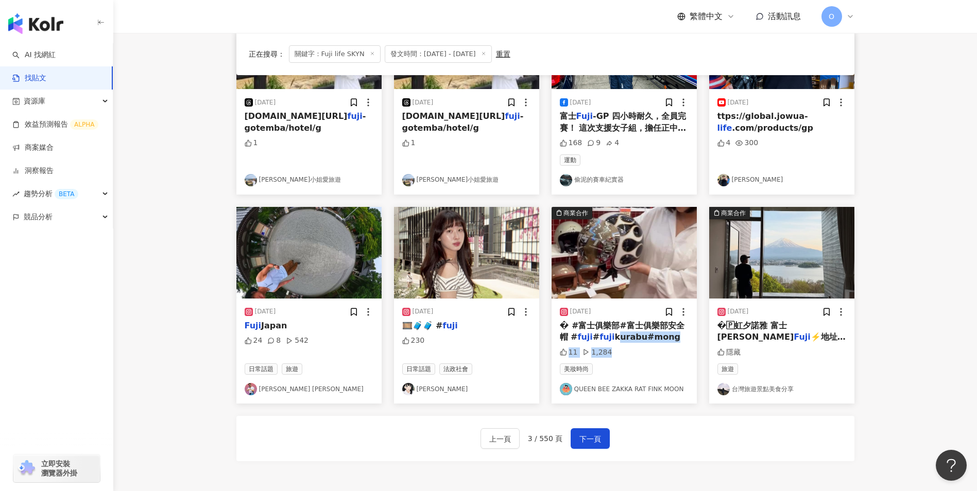
drag, startPoint x: 604, startPoint y: 345, endPoint x: 611, endPoint y: 368, distance: 23.5
click at [611, 368] on div "[DATE] � #富士俱樂部#富士俱樂部安全帽 # fuji # fuji kurabu#mong 11 1,284 美妝時尚 QUEEN BEE ZAKK…" at bounding box center [623, 351] width 145 height 105
drag, startPoint x: 611, startPoint y: 368, endPoint x: 587, endPoint y: 438, distance: 73.7
click at [587, 438] on span "下一頁" at bounding box center [590, 439] width 22 height 12
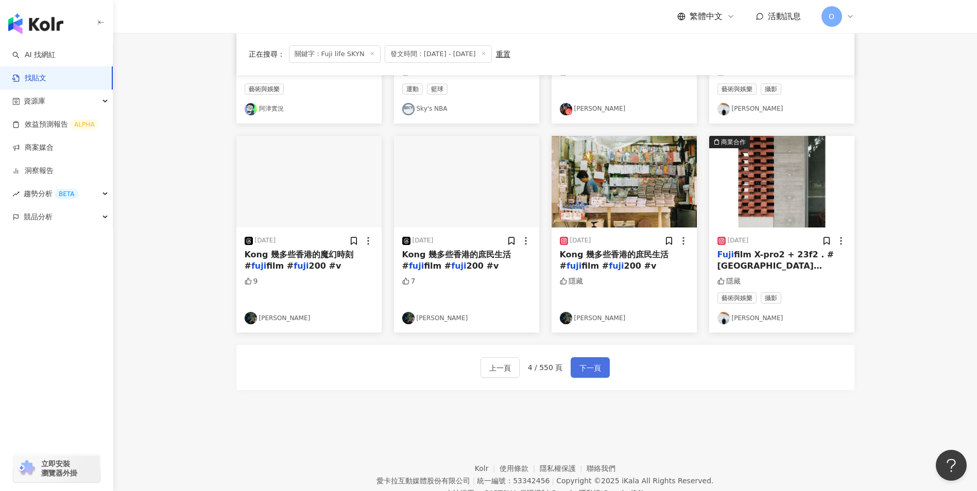
scroll to position [458, 0]
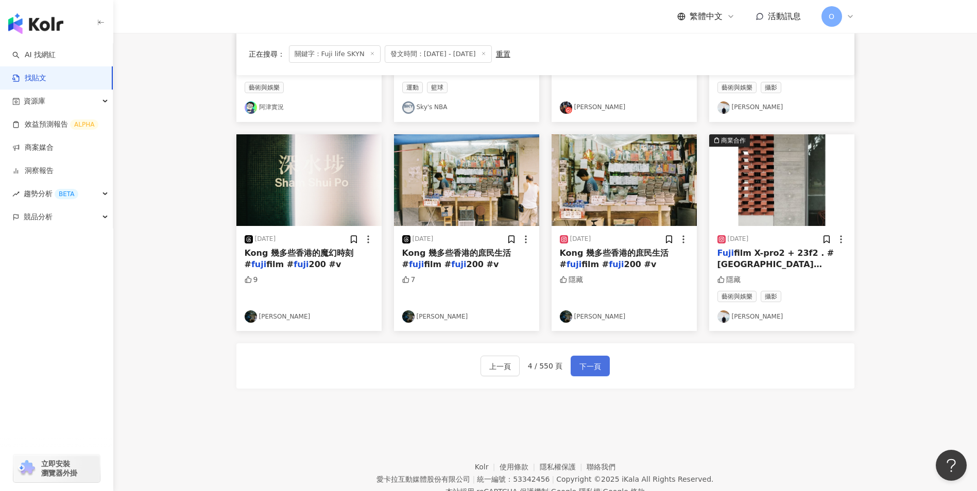
click at [589, 365] on span "下一頁" at bounding box center [590, 366] width 22 height 12
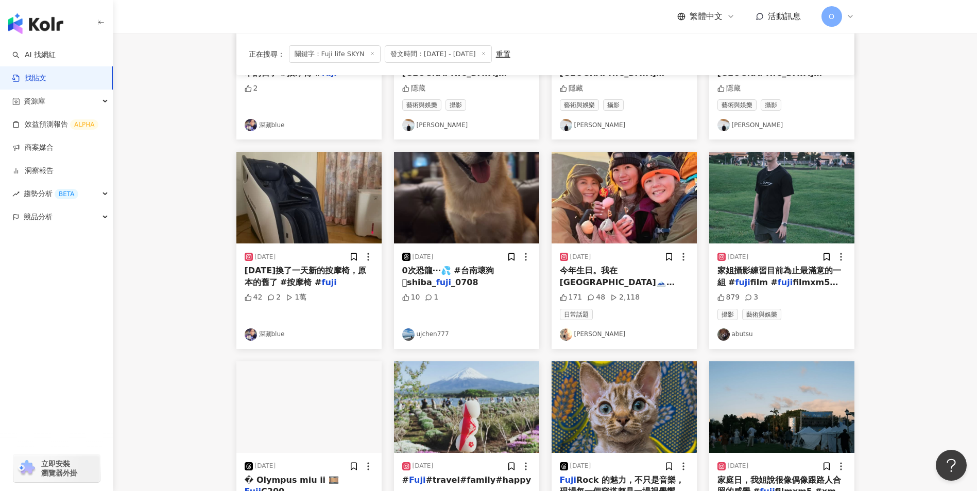
scroll to position [232, 0]
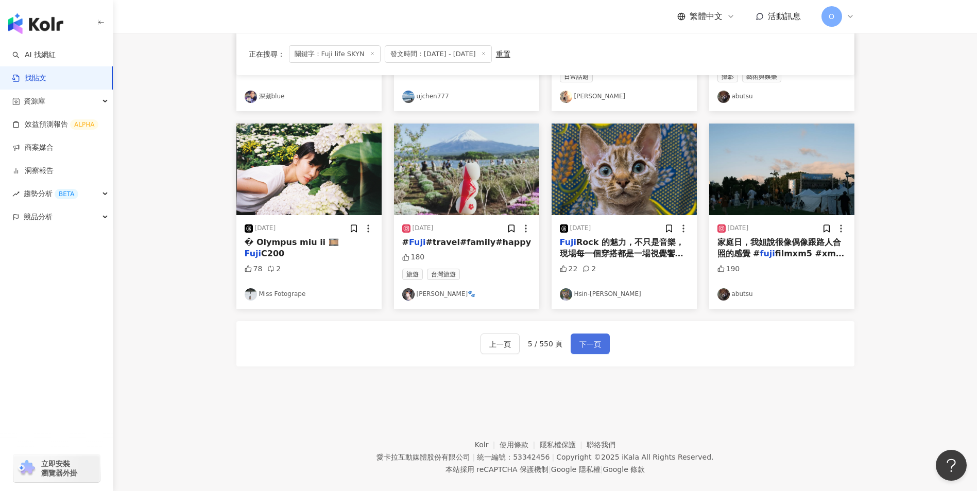
click at [587, 341] on span "下一頁" at bounding box center [590, 344] width 22 height 12
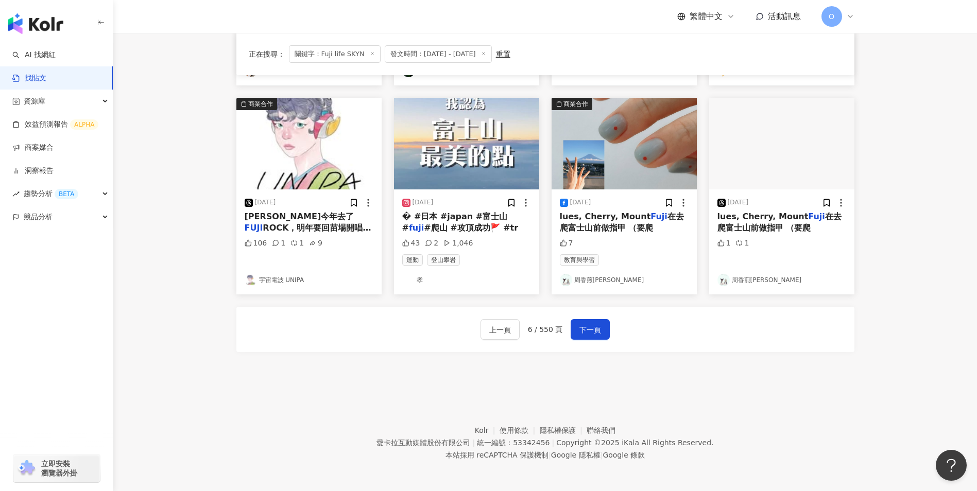
scroll to position [496, 0]
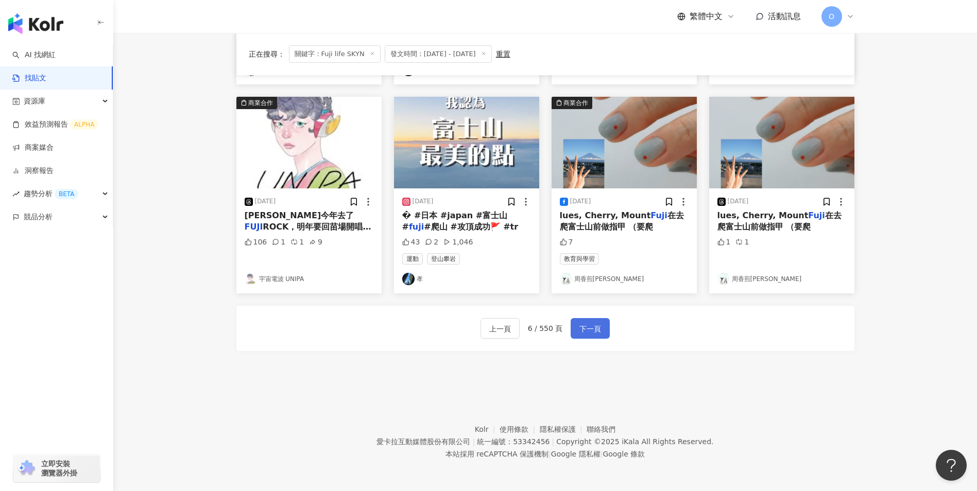
click at [590, 322] on button "下一頁" at bounding box center [589, 328] width 39 height 21
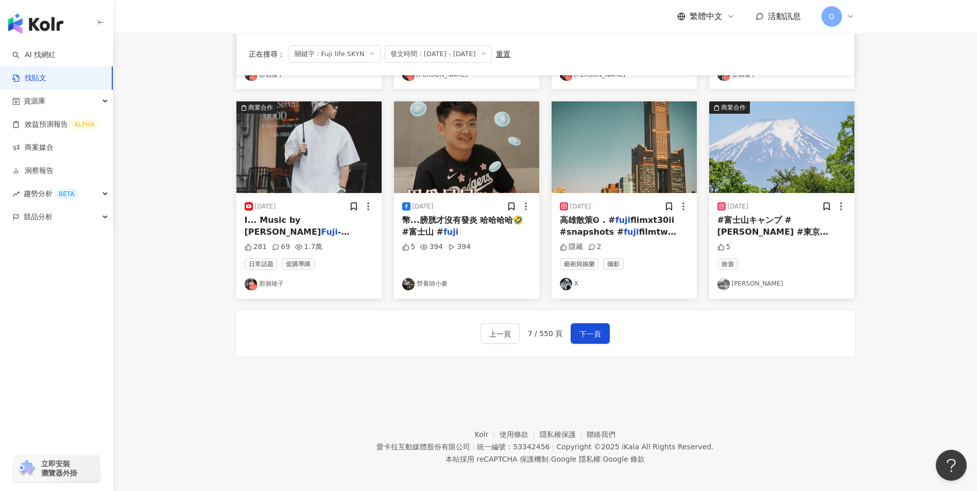
click at [591, 328] on span "下一頁" at bounding box center [590, 334] width 22 height 12
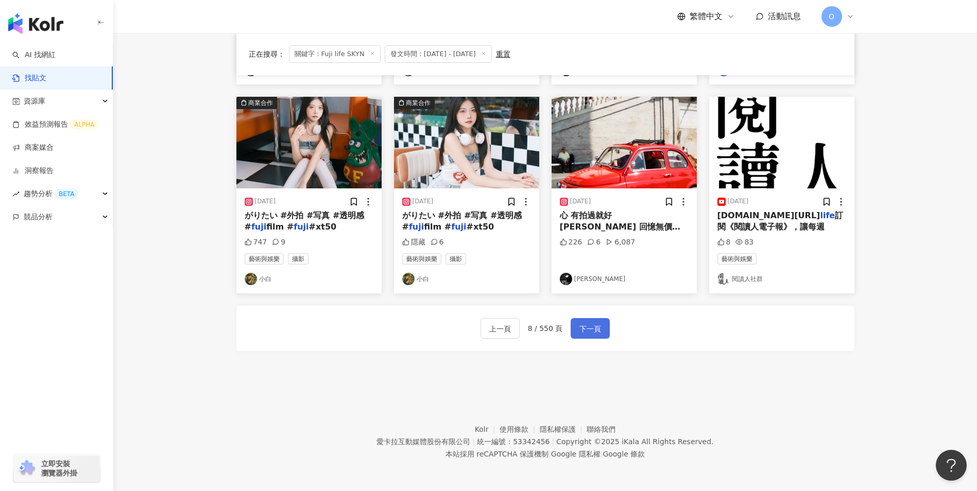
click at [592, 327] on span "下一頁" at bounding box center [590, 329] width 22 height 12
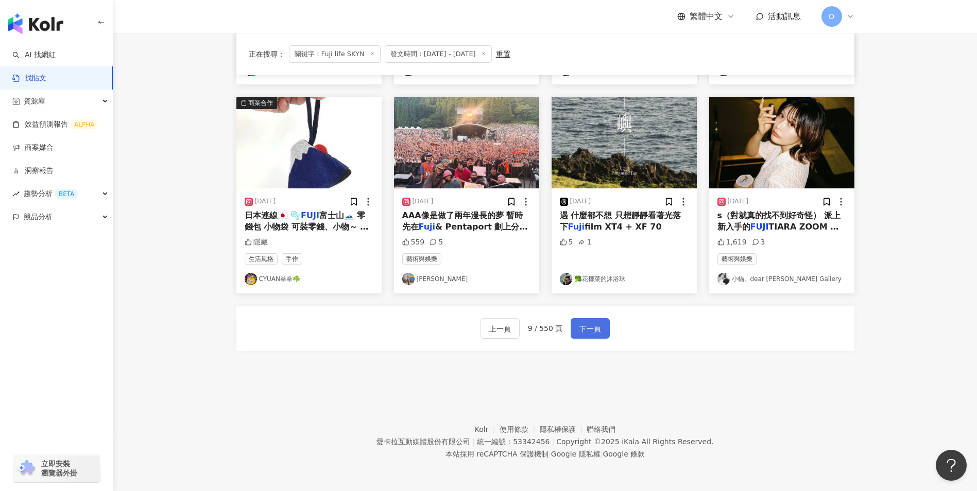
scroll to position [0, 0]
click at [601, 328] on button "下一頁" at bounding box center [589, 328] width 39 height 21
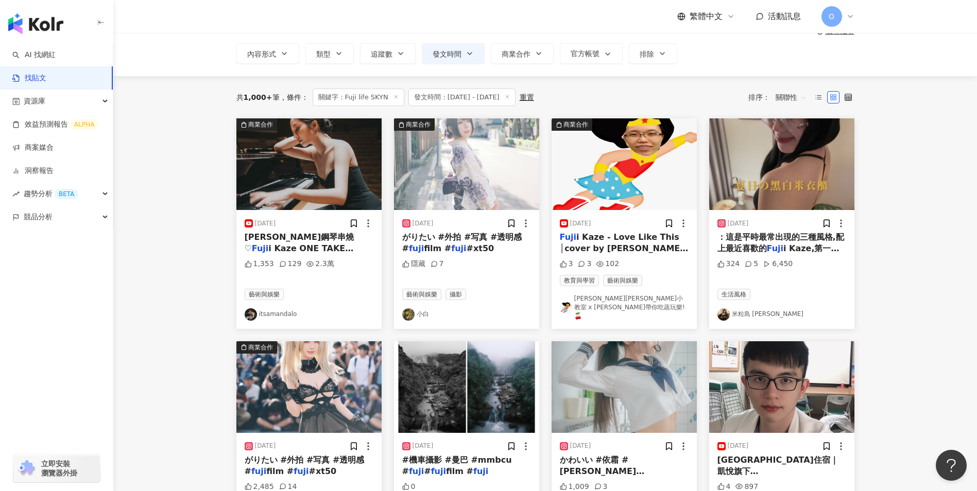
scroll to position [56, 0]
click at [773, 248] on mark "Fuji" at bounding box center [774, 248] width 17 height 10
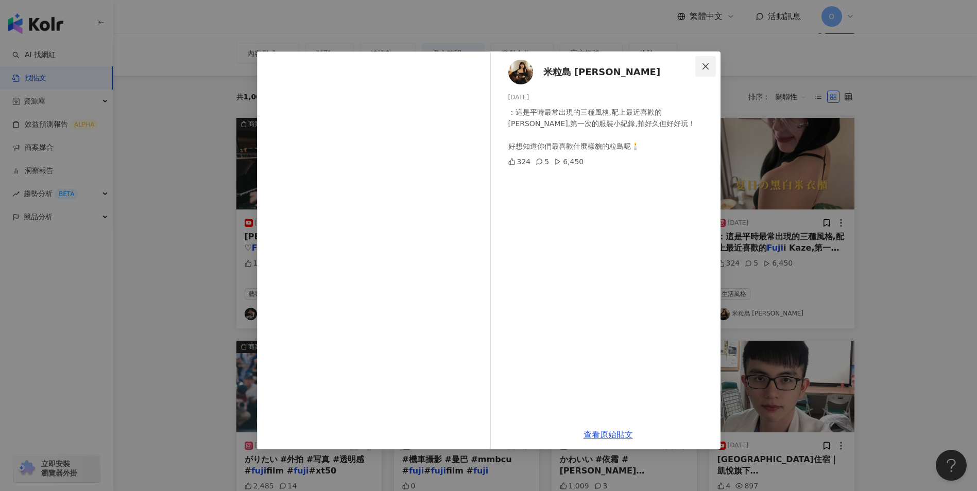
click at [703, 57] on button "Close" at bounding box center [705, 66] width 21 height 21
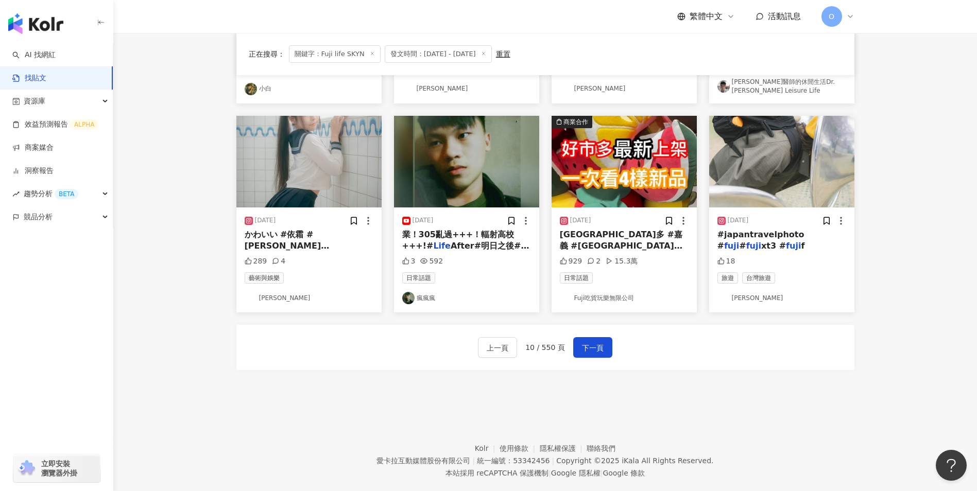
scroll to position [506, 0]
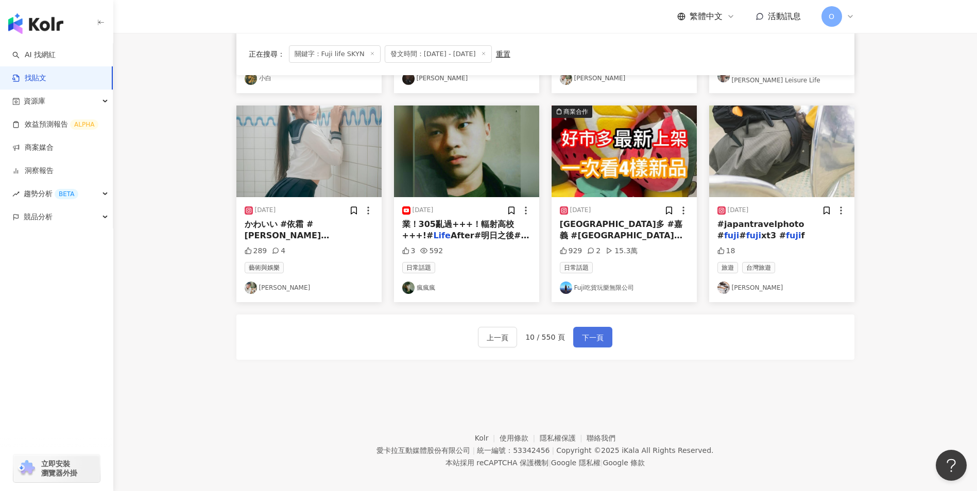
click at [594, 332] on span "下一頁" at bounding box center [593, 338] width 22 height 12
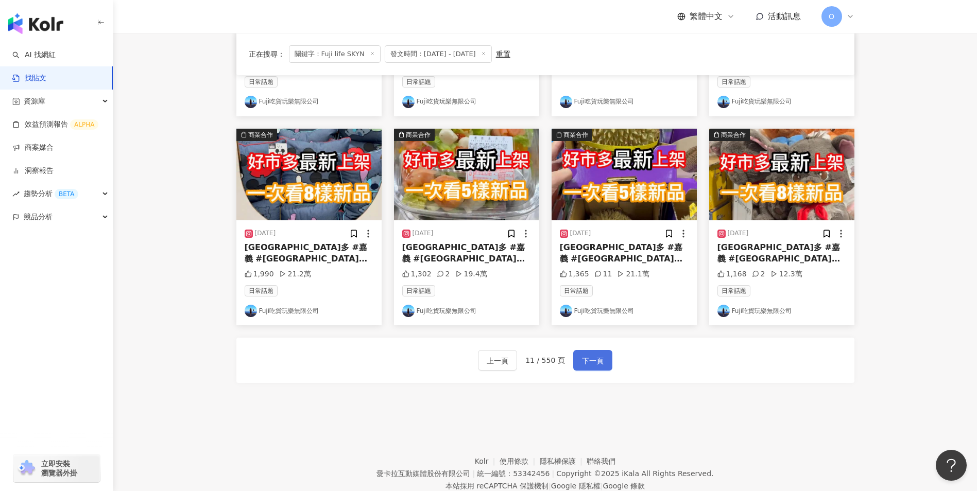
scroll to position [496, 0]
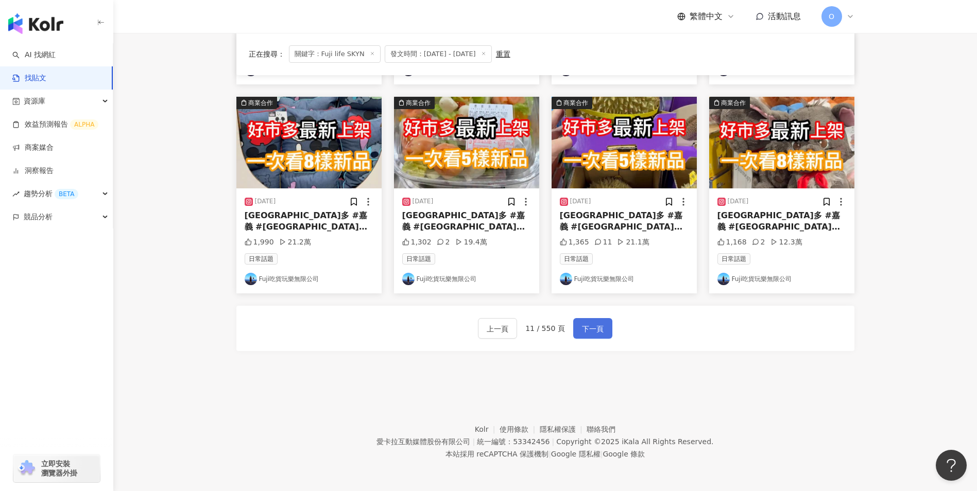
click at [600, 328] on span "下一頁" at bounding box center [593, 329] width 22 height 12
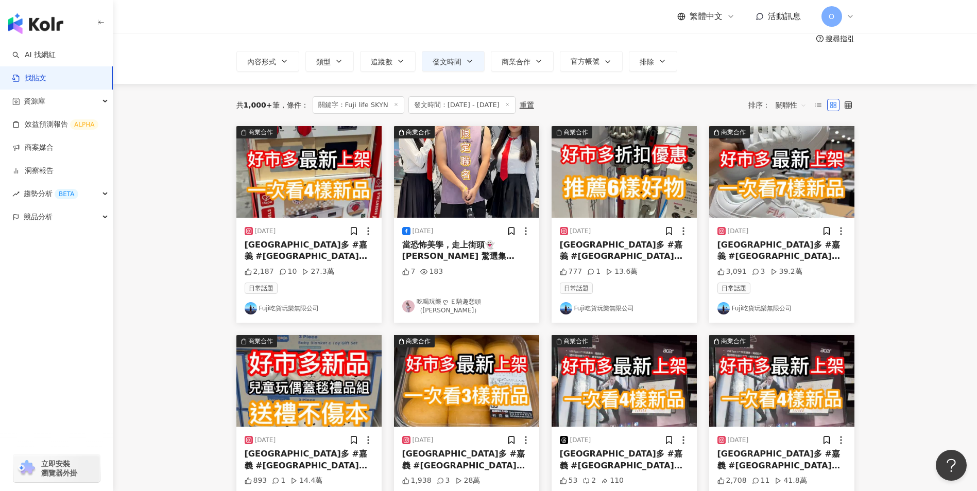
scroll to position [0, 0]
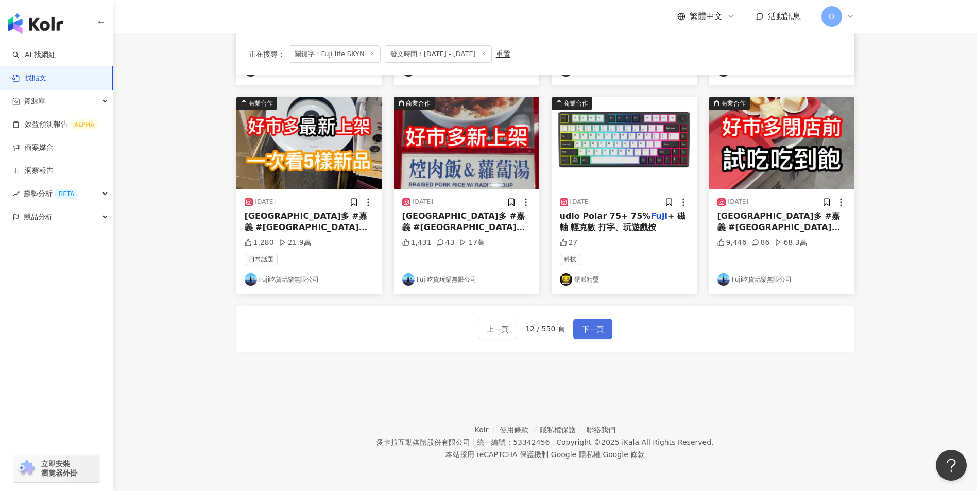
click at [599, 332] on span "下一頁" at bounding box center [593, 329] width 22 height 12
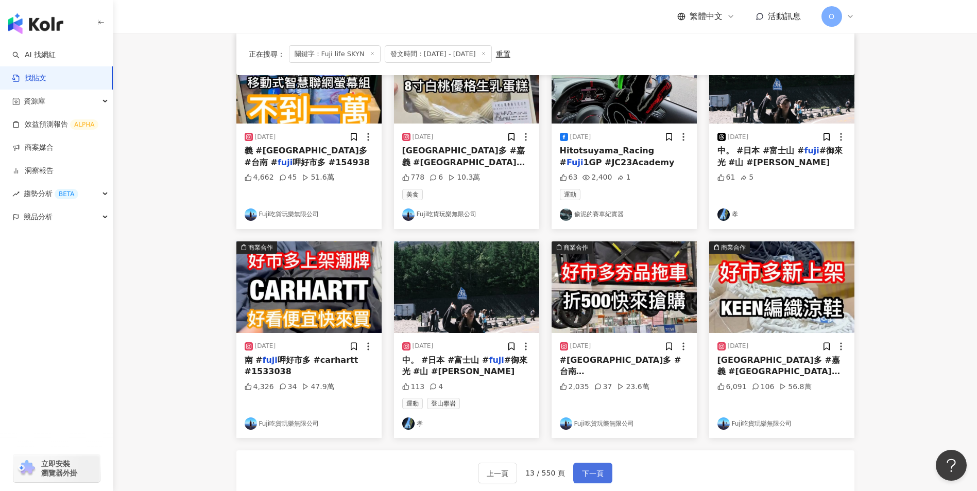
click at [594, 477] on span "下一頁" at bounding box center [593, 473] width 22 height 12
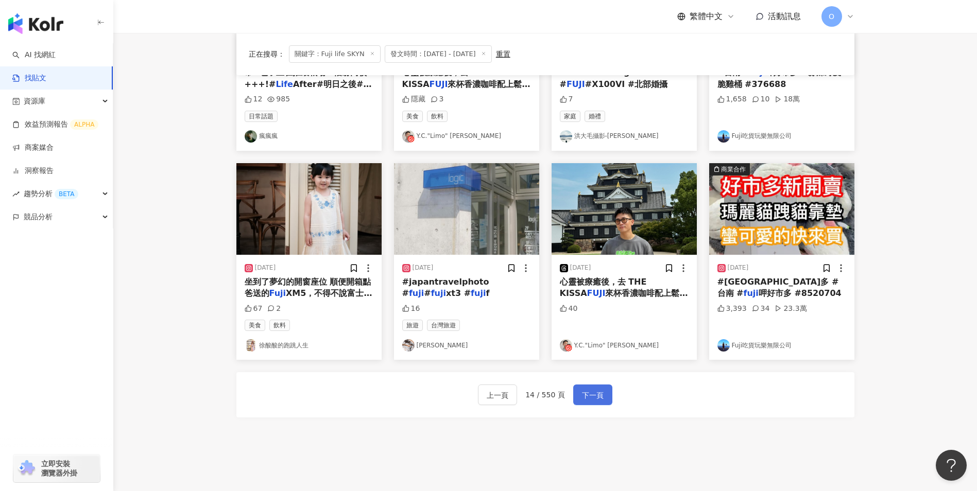
click at [586, 388] on button "下一頁" at bounding box center [592, 395] width 39 height 21
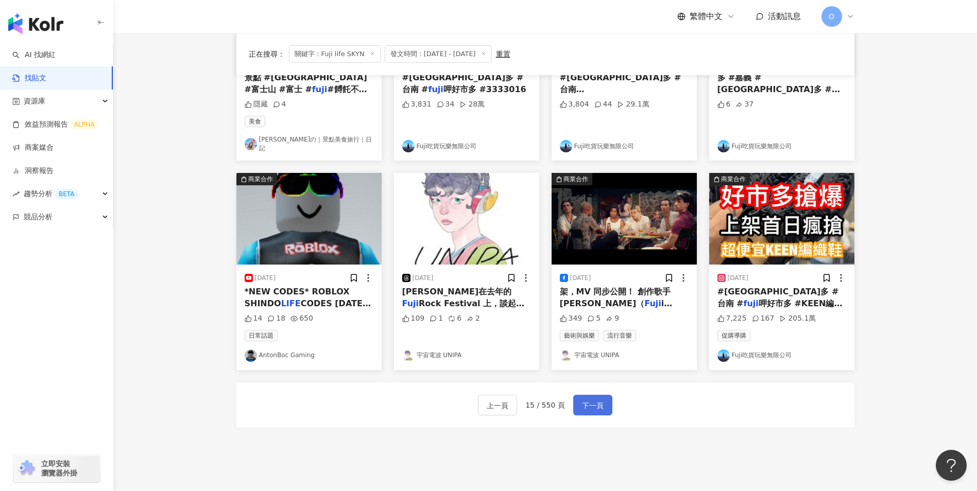
click at [588, 399] on span "下一頁" at bounding box center [593, 405] width 22 height 12
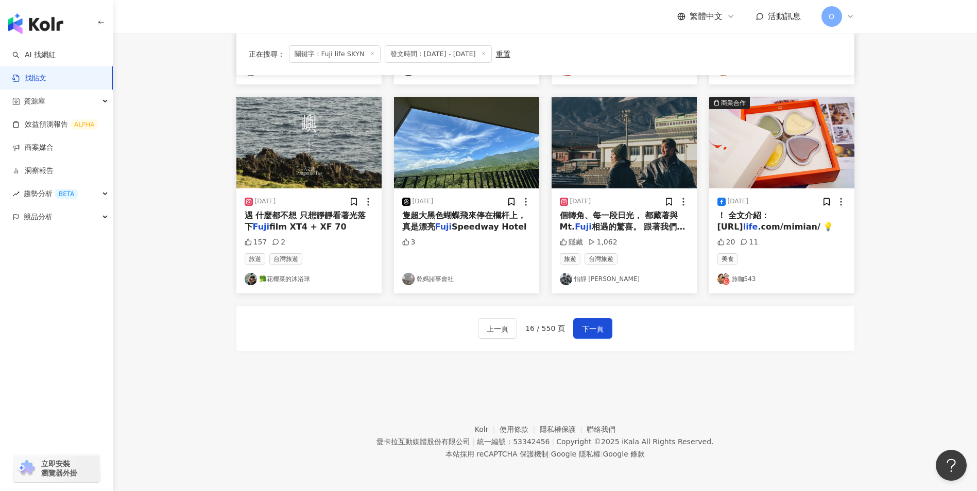
click at [565, 327] on div "上一頁 16 / 550 頁 下一頁" at bounding box center [545, 328] width 134 height 21
click at [601, 333] on span "下一頁" at bounding box center [593, 329] width 22 height 12
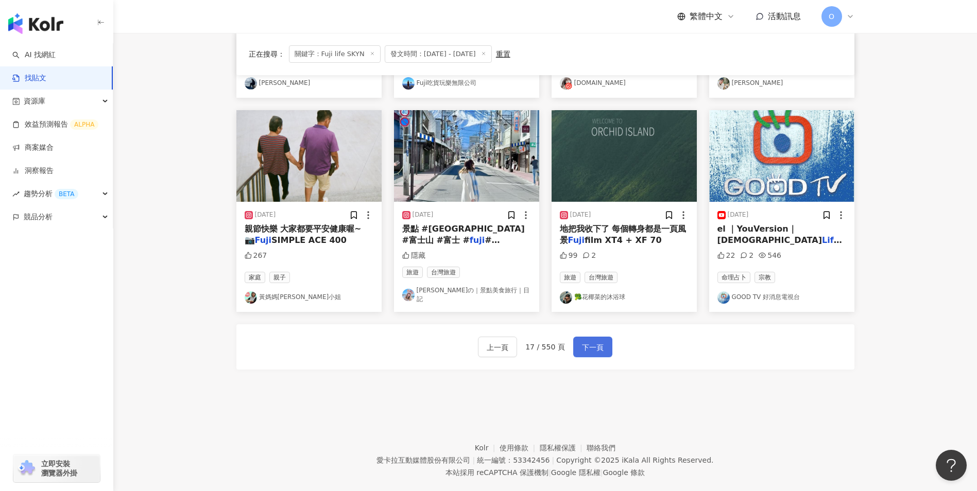
scroll to position [496, 0]
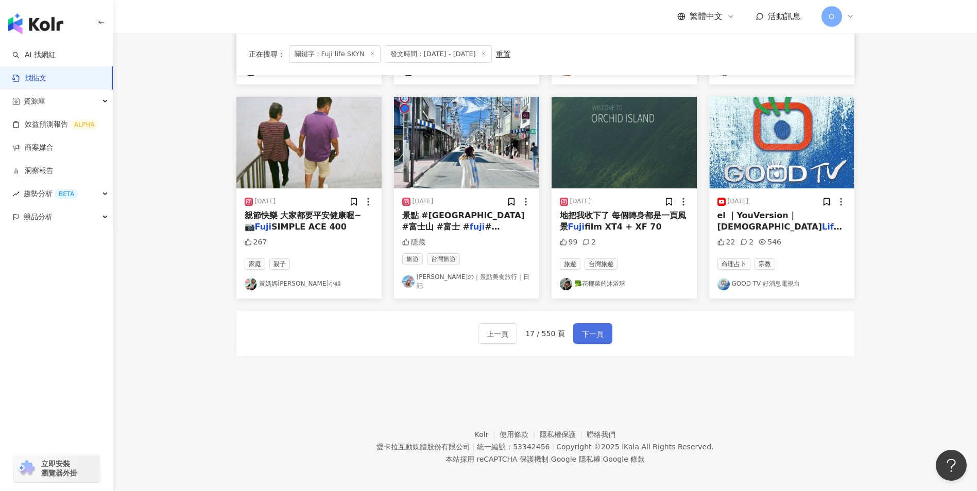
click at [603, 330] on button "下一頁" at bounding box center [592, 333] width 39 height 21
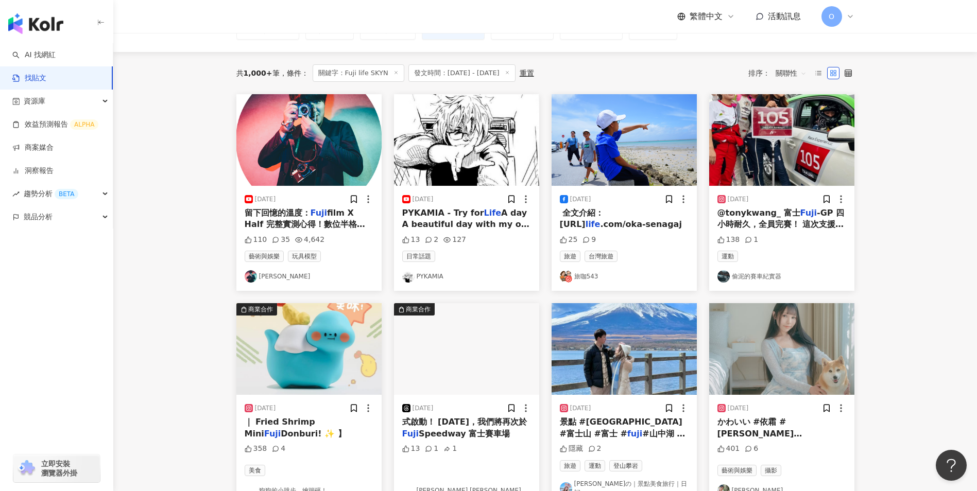
scroll to position [79, 0]
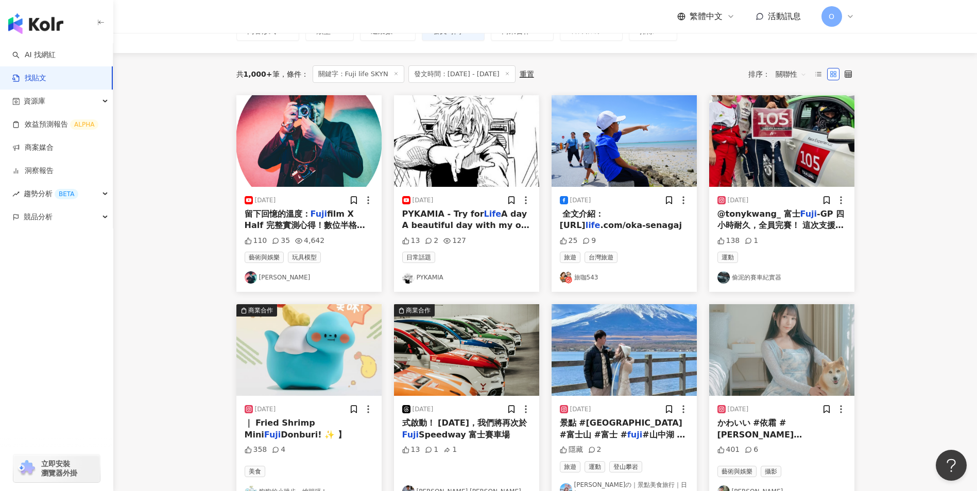
click at [768, 225] on span "-GP 四小時耐久，全員完賽！ 這次支援女子組，擔任正中午第一棒， 結果下午才出太陽，第一棒反而最涼。 可惜煞車ABS系統不預期的出現故障， 還好都發生在我與…" at bounding box center [781, 375] width 129 height 333
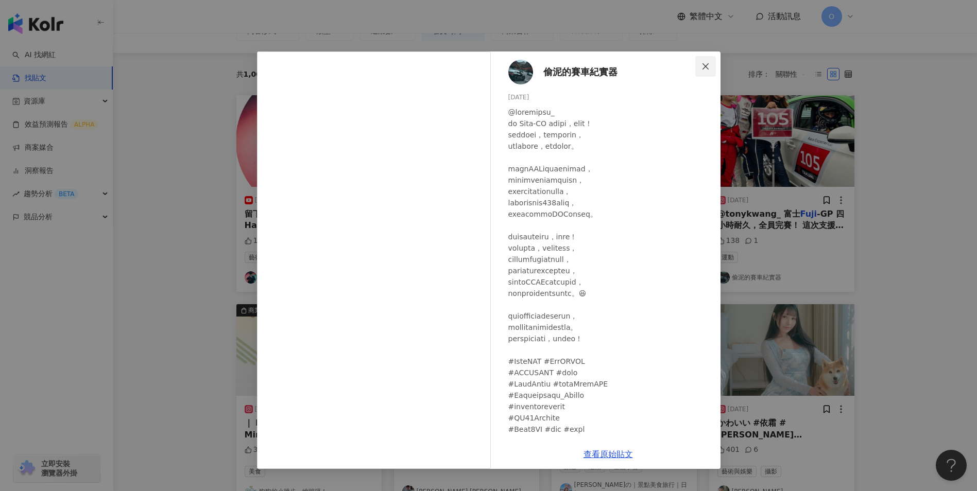
click at [710, 66] on span "Close" at bounding box center [705, 66] width 21 height 8
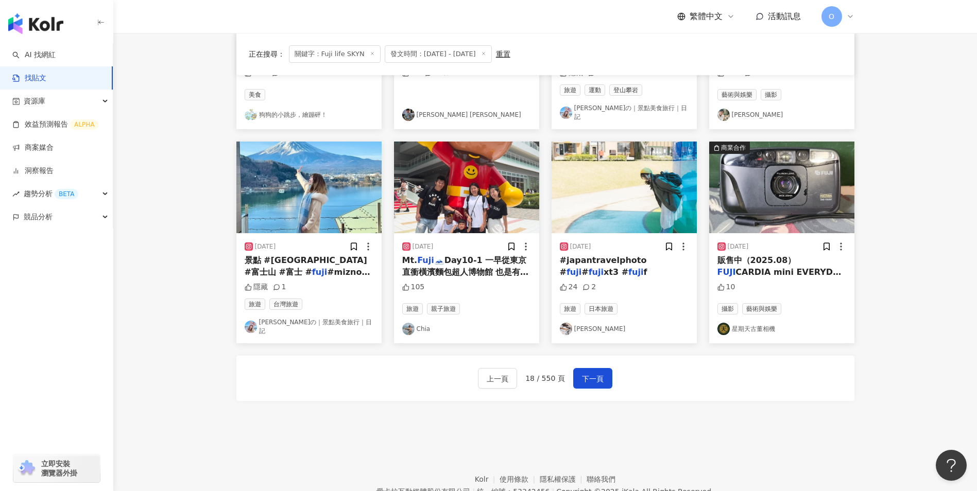
scroll to position [466, 0]
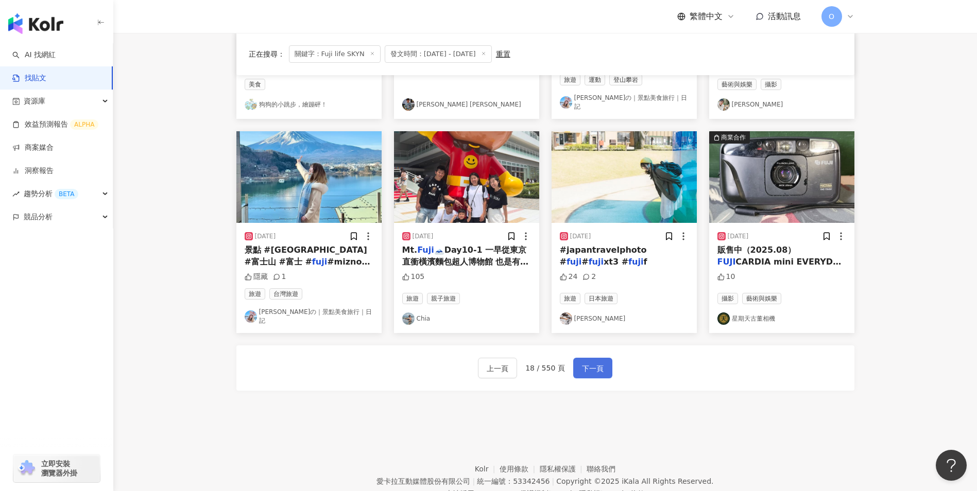
click at [577, 359] on button "下一頁" at bounding box center [592, 368] width 39 height 21
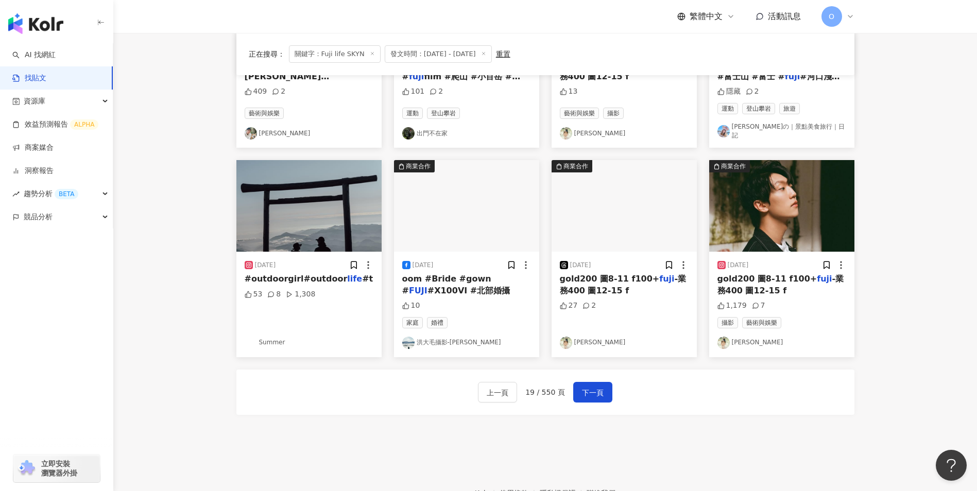
scroll to position [438, 0]
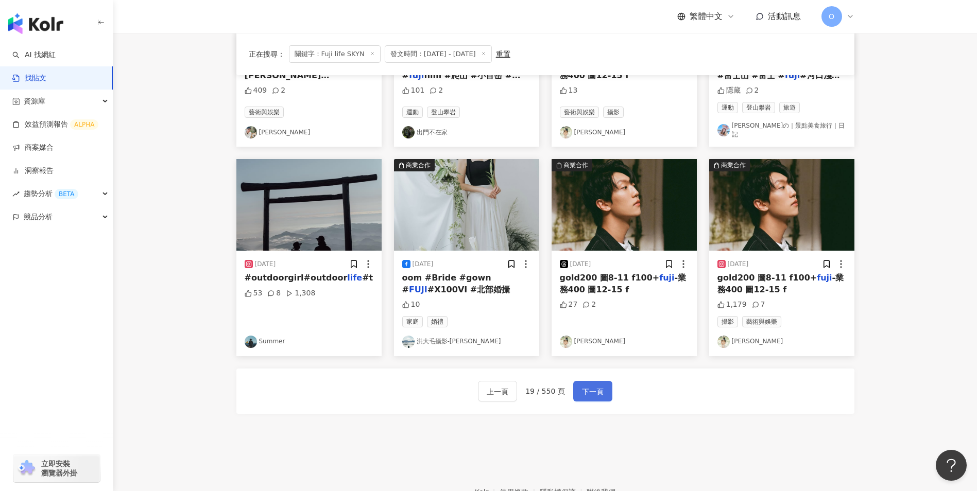
click at [590, 386] on span "下一頁" at bounding box center [593, 392] width 22 height 12
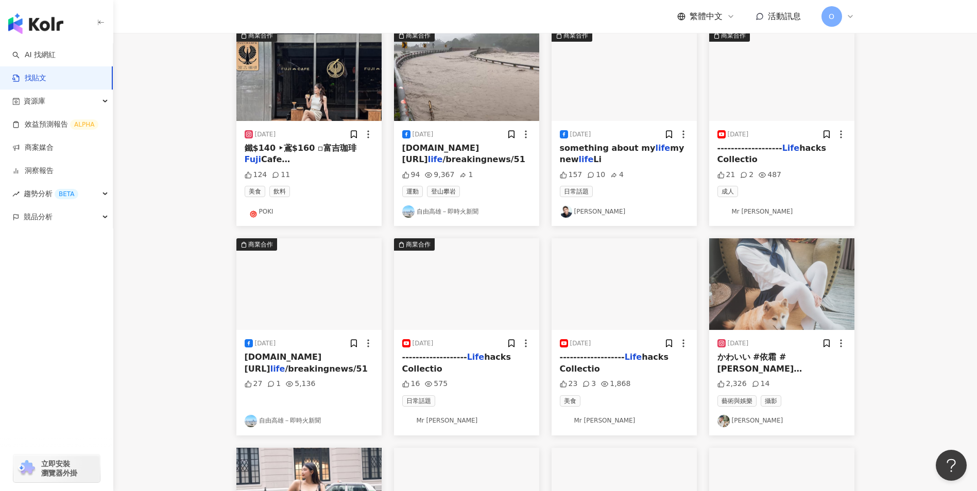
scroll to position [0, 0]
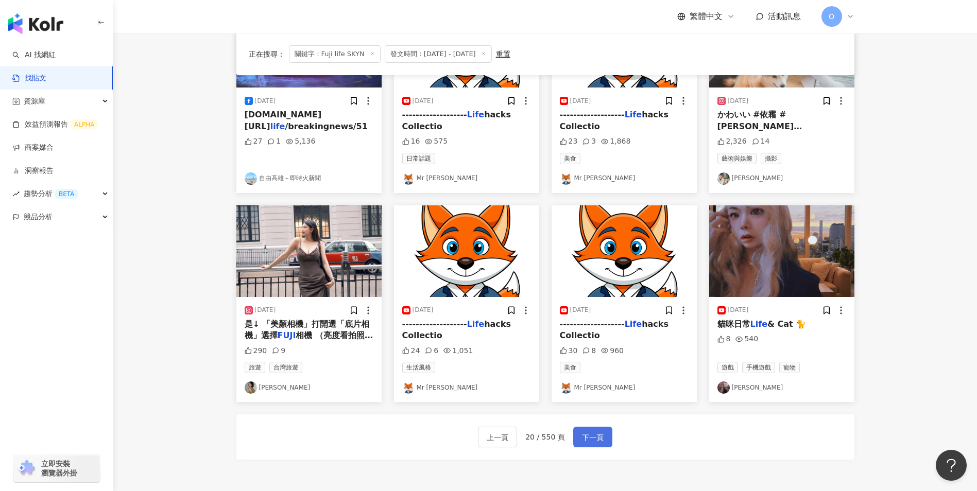
click at [595, 443] on span "下一頁" at bounding box center [593, 437] width 22 height 12
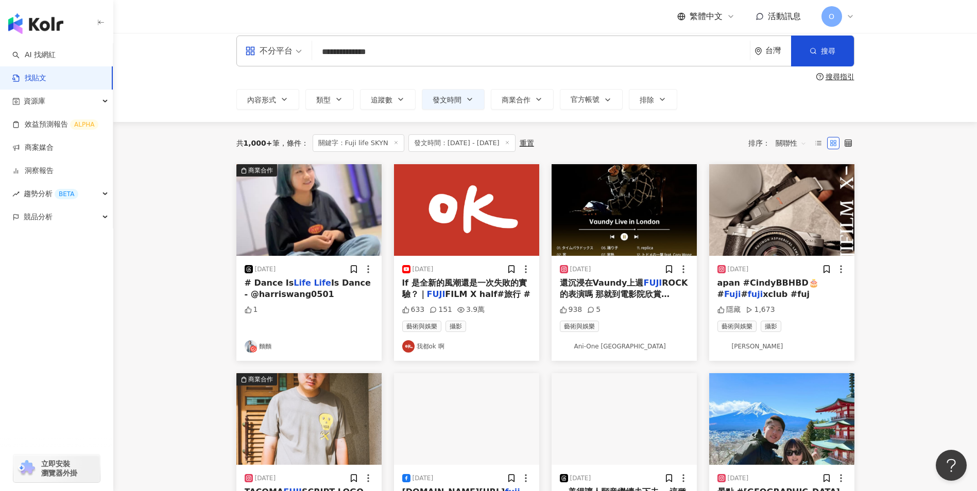
scroll to position [7, 0]
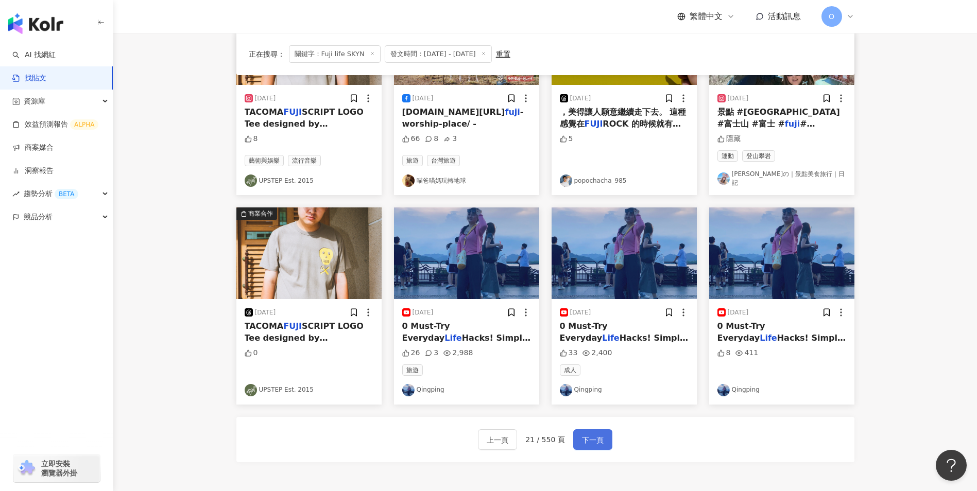
click at [583, 434] on span "下一頁" at bounding box center [593, 440] width 22 height 12
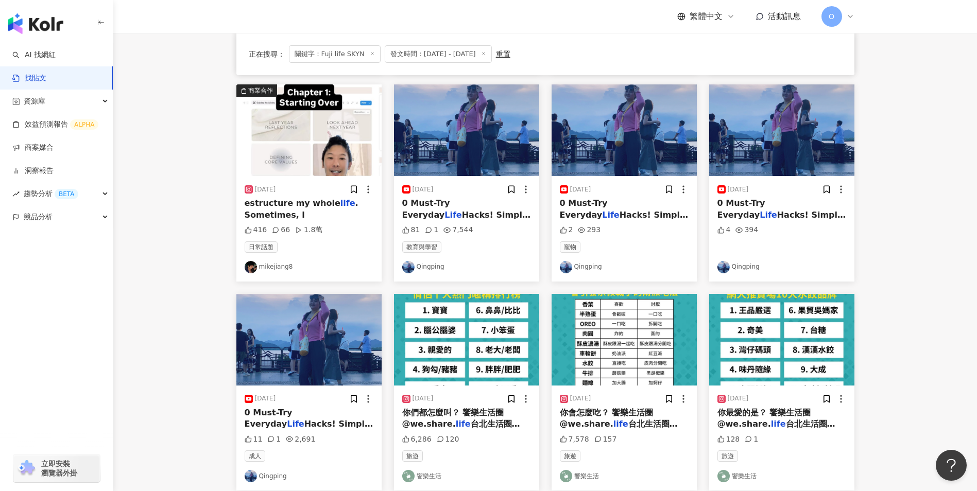
scroll to position [496, 0]
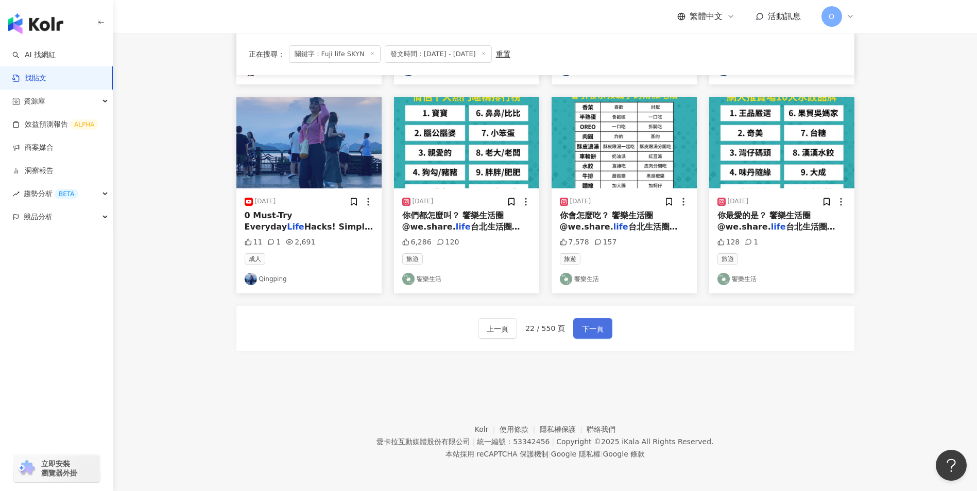
click at [589, 330] on span "下一頁" at bounding box center [593, 329] width 22 height 12
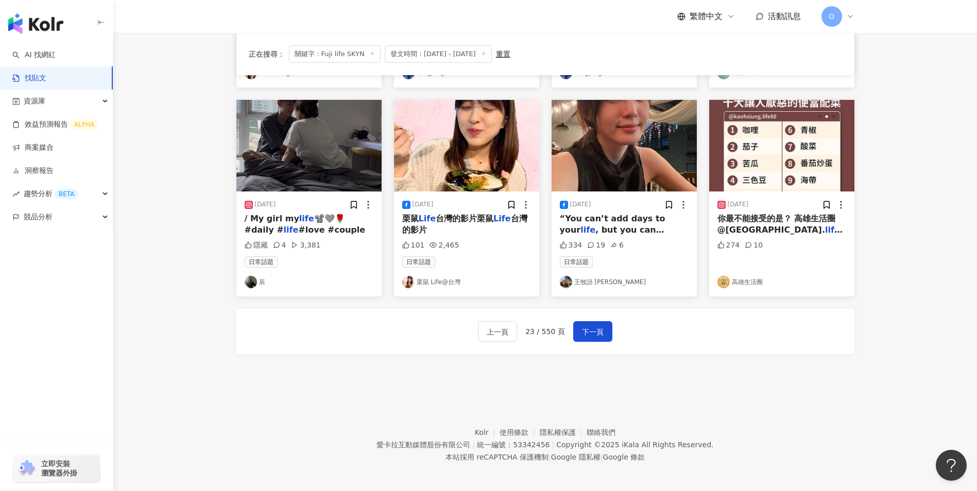
scroll to position [493, 0]
click at [593, 336] on span "下一頁" at bounding box center [593, 331] width 22 height 12
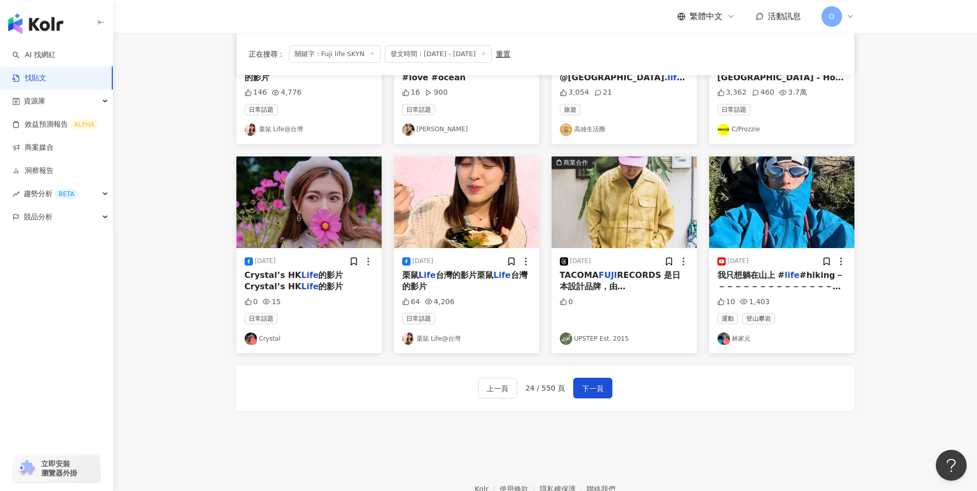
scroll to position [437, 0]
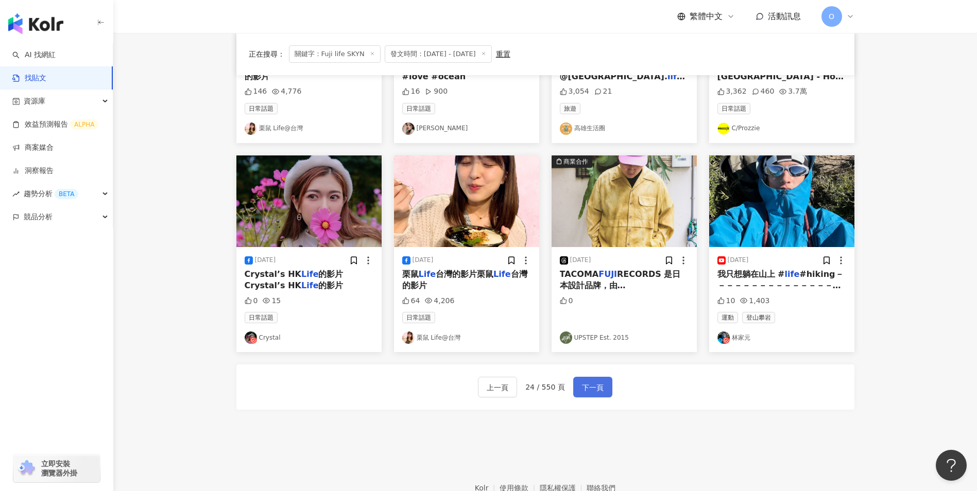
click at [591, 387] on span "下一頁" at bounding box center [593, 387] width 22 height 12
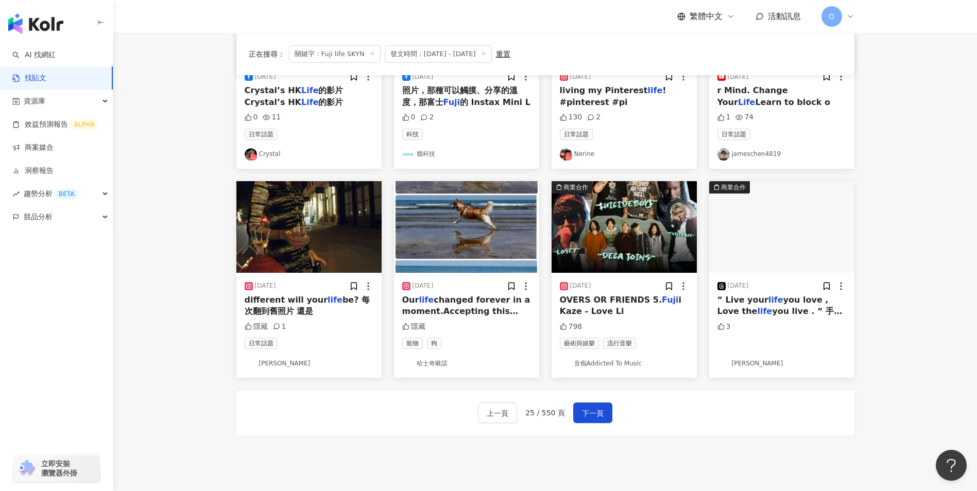
scroll to position [412, 0]
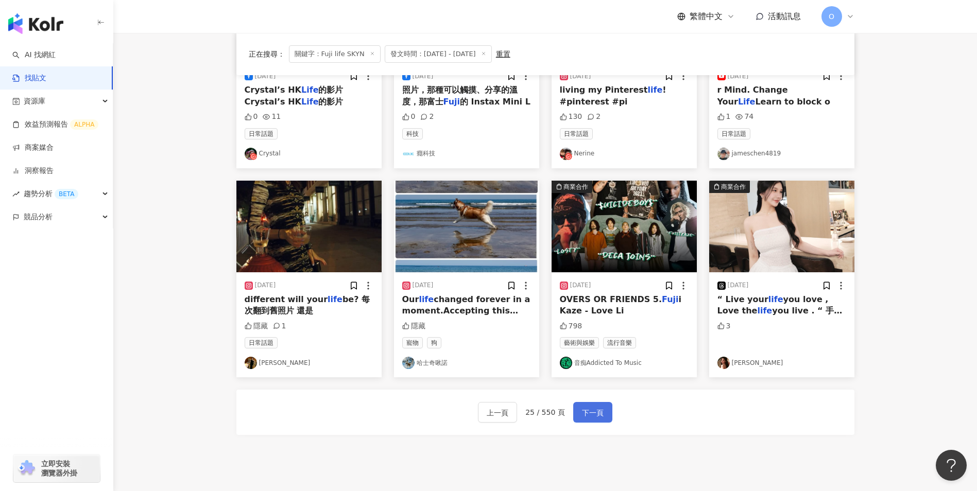
click at [582, 409] on span "下一頁" at bounding box center [593, 413] width 22 height 12
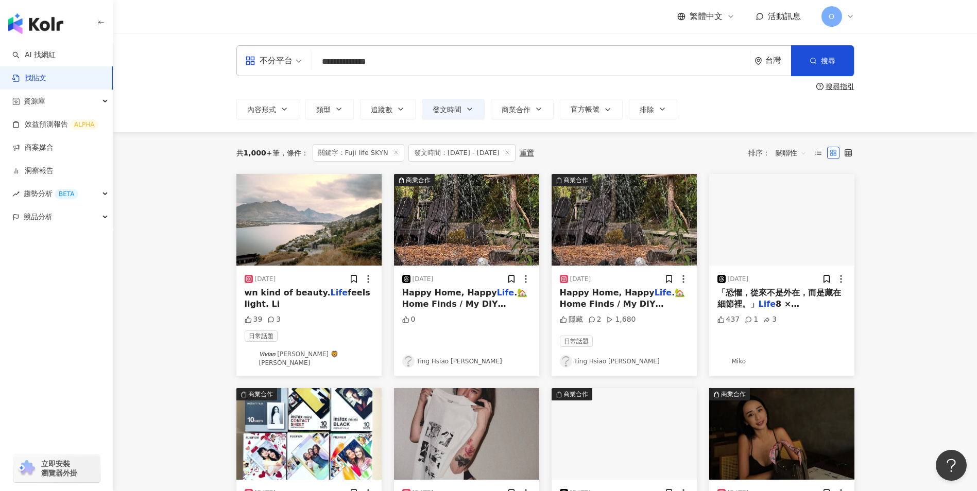
scroll to position [62, 0]
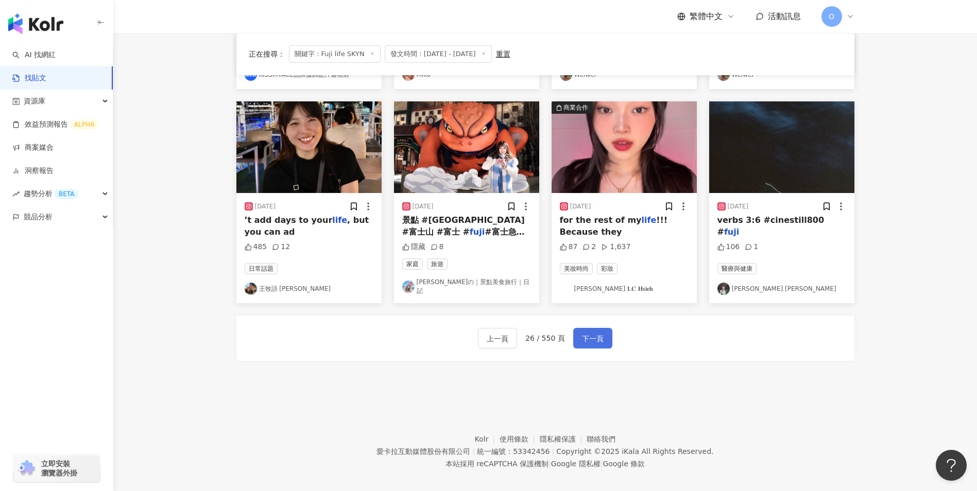
click at [597, 328] on button "下一頁" at bounding box center [592, 338] width 39 height 21
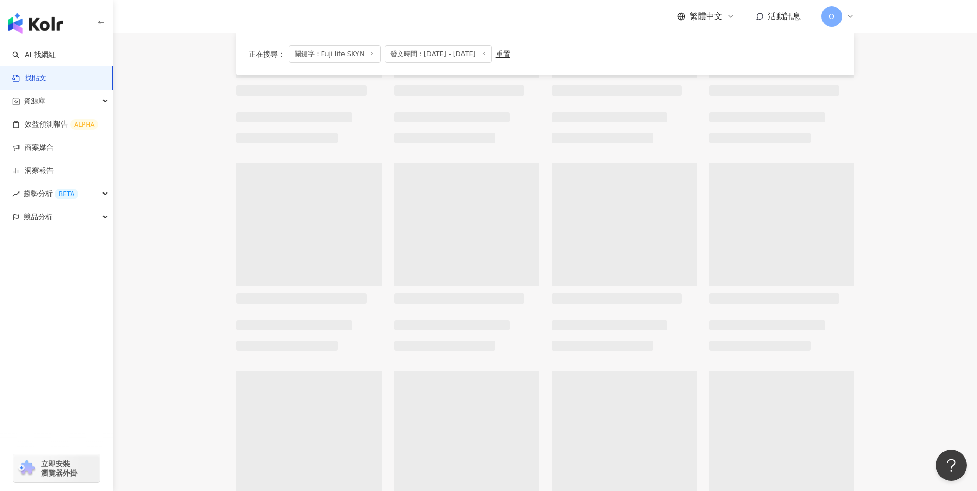
scroll to position [0, 0]
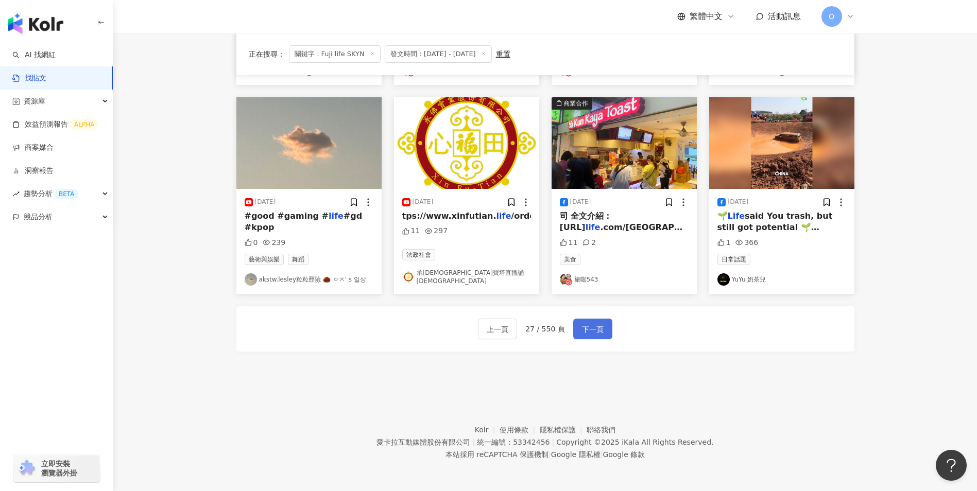
click at [595, 327] on span "下一頁" at bounding box center [593, 329] width 22 height 12
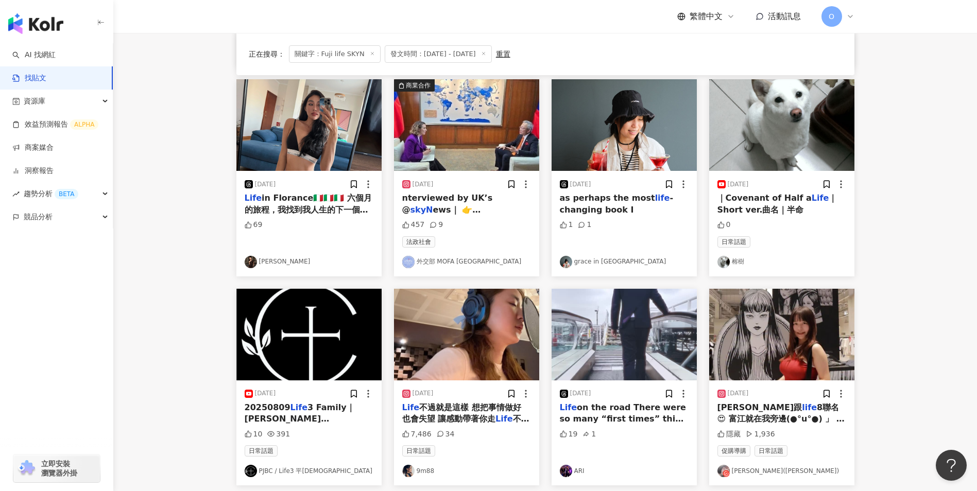
scroll to position [307, 0]
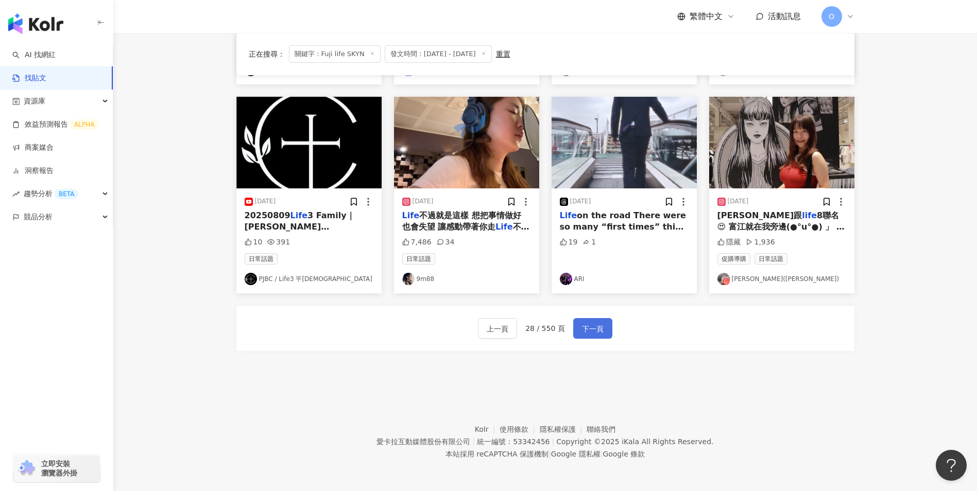
click at [590, 325] on span "下一頁" at bounding box center [593, 329] width 22 height 12
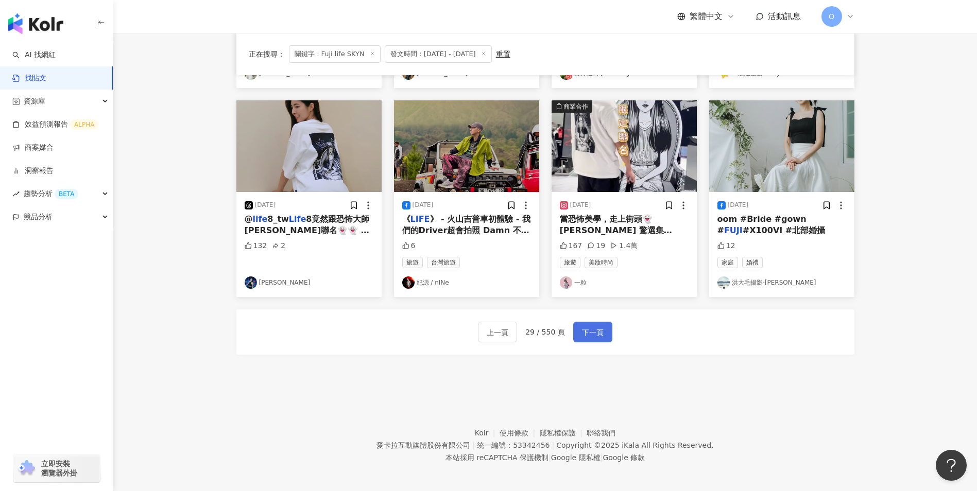
click at [590, 332] on span "下一頁" at bounding box center [593, 332] width 22 height 12
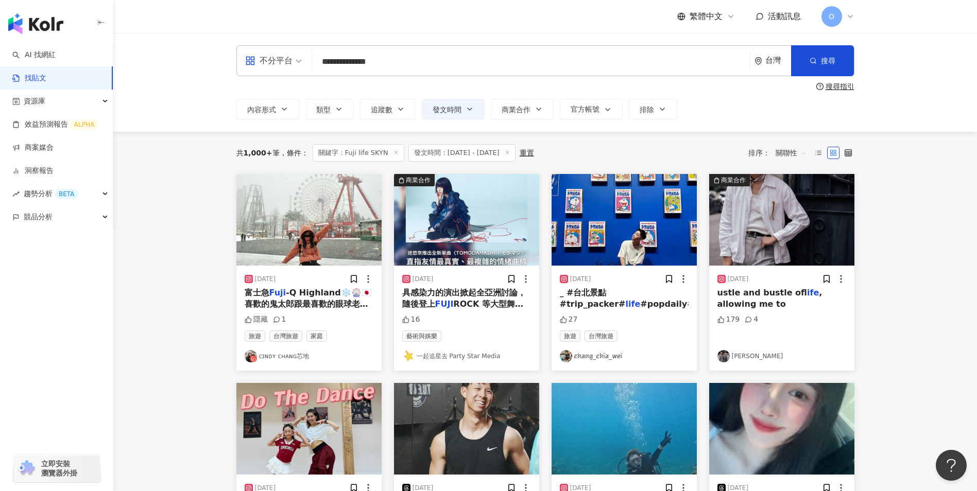
click at [393, 153] on icon at bounding box center [395, 152] width 5 height 5
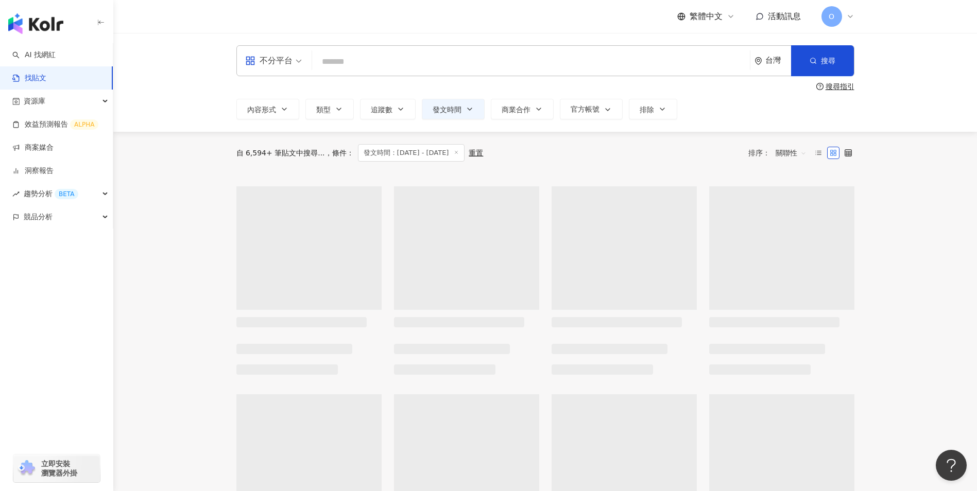
click at [359, 61] on input "search" at bounding box center [530, 61] width 429 height 22
paste input "******"
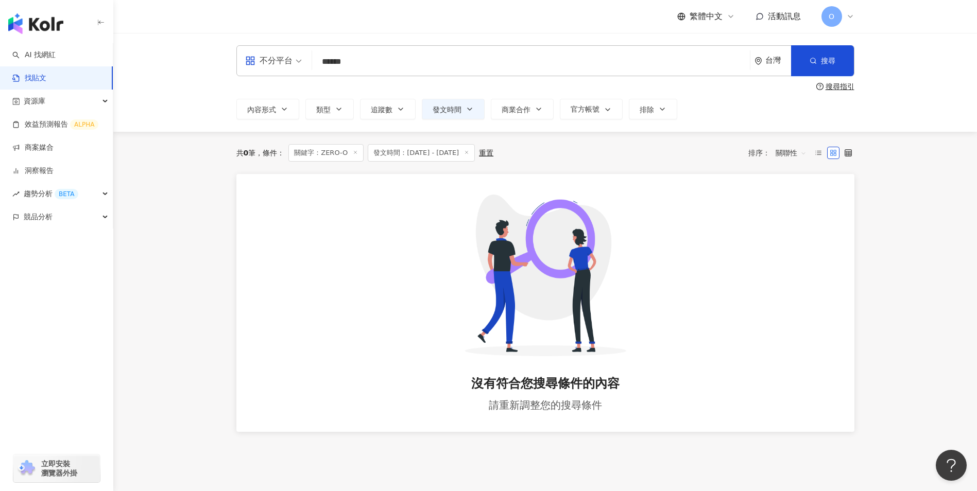
drag, startPoint x: 399, startPoint y: 66, endPoint x: 300, endPoint y: 73, distance: 100.1
click at [300, 73] on div "不分平台 ZERO-O ****** 台灣 搜尋 searchOperator 插入語法 完全符合 "" 聯集 OR 交集 AND 排除 - 群組 {}" at bounding box center [545, 60] width 618 height 31
type input "*"
type input "**"
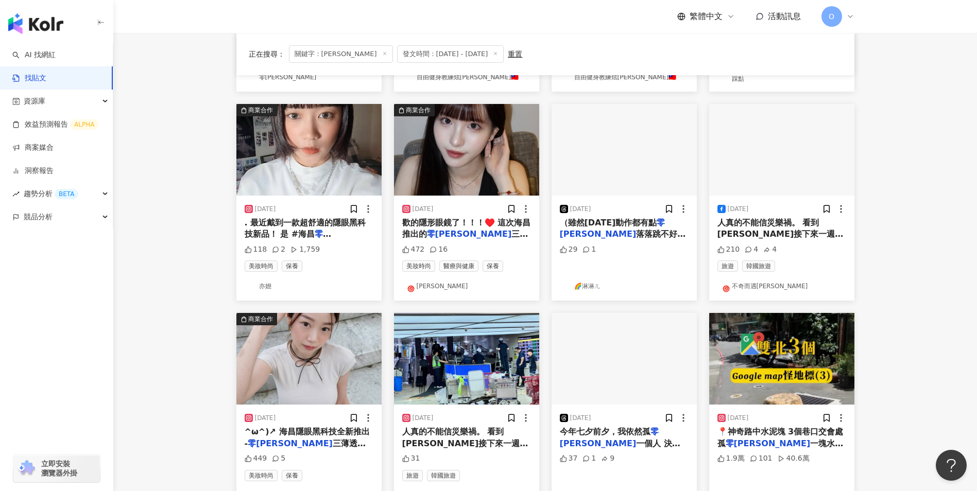
scroll to position [379, 0]
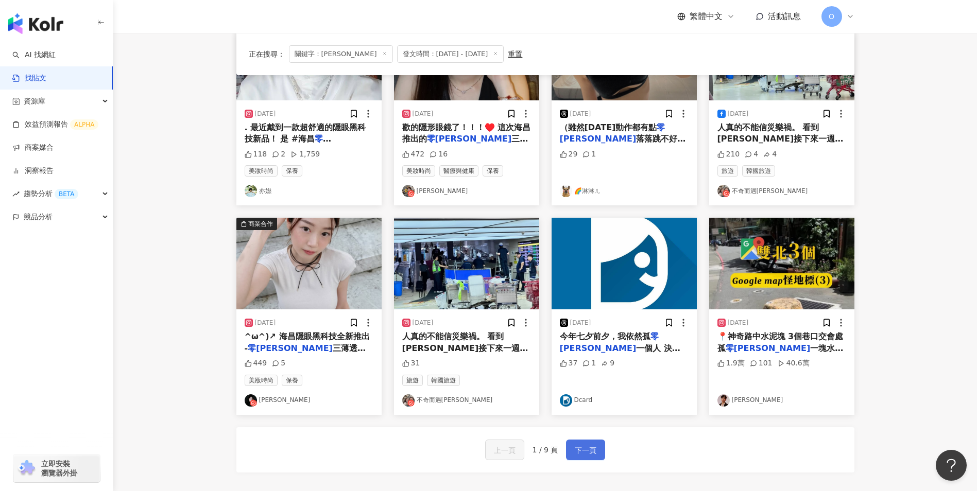
click at [591, 454] on span "下一頁" at bounding box center [585, 450] width 22 height 12
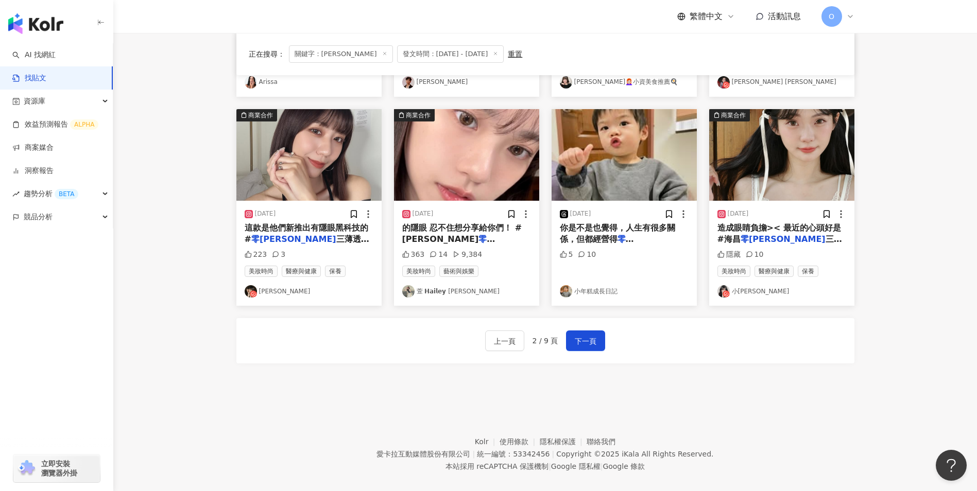
scroll to position [496, 0]
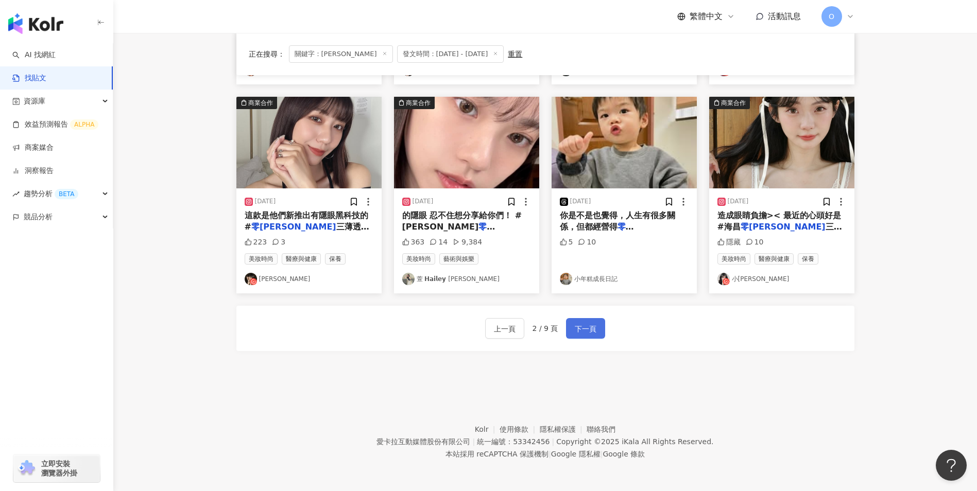
click at [583, 329] on span "下一頁" at bounding box center [585, 329] width 22 height 12
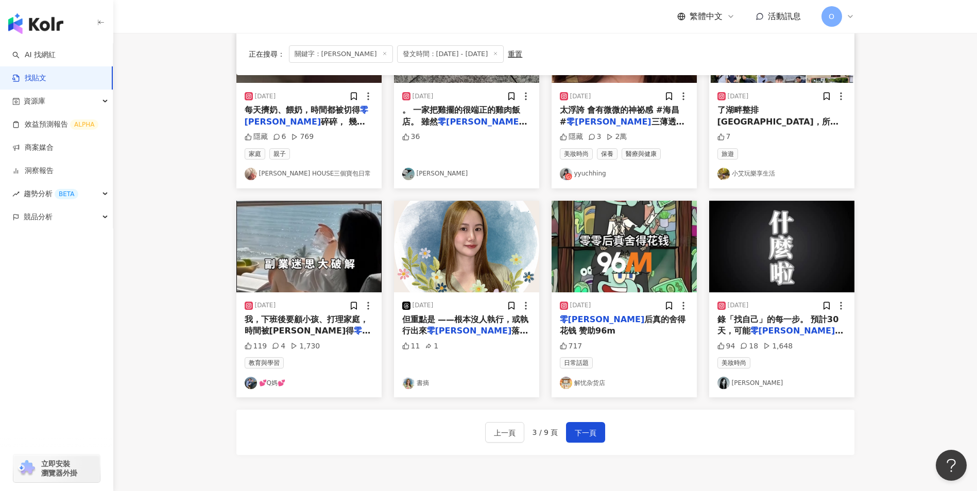
scroll to position [392, 0]
click at [588, 430] on span "下一頁" at bounding box center [585, 432] width 22 height 12
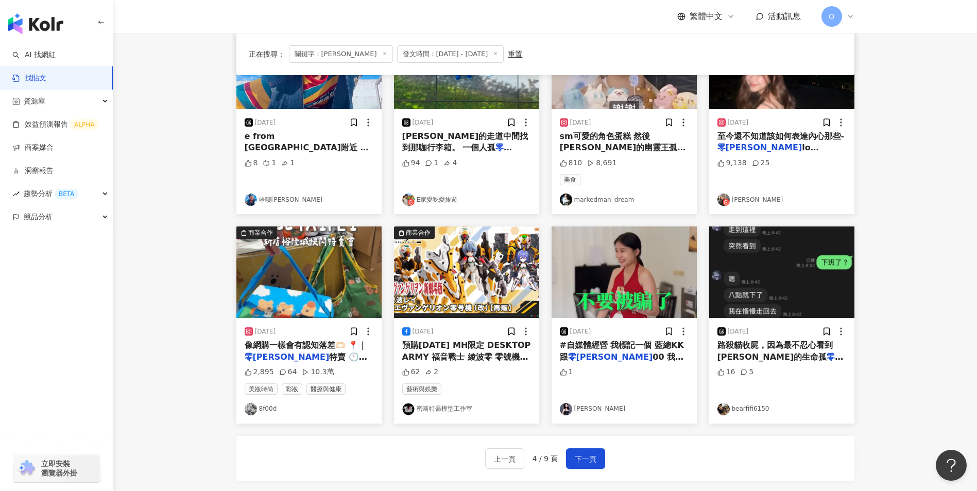
scroll to position [375, 0]
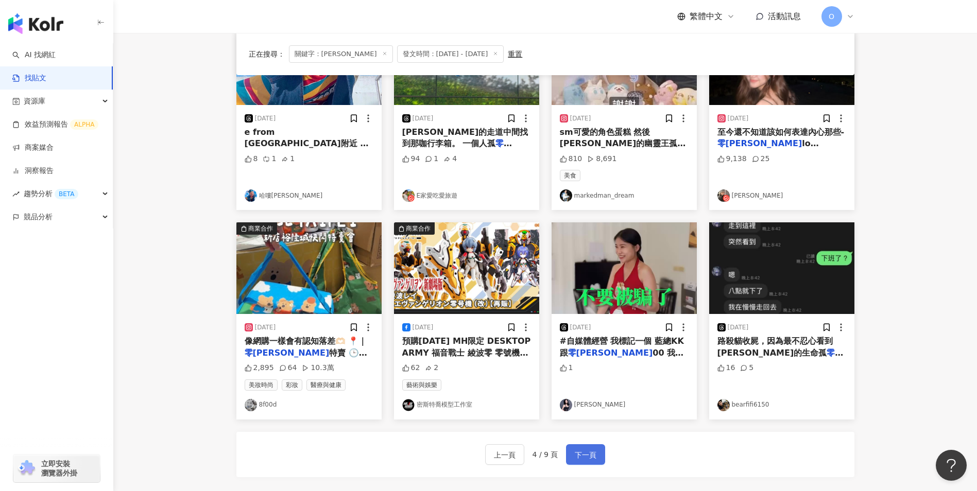
click at [595, 450] on span "下一頁" at bounding box center [585, 455] width 22 height 12
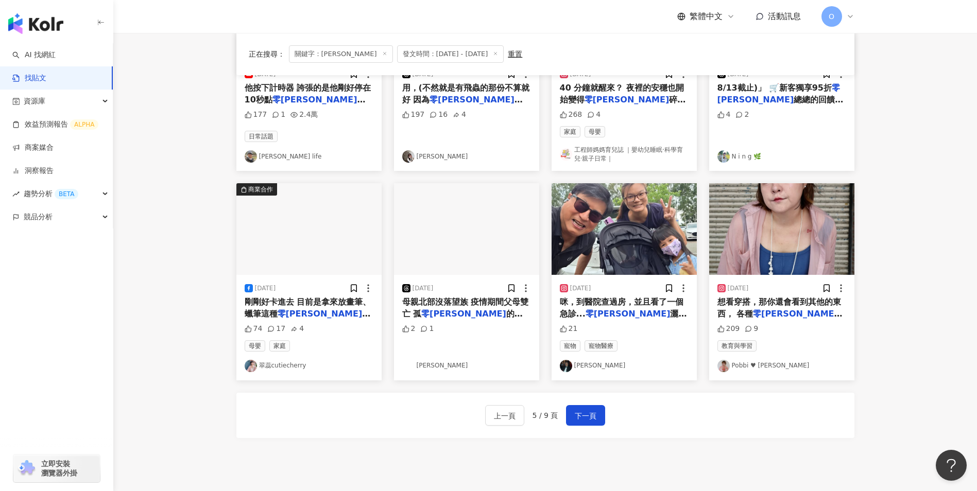
scroll to position [414, 0]
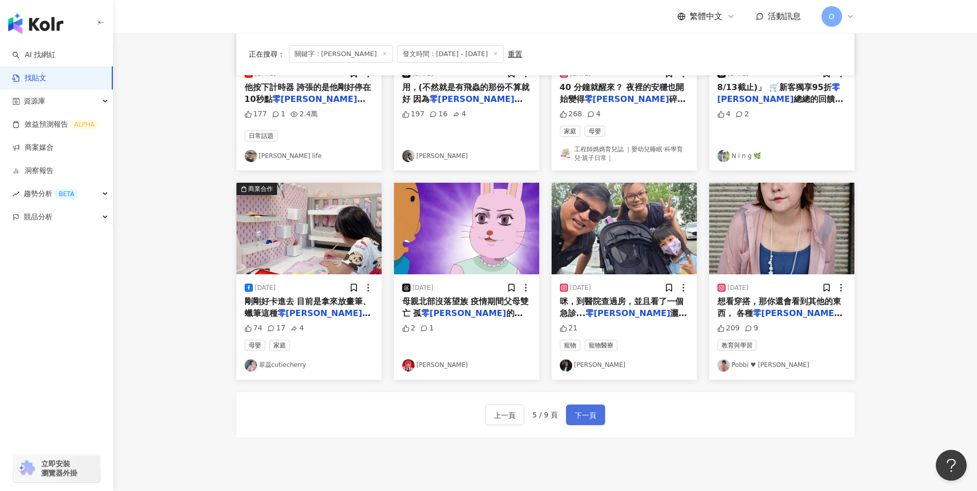
click at [591, 412] on span "下一頁" at bounding box center [585, 415] width 22 height 12
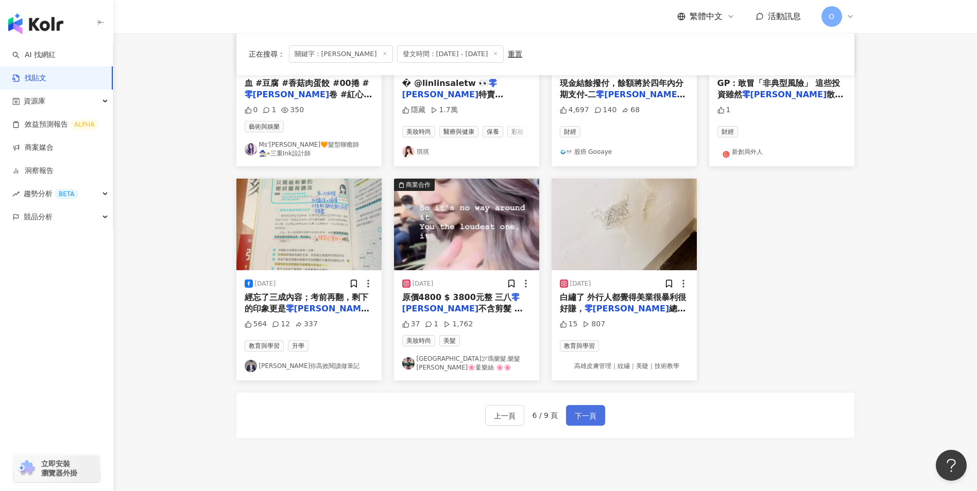
scroll to position [424, 0]
click at [571, 405] on button "下一頁" at bounding box center [585, 415] width 39 height 21
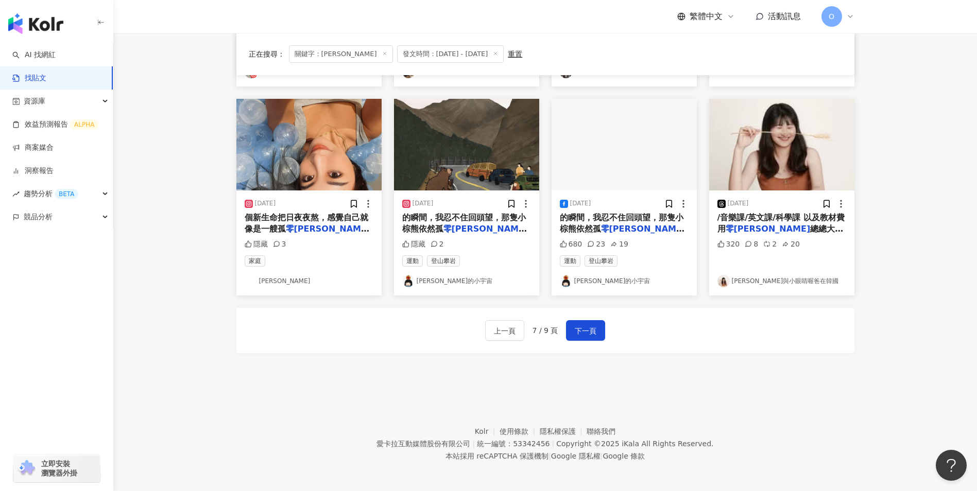
scroll to position [496, 0]
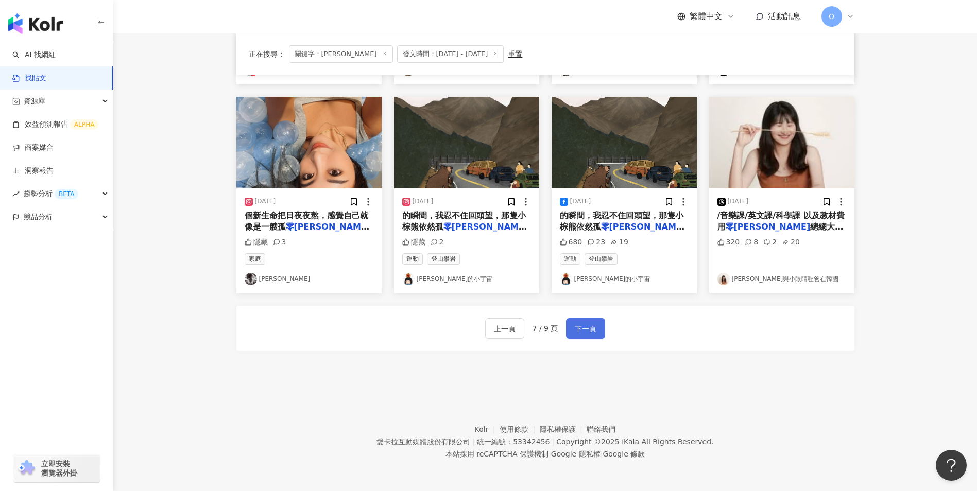
click at [593, 327] on span "下一頁" at bounding box center [585, 329] width 22 height 12
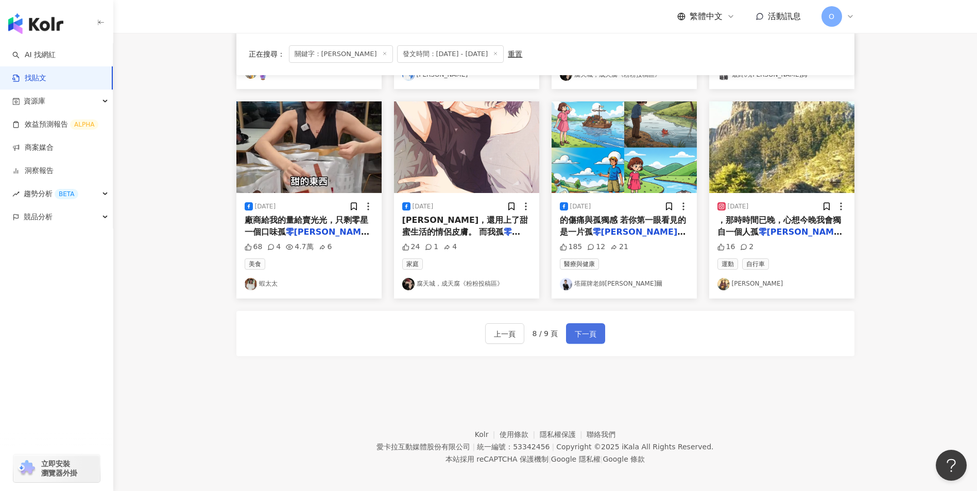
drag, startPoint x: 593, startPoint y: 327, endPoint x: 593, endPoint y: 334, distance: 6.2
click at [593, 334] on span "下一頁" at bounding box center [585, 334] width 22 height 12
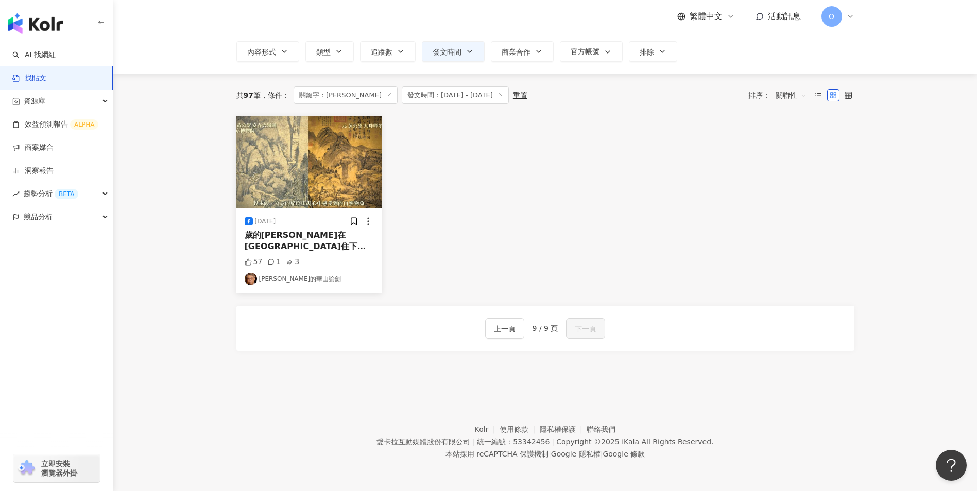
scroll to position [0, 0]
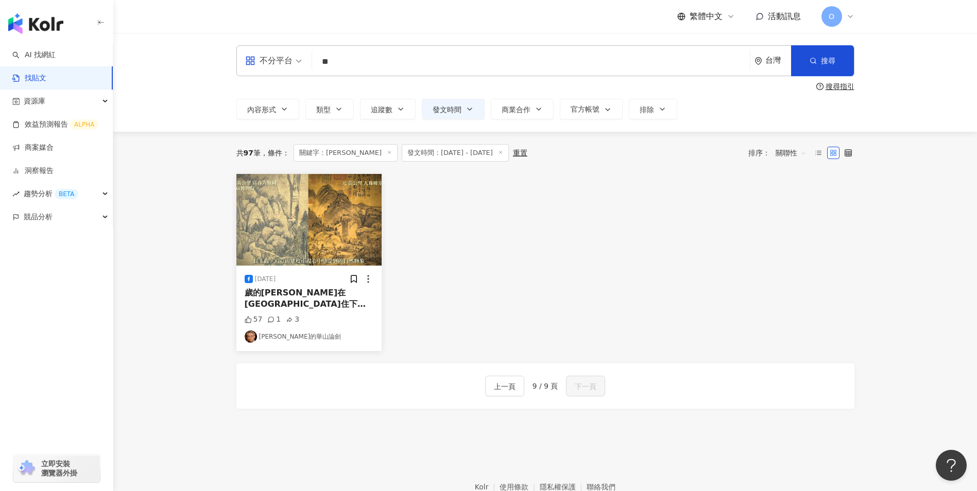
click at [387, 153] on icon at bounding box center [389, 152] width 5 height 5
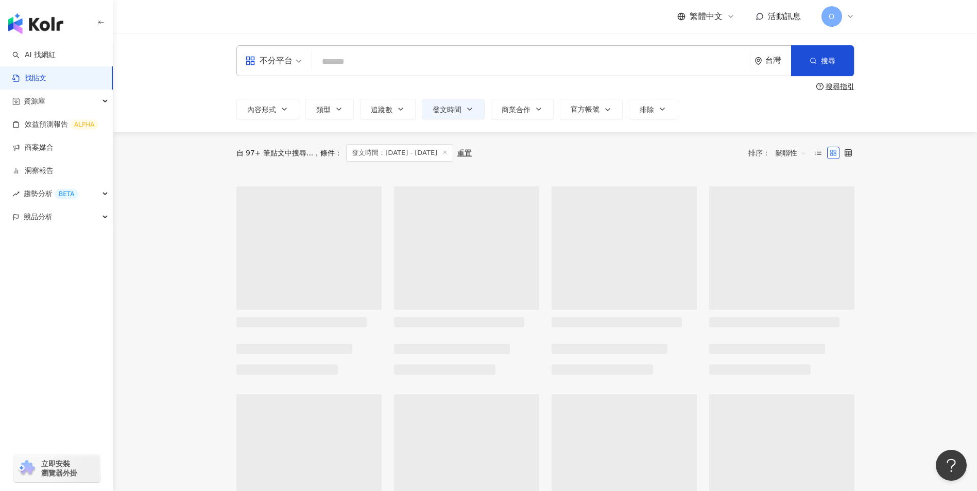
click at [352, 64] on input "search" at bounding box center [530, 61] width 429 height 22
paste input "********"
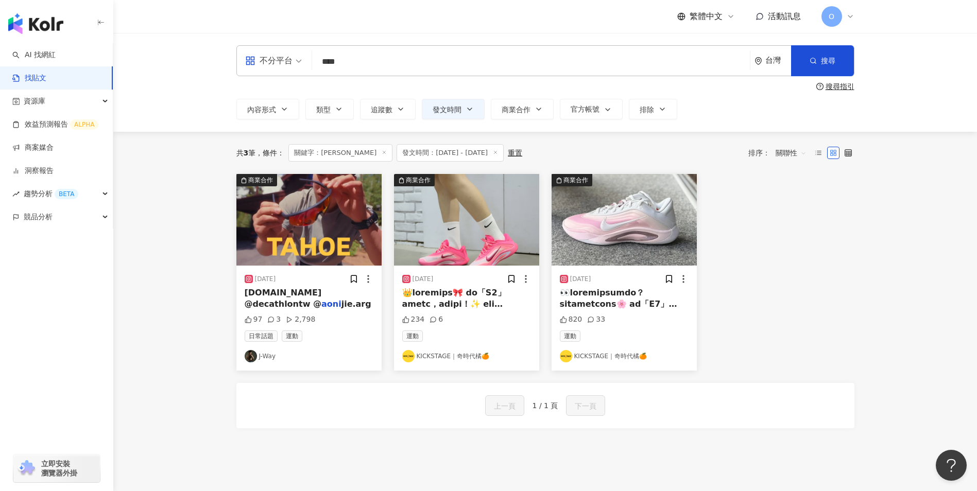
drag, startPoint x: 339, startPoint y: 62, endPoint x: 306, endPoint y: 62, distance: 32.9
click at [306, 62] on div "不分平台 Aoni **** 台灣 搜尋 searchOperator 插入語法 完全符合 "" 聯集 OR 交集 AND 排除 - 群組 {}" at bounding box center [545, 60] width 618 height 31
drag, startPoint x: 341, startPoint y: 61, endPoint x: 291, endPoint y: 61, distance: 50.4
click at [291, 61] on div "不分平台 Aoni 愛引力 ******** 台灣 搜尋 searchOperator 插入語法 完全符合 "" 聯集 OR 交集 AND 排除 - 群組 {}" at bounding box center [545, 60] width 618 height 31
type input "***"
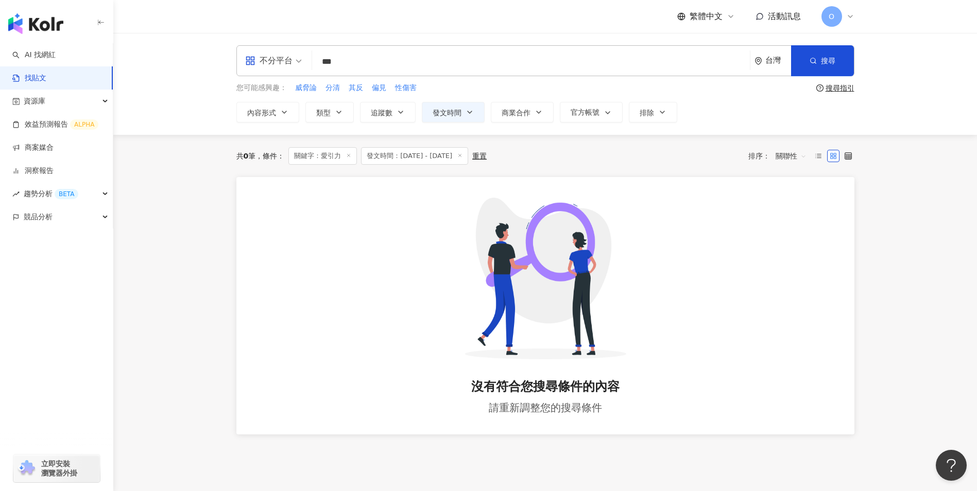
click at [351, 157] on icon at bounding box center [348, 155] width 5 height 5
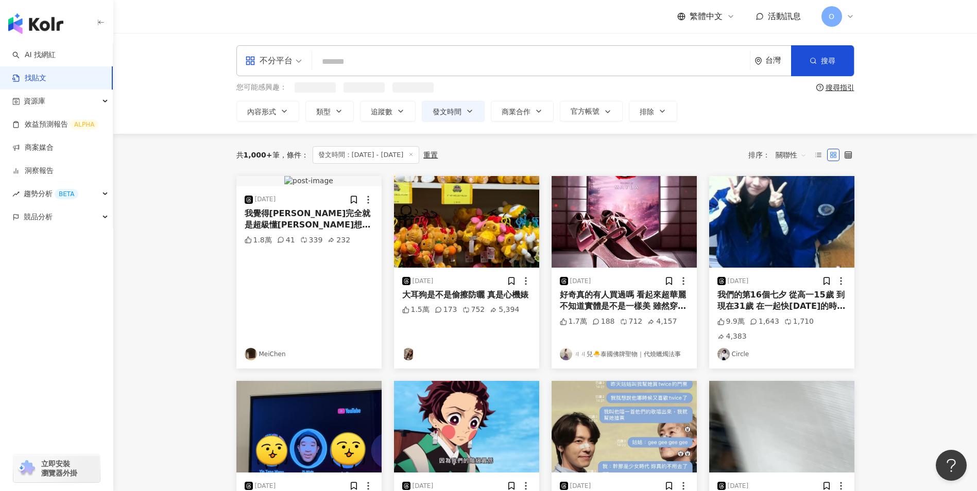
click at [347, 67] on input "search" at bounding box center [530, 61] width 429 height 22
paste input "**********"
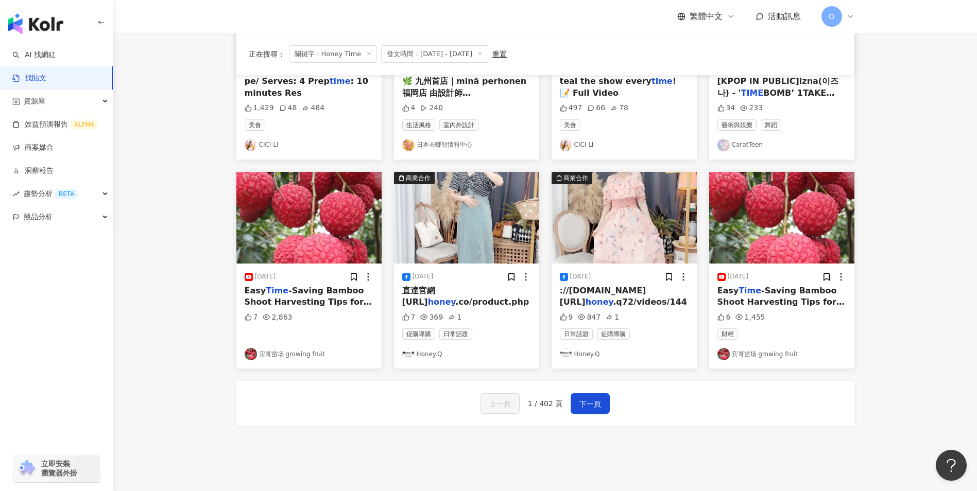
scroll to position [423, 0]
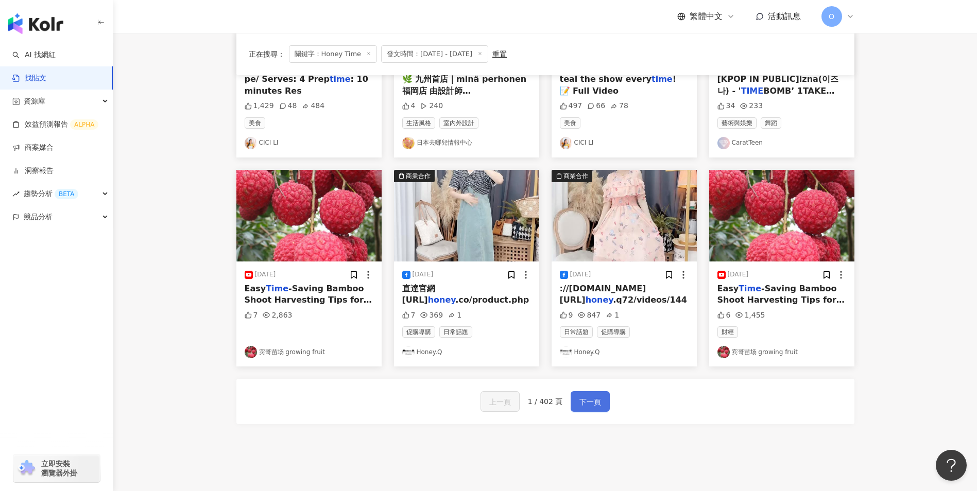
click at [594, 404] on span "下一頁" at bounding box center [590, 402] width 22 height 12
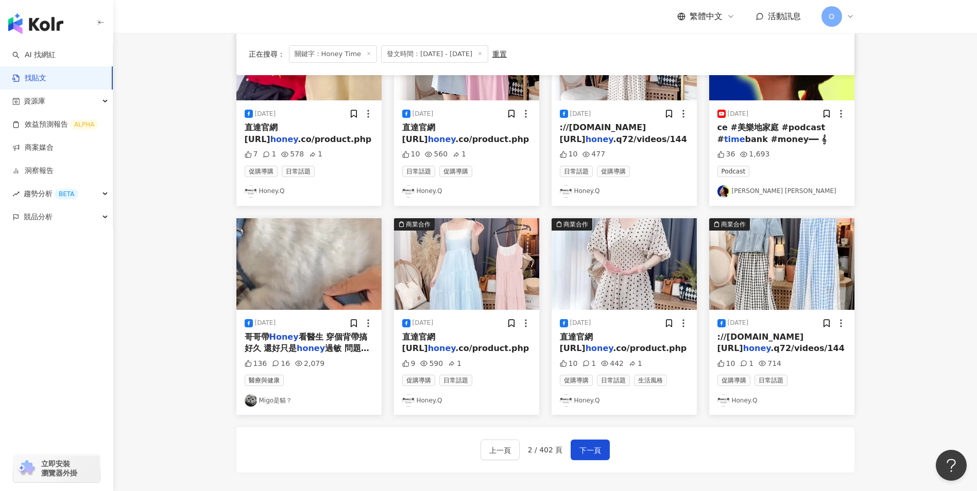
scroll to position [375, 0]
click at [597, 446] on span "下一頁" at bounding box center [590, 450] width 22 height 12
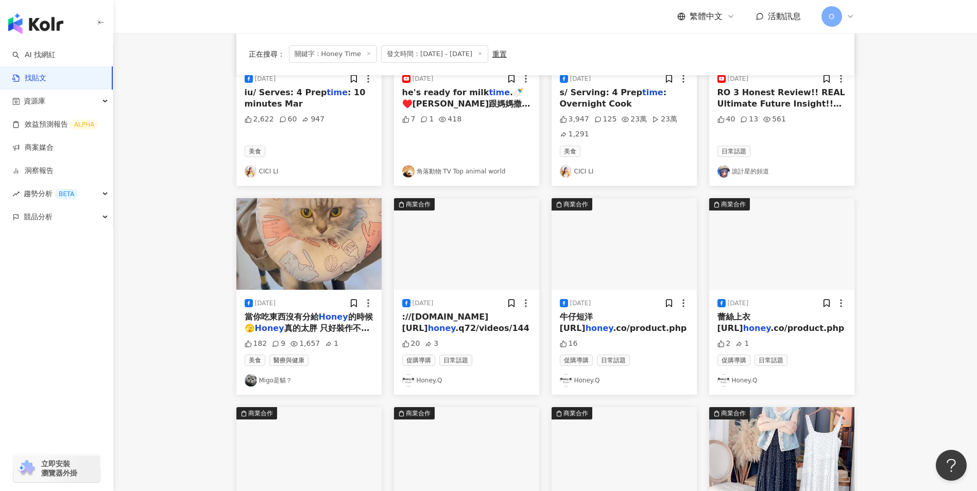
scroll to position [0, 0]
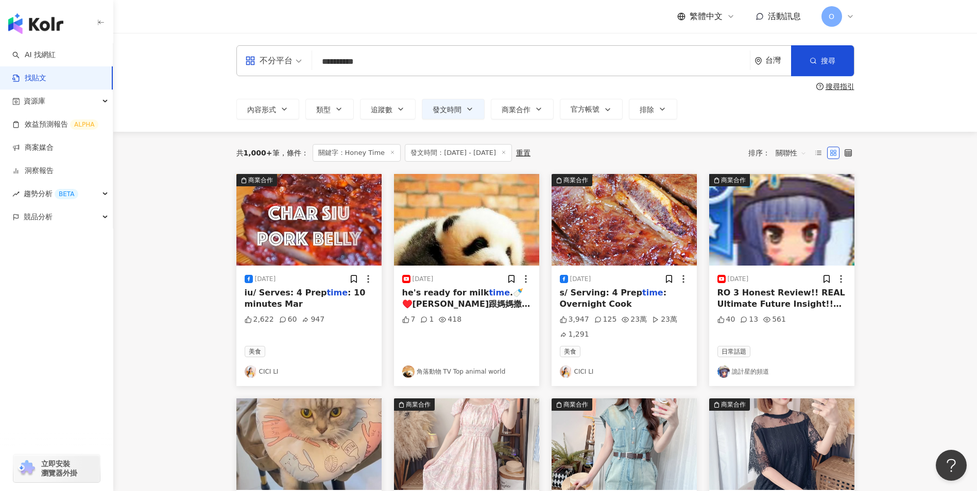
drag, startPoint x: 378, startPoint y: 68, endPoint x: 272, endPoint y: 54, distance: 107.5
click at [272, 54] on div "**********" at bounding box center [545, 60] width 618 height 31
paste input "****"
drag, startPoint x: 370, startPoint y: 64, endPoint x: 277, endPoint y: 62, distance: 92.7
click at [277, 62] on div "**********" at bounding box center [545, 60] width 618 height 31
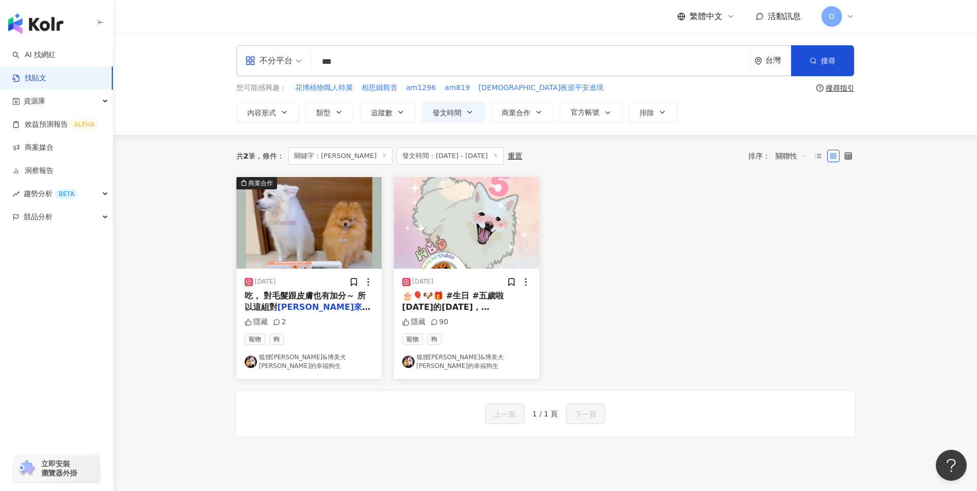
drag, startPoint x: 288, startPoint y: 63, endPoint x: 263, endPoint y: 63, distance: 25.7
click at [263, 63] on div "不分平台 [PERSON_NAME]來 *** 台灣 搜尋 searchOperator 插入語法 完全符合 "" 聯集 OR 交集 AND 排除 - 群組 …" at bounding box center [545, 60] width 618 height 31
paste input "**********"
type input "**********"
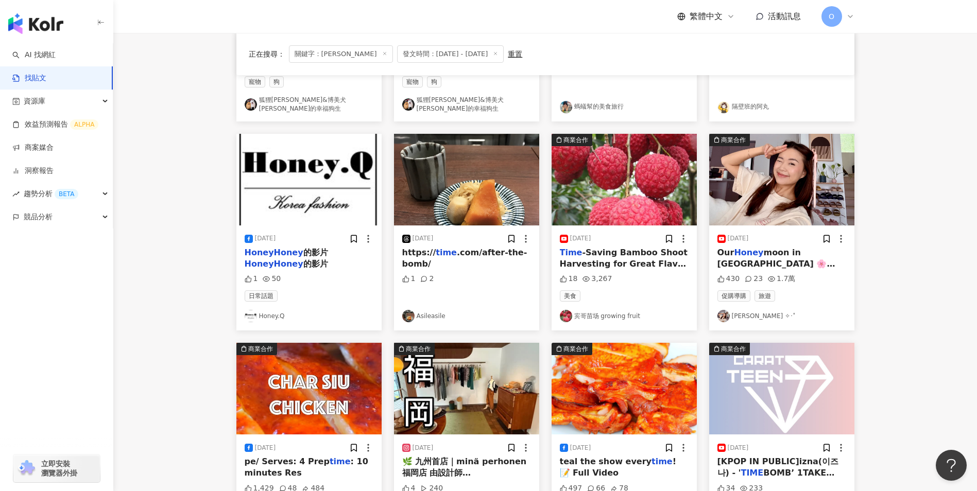
scroll to position [499, 0]
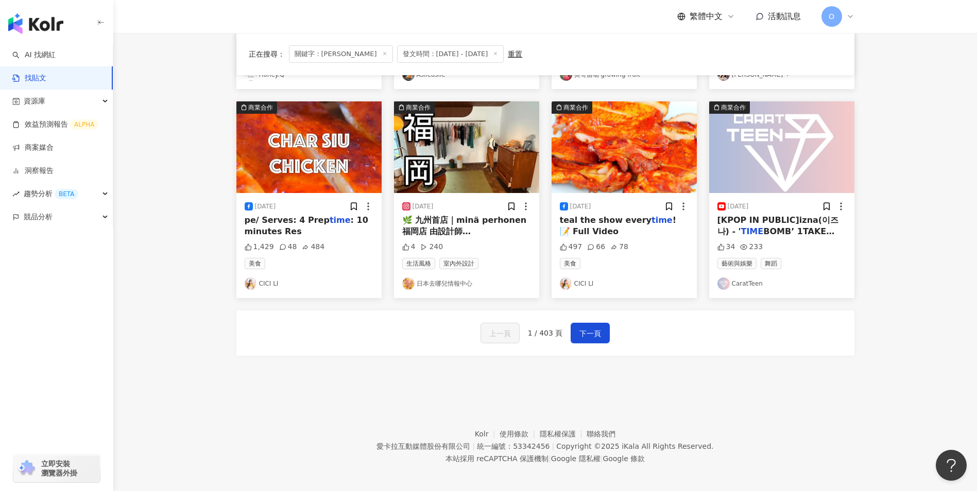
click at [546, 329] on span "1 / 403 頁" at bounding box center [545, 333] width 35 height 8
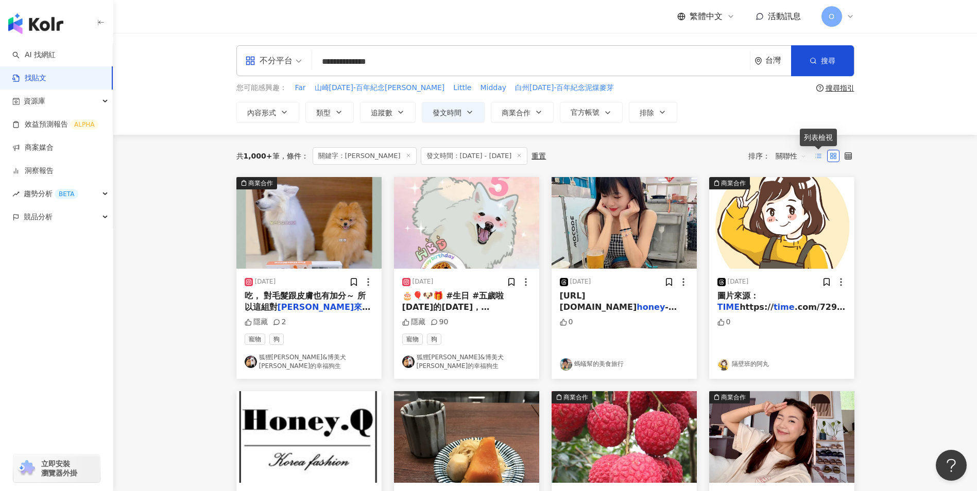
click at [816, 158] on icon at bounding box center [817, 155] width 7 height 7
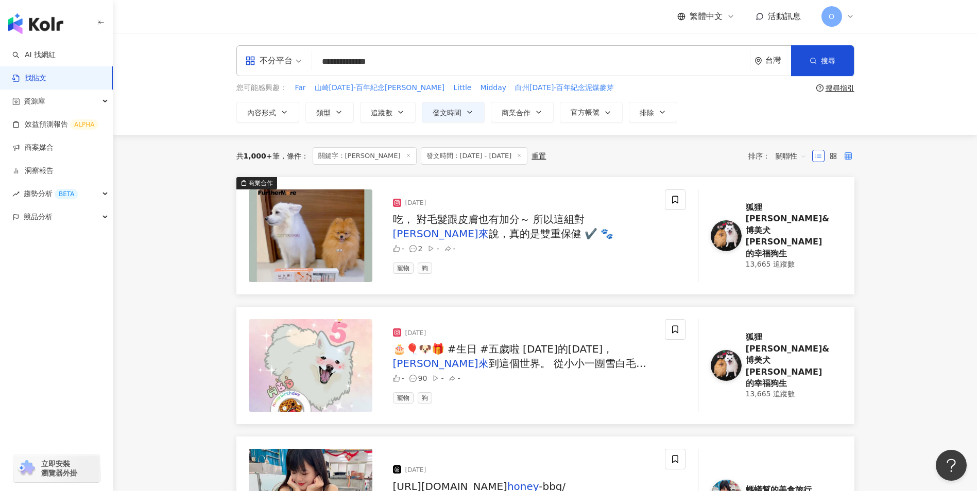
click at [850, 154] on icon at bounding box center [847, 155] width 7 height 7
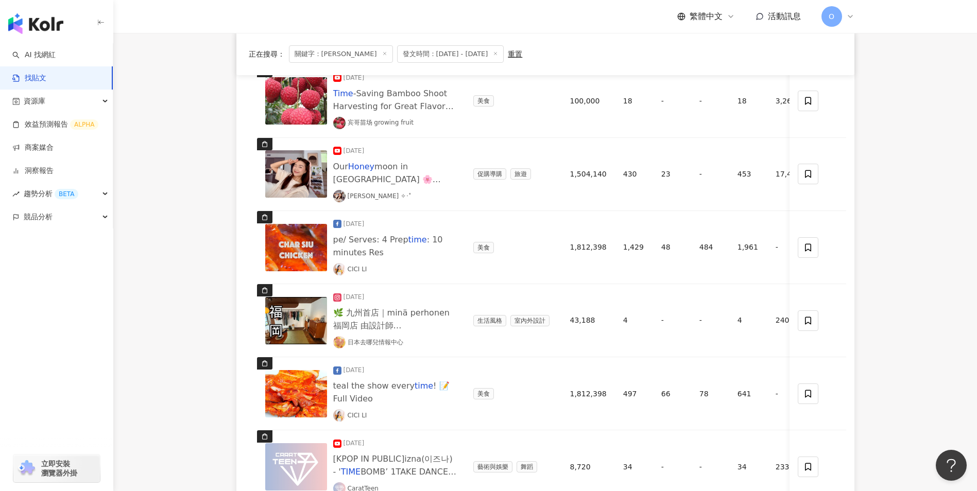
scroll to position [830, 0]
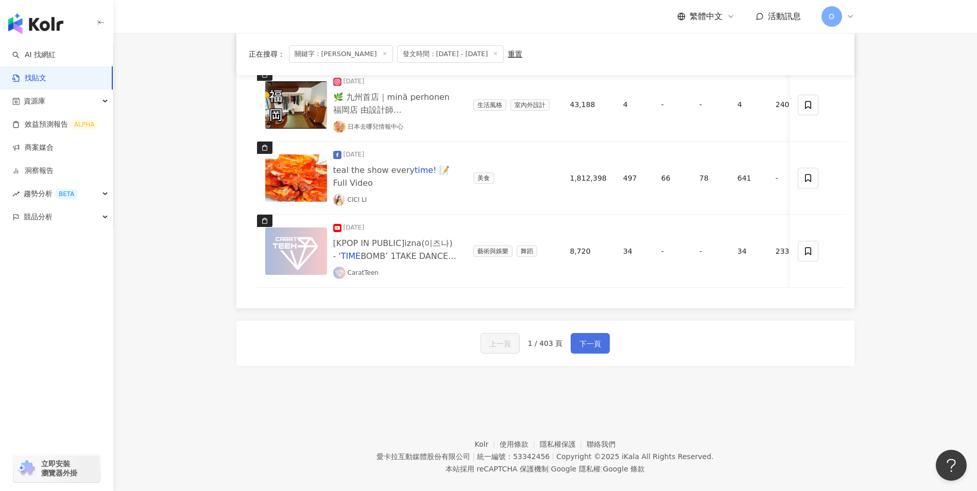
click at [589, 335] on button "下一頁" at bounding box center [589, 343] width 39 height 21
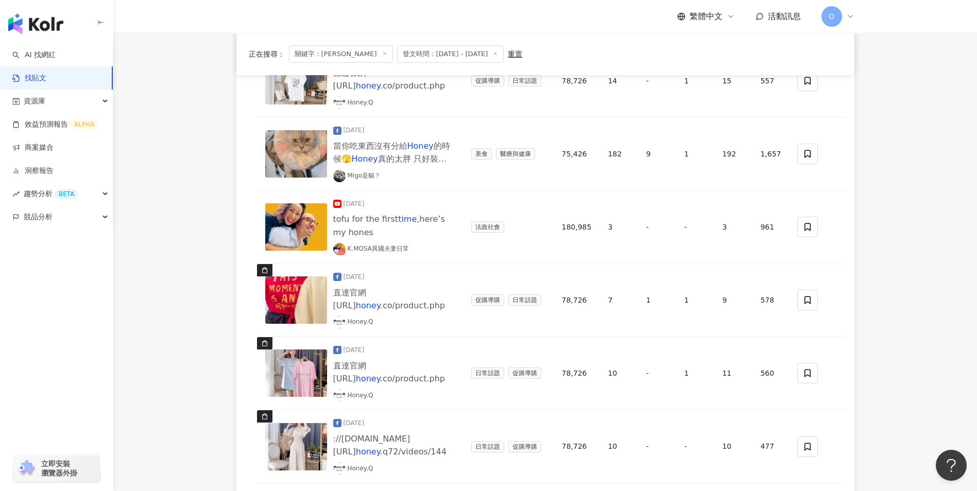
scroll to position [831, 0]
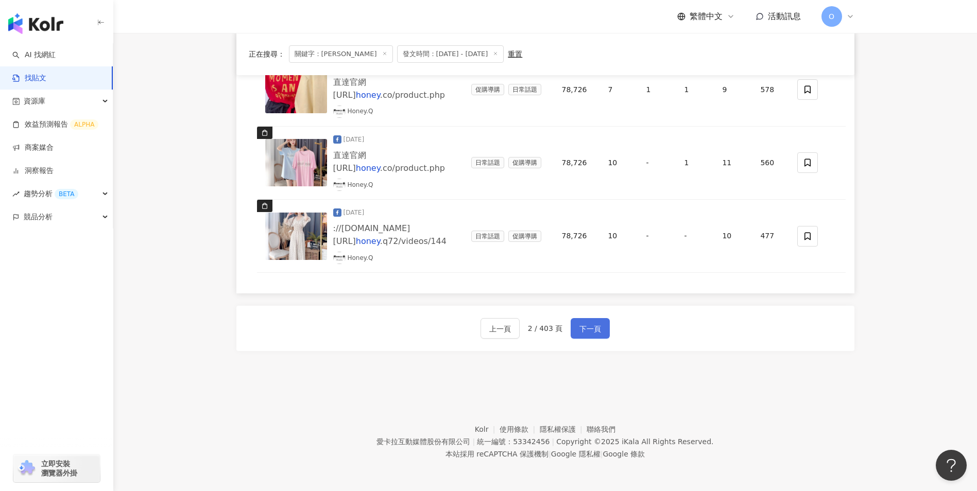
click at [580, 320] on button "下一頁" at bounding box center [589, 328] width 39 height 21
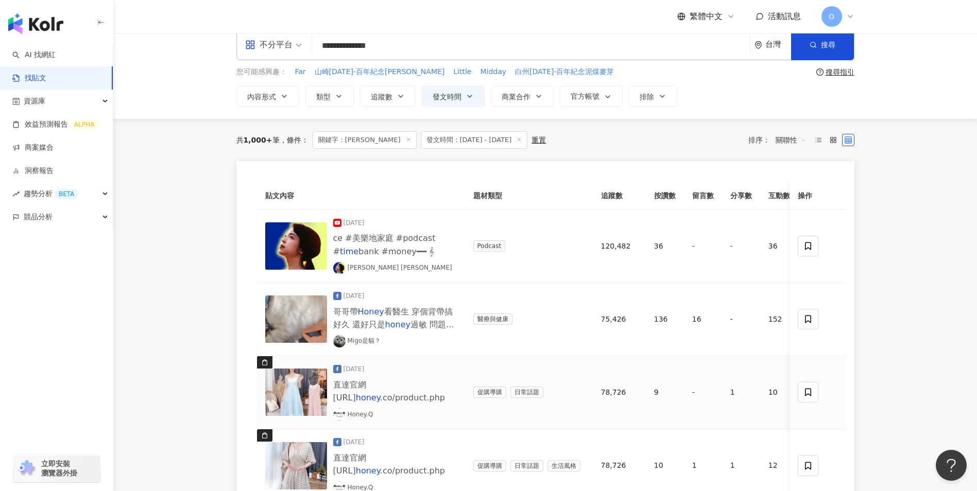
scroll to position [0, 0]
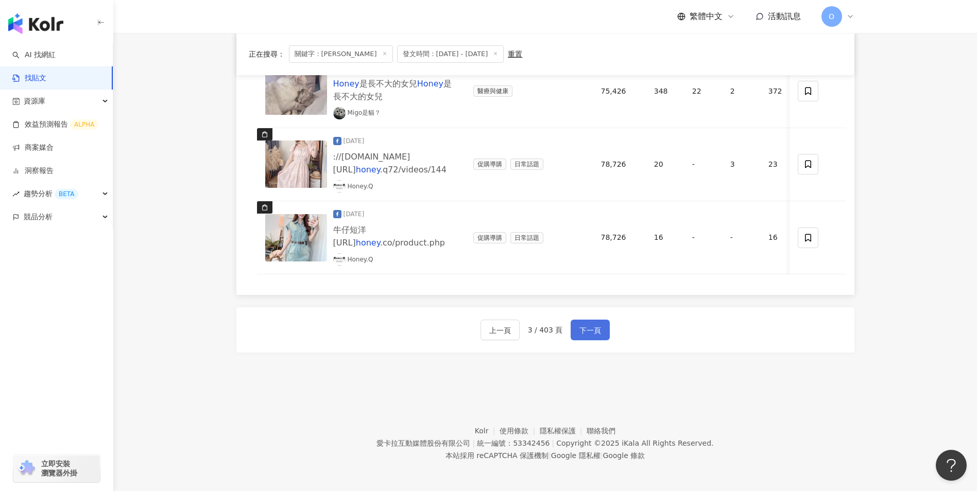
click at [583, 336] on span "下一頁" at bounding box center [590, 330] width 22 height 12
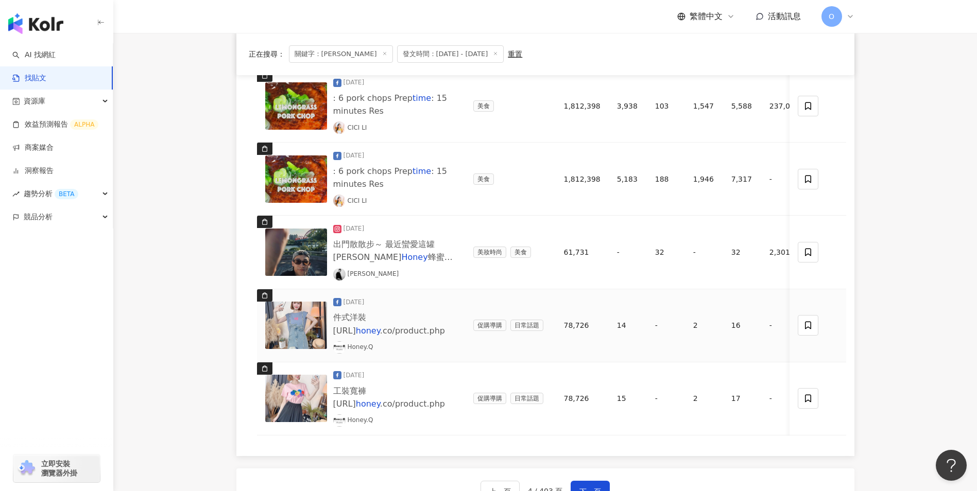
scroll to position [677, 0]
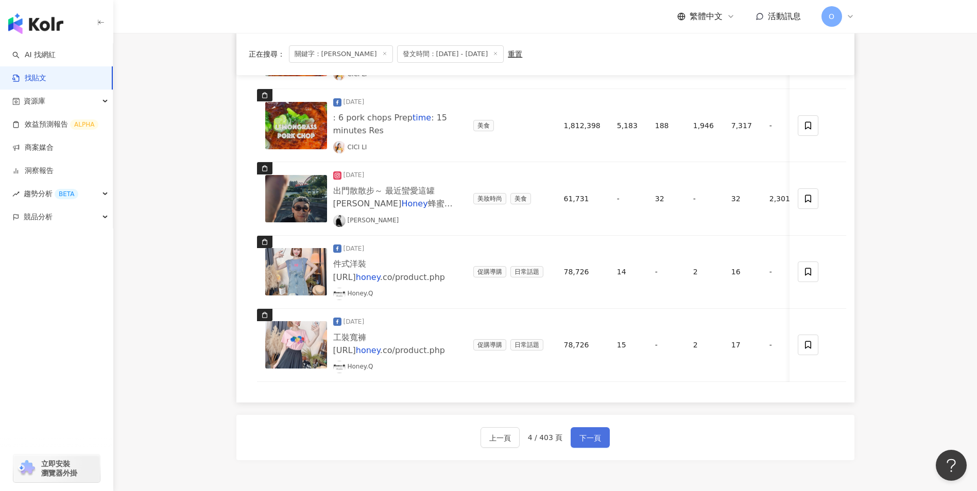
drag, startPoint x: 587, startPoint y: 438, endPoint x: 580, endPoint y: 428, distance: 11.9
click at [586, 438] on span "下一頁" at bounding box center [590, 438] width 22 height 12
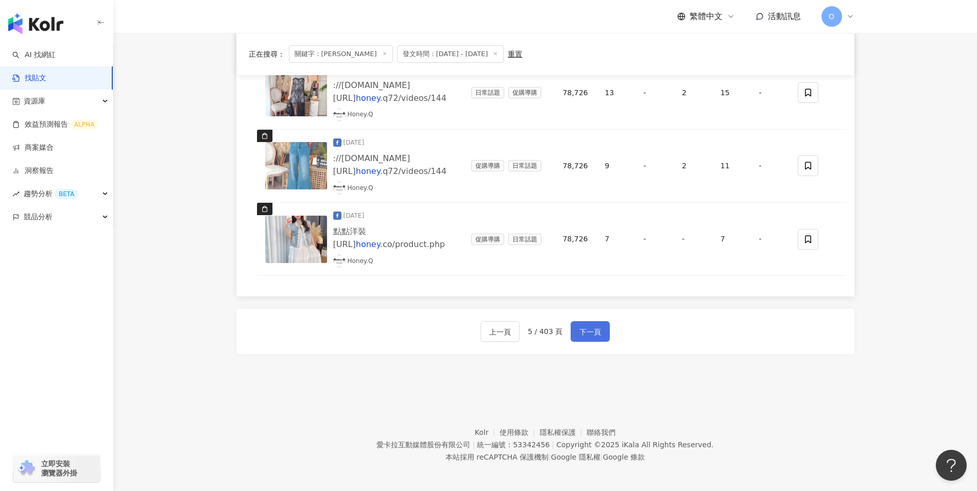
click at [579, 333] on span "下一頁" at bounding box center [590, 332] width 22 height 12
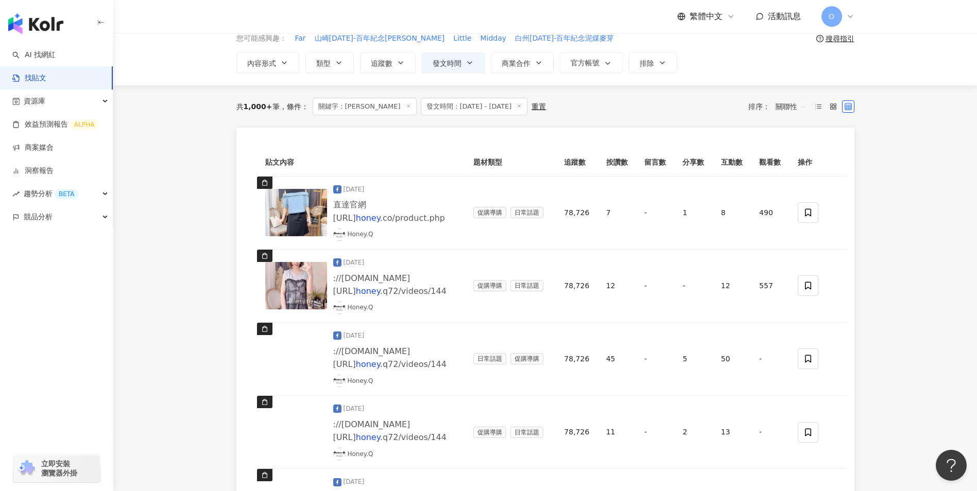
scroll to position [828, 0]
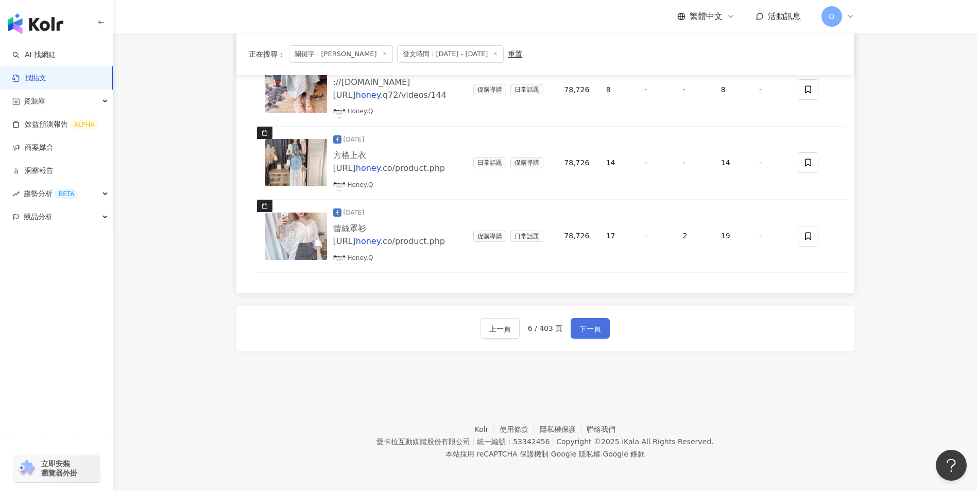
click at [591, 337] on button "下一頁" at bounding box center [589, 328] width 39 height 21
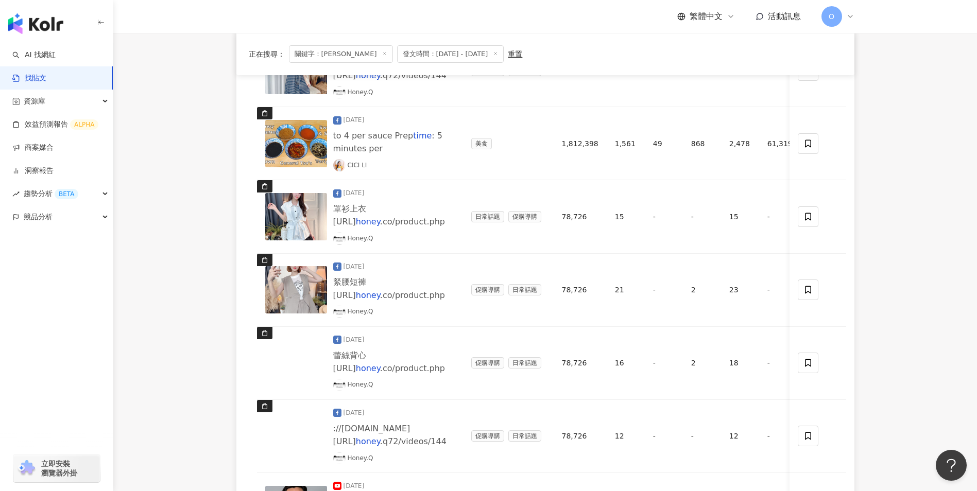
scroll to position [839, 0]
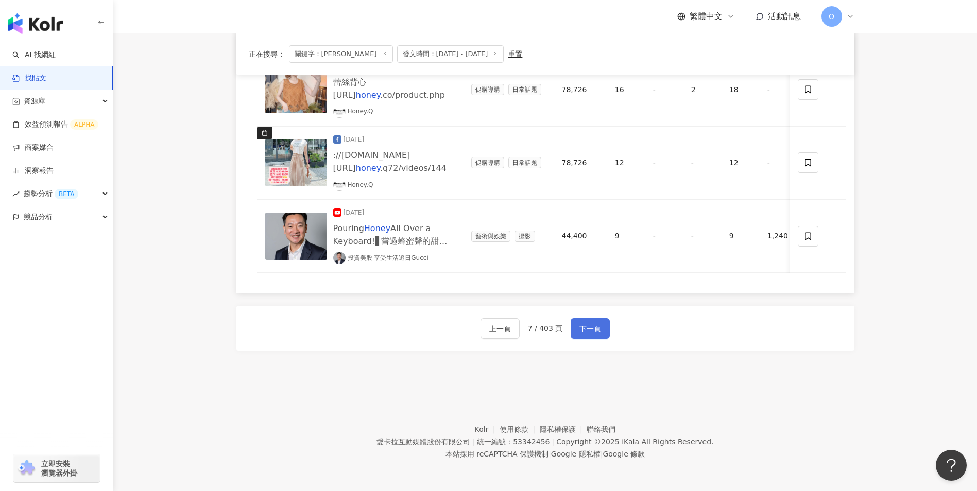
click at [587, 323] on span "下一頁" at bounding box center [590, 329] width 22 height 12
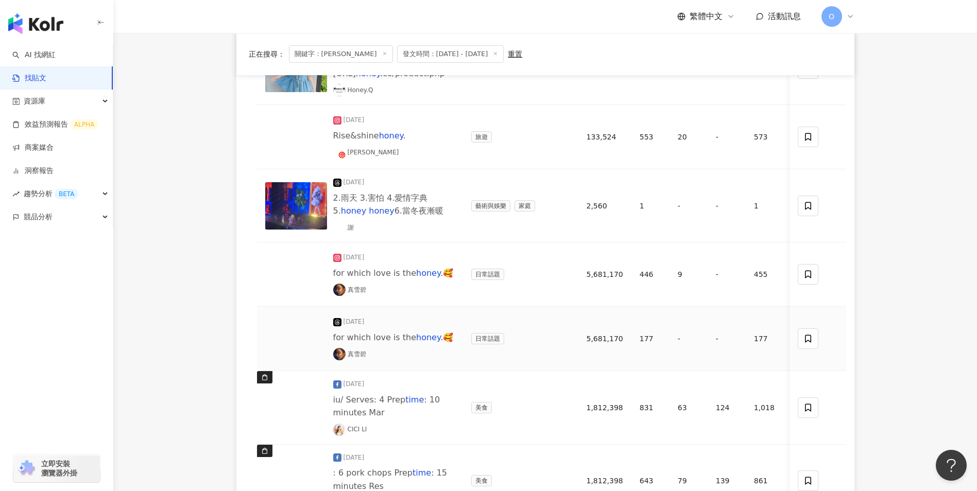
scroll to position [559, 0]
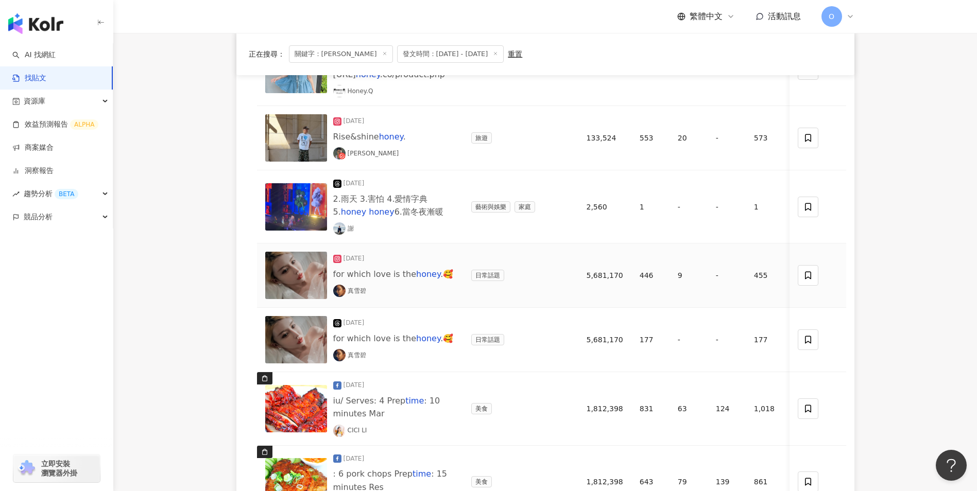
click at [402, 276] on span "for which love is the" at bounding box center [374, 274] width 83 height 10
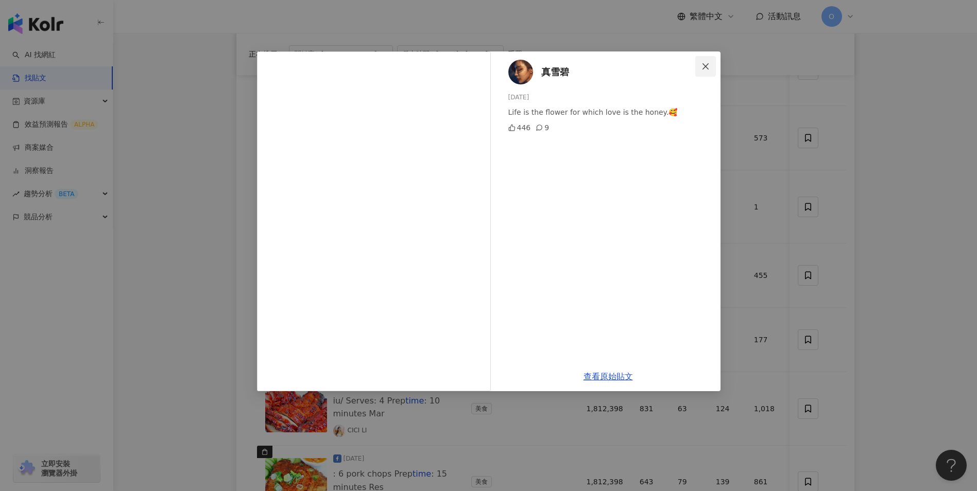
click at [708, 66] on icon "close" at bounding box center [705, 66] width 8 height 8
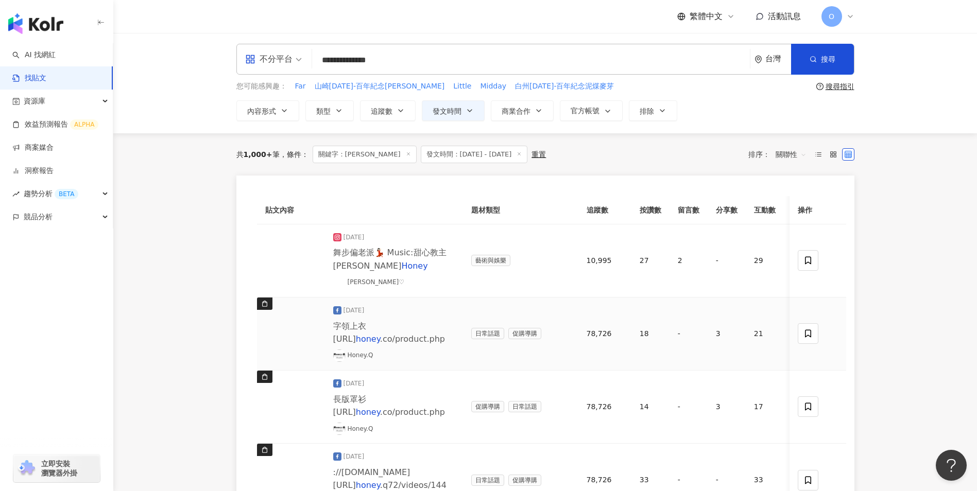
scroll to position [0, 0]
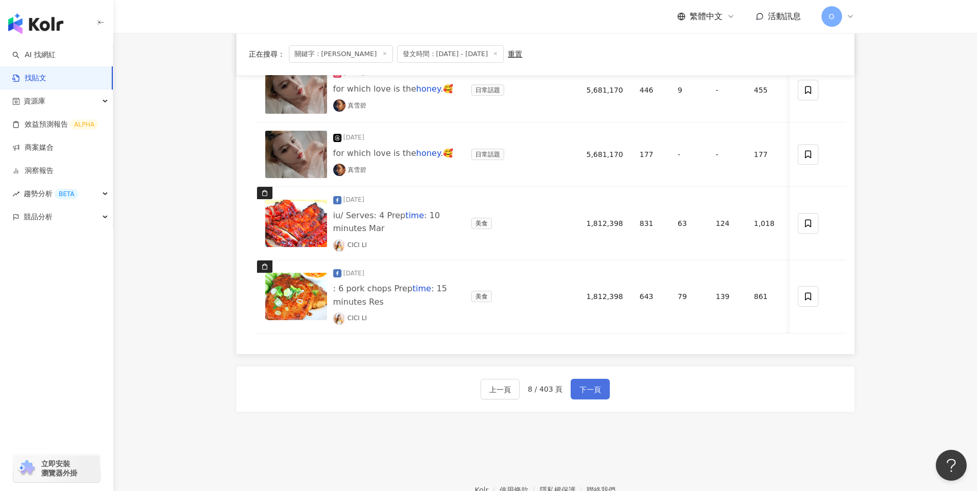
click at [589, 392] on span "下一頁" at bounding box center [590, 390] width 22 height 12
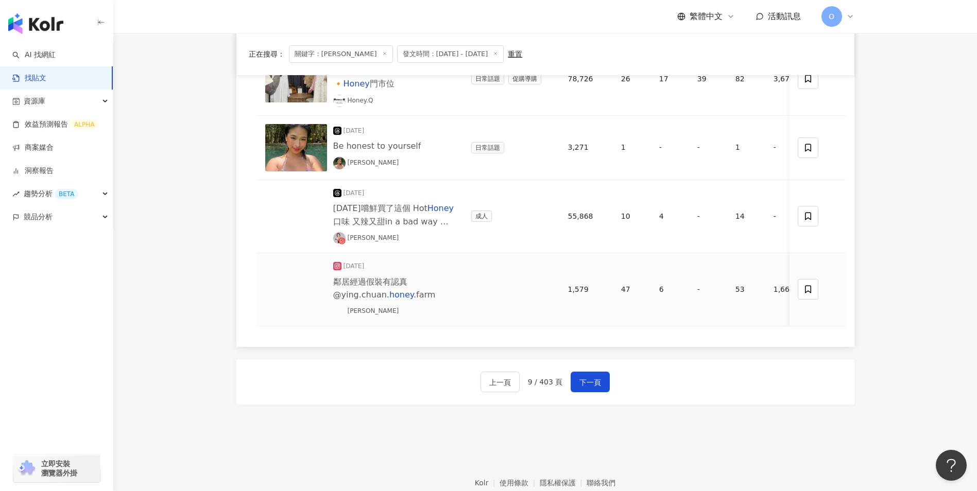
scroll to position [760, 0]
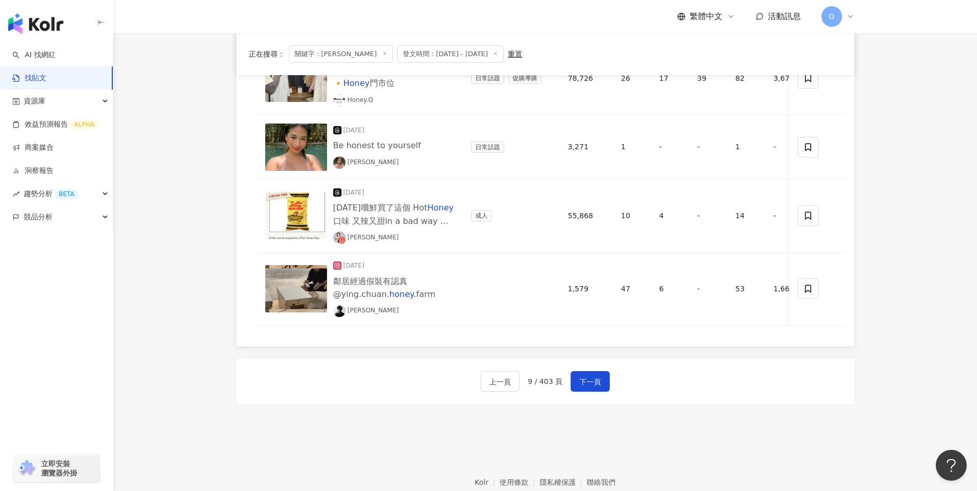
click at [611, 391] on div "上一頁 9 / 403 頁 下一頁" at bounding box center [545, 381] width 618 height 45
click at [603, 387] on button "下一頁" at bounding box center [589, 381] width 39 height 21
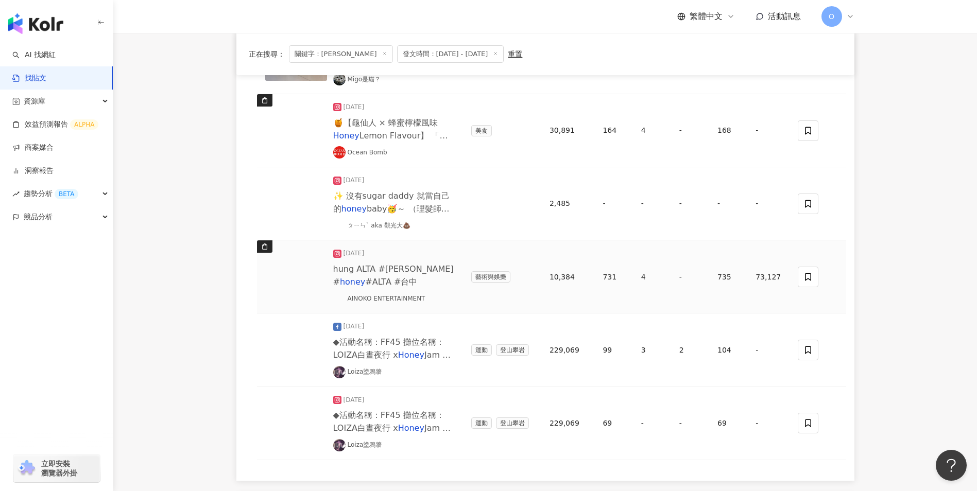
scroll to position [653, 0]
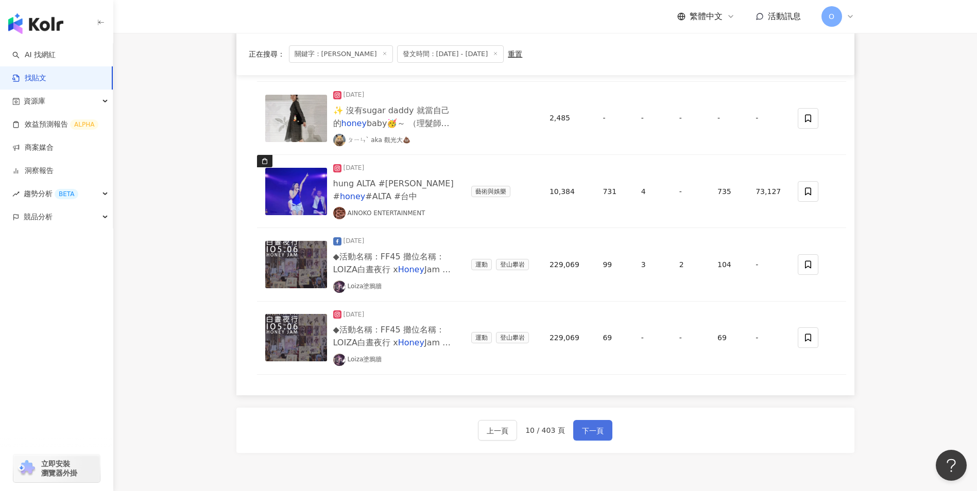
click at [590, 425] on span "下一頁" at bounding box center [593, 431] width 22 height 12
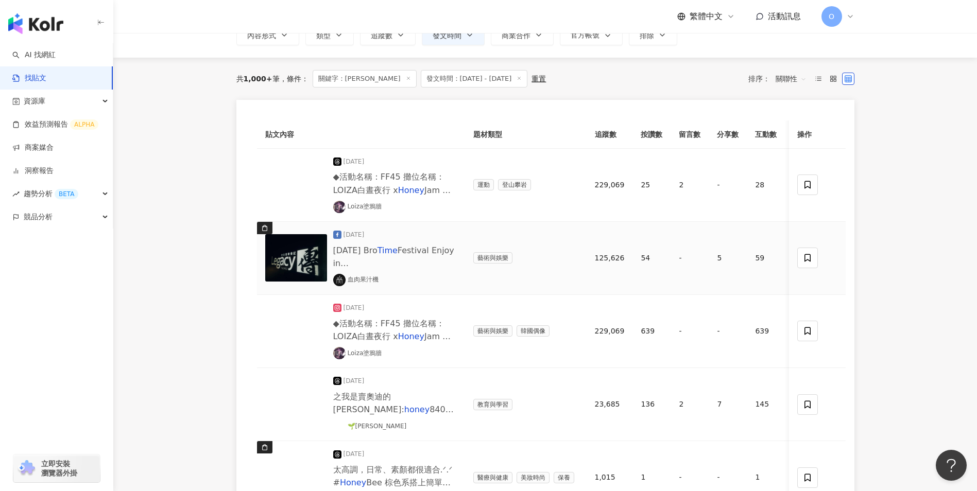
scroll to position [77, 0]
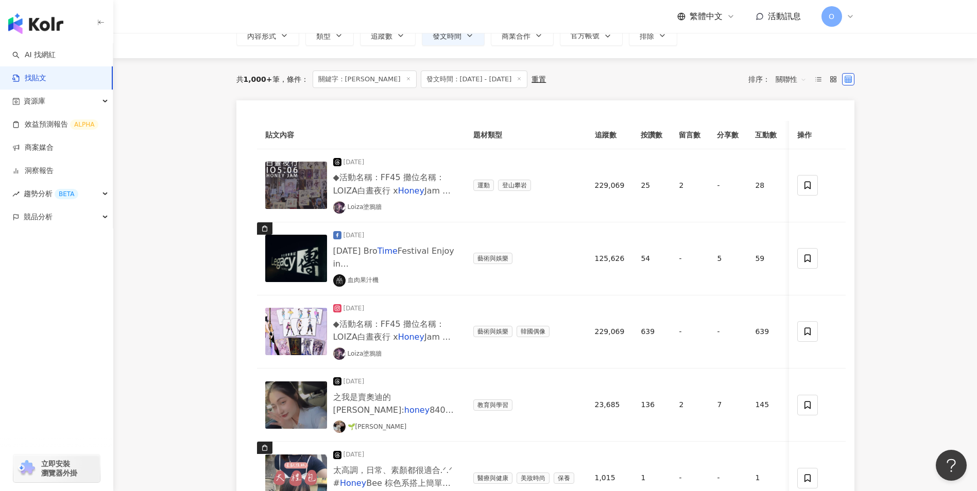
click at [408, 78] on icon at bounding box center [408, 78] width 5 height 5
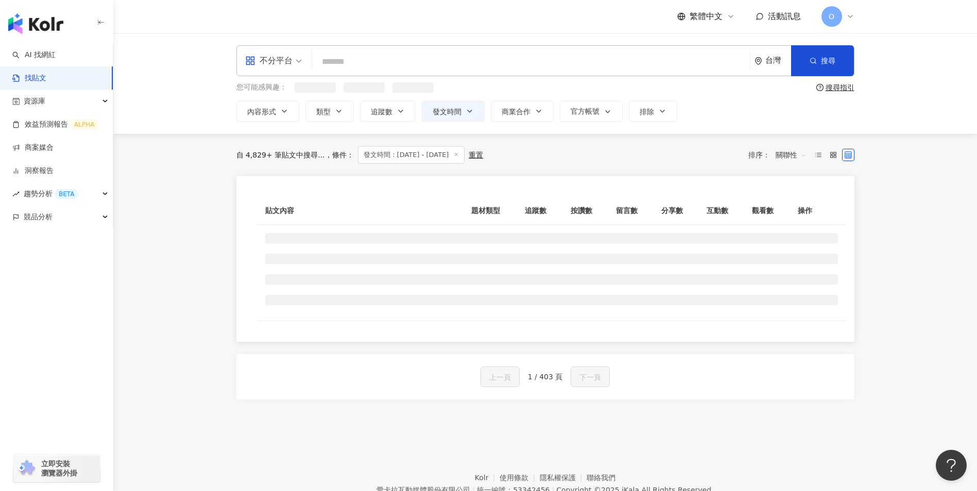
click at [379, 55] on input "search" at bounding box center [530, 61] width 429 height 22
paste input "**********"
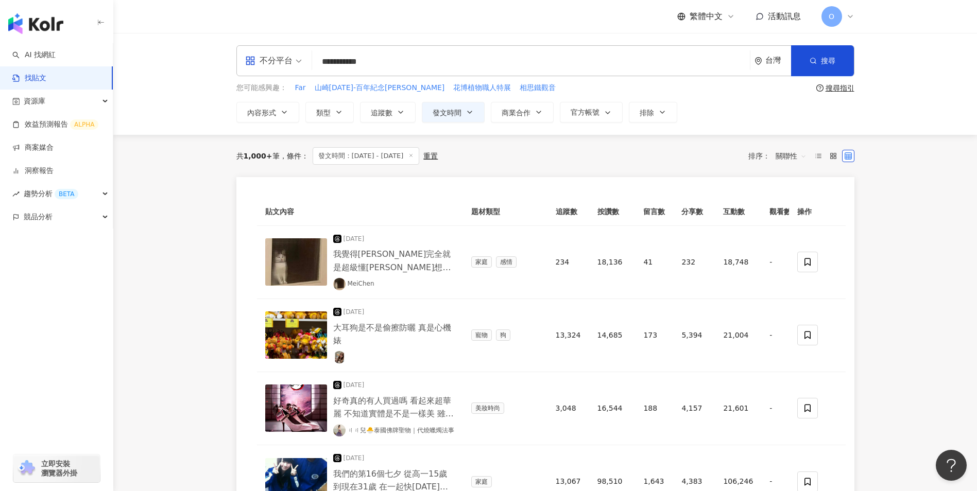
type input "**********"
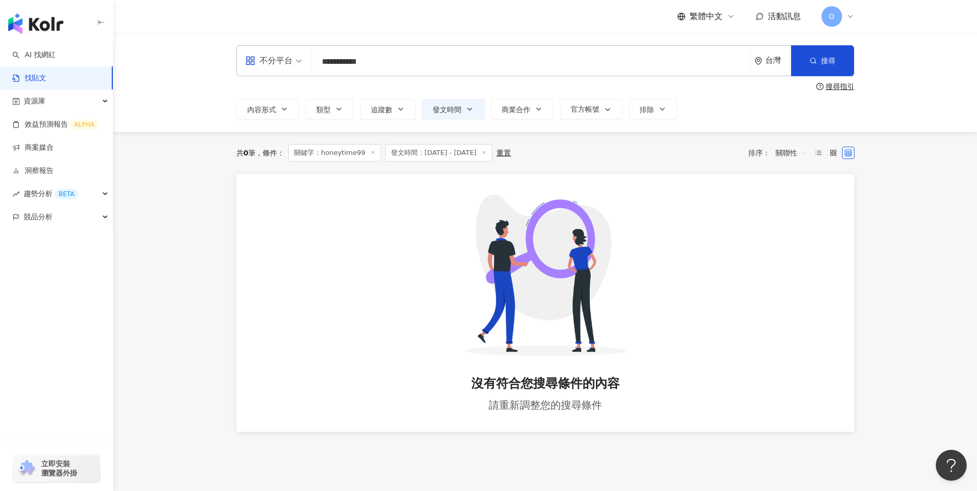
click at [372, 154] on icon at bounding box center [372, 152] width 5 height 5
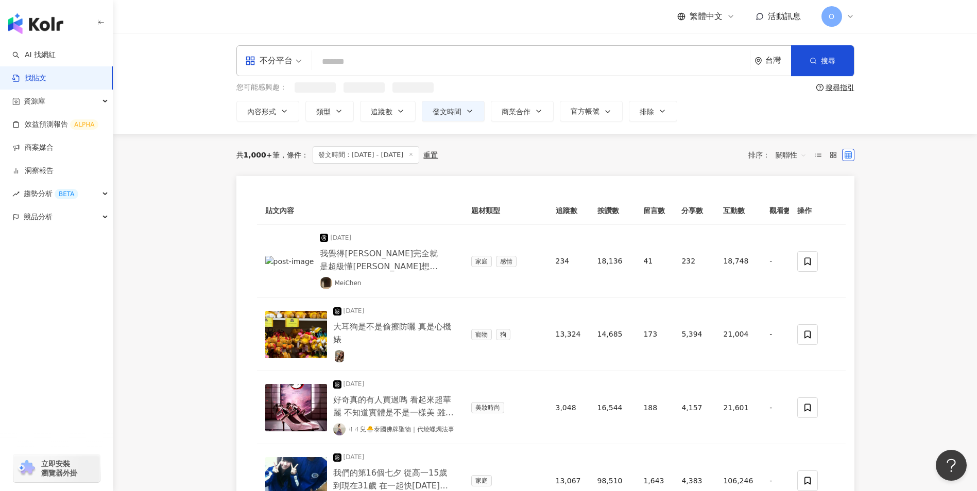
click at [367, 56] on input "search" at bounding box center [530, 61] width 429 height 22
paste input "**********"
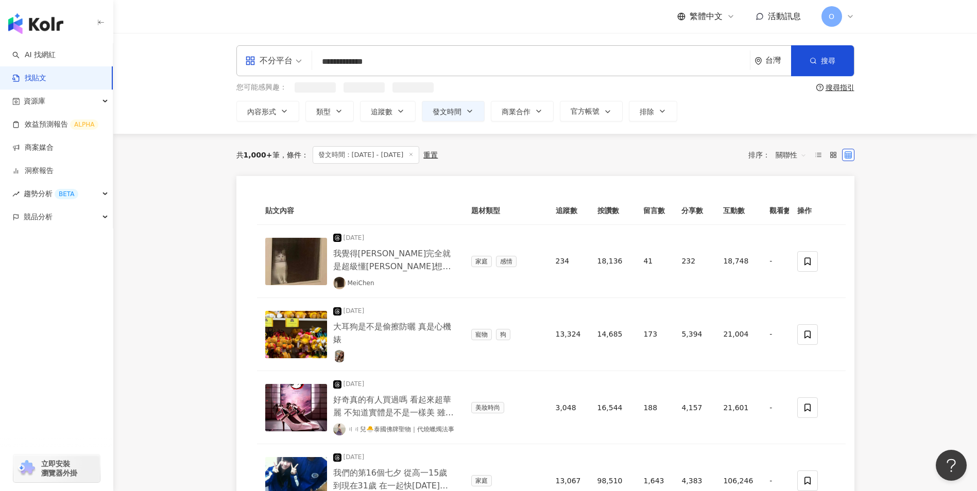
type input "**********"
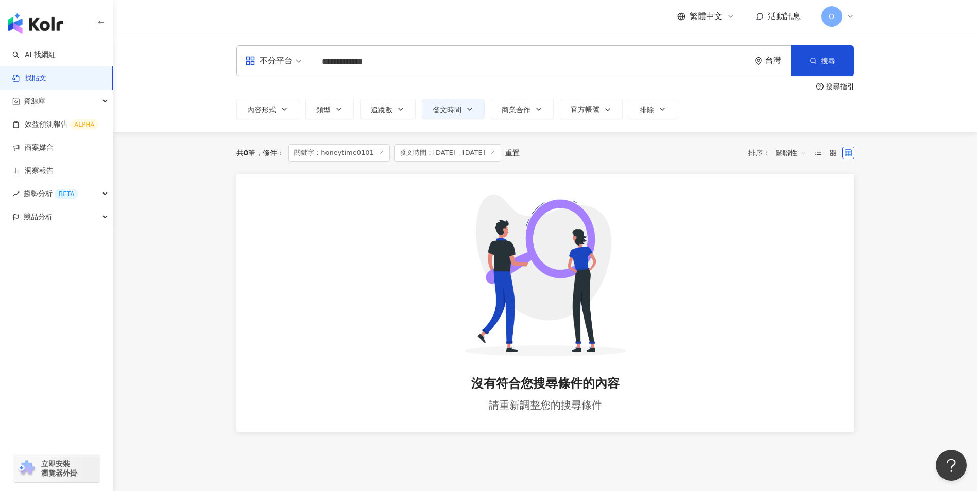
drag, startPoint x: 378, startPoint y: 152, endPoint x: 380, endPoint y: 132, distance: 20.1
click at [379, 152] on icon at bounding box center [381, 152] width 5 height 5
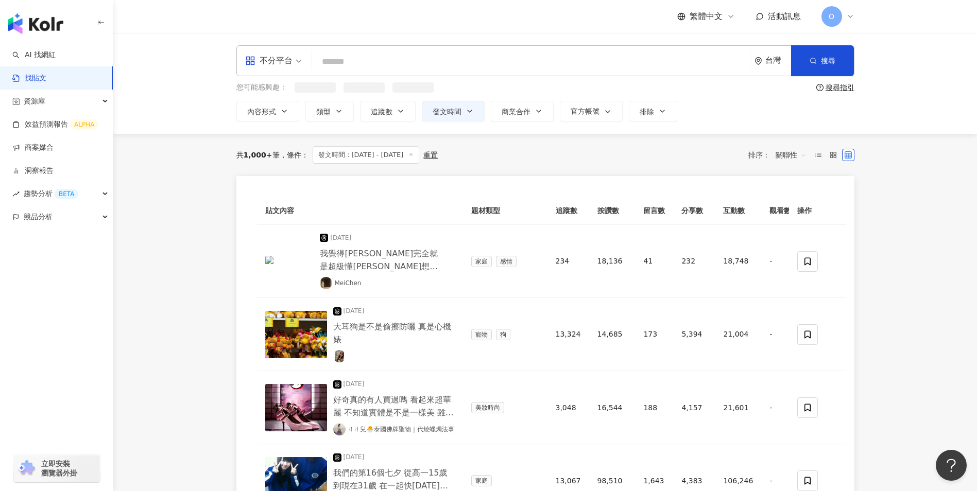
click at [382, 60] on input "search" at bounding box center [530, 61] width 429 height 22
paste input "*********"
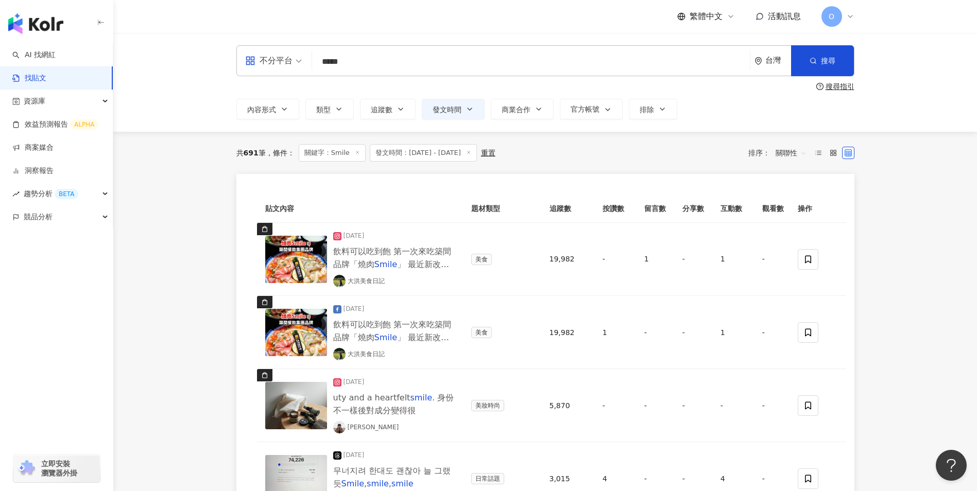
drag, startPoint x: 355, startPoint y: 53, endPoint x: 308, endPoint y: 57, distance: 47.5
click at [308, 57] on div "不分平台 Smile ***** 台灣 搜尋 searchOperator 插入語法 完全符合 "" 聯集 OR 交集 AND 排除 - 群組 {}" at bounding box center [545, 60] width 618 height 31
paste input "****"
drag, startPoint x: 348, startPoint y: 65, endPoint x: 280, endPoint y: 59, distance: 68.7
click at [280, 59] on div "不分平台 Smile 史[PERSON_NAME] ********* 台灣 搜尋 searchOperator 插入語法 完全符合 "" 聯集 OR 交集 …" at bounding box center [545, 60] width 618 height 31
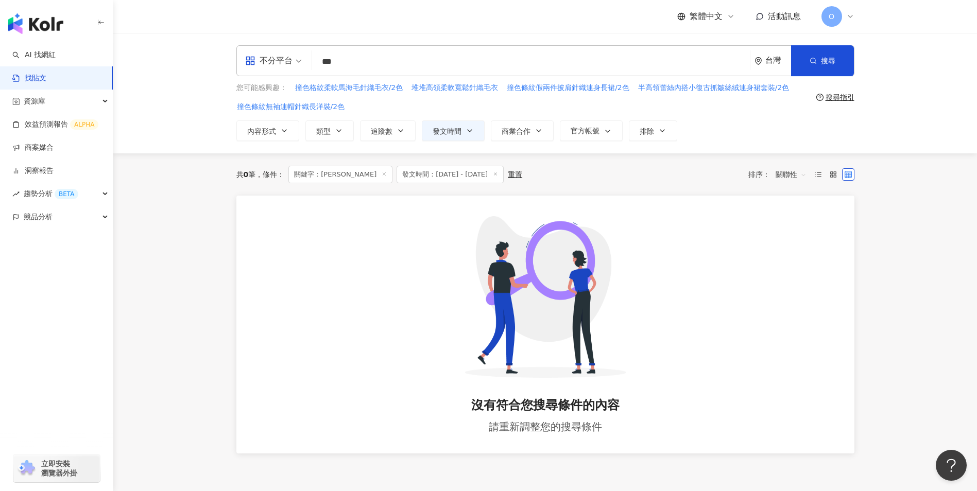
drag, startPoint x: 354, startPoint y: 59, endPoint x: 301, endPoint y: 56, distance: 53.6
click at [301, 56] on div "不分平台 *** 台灣 搜尋 searchOperator 插入語法 完全符合 "" 聯集 OR 交集 AND 排除 - 群組 {}" at bounding box center [545, 60] width 618 height 31
paste input "search"
type input "***"
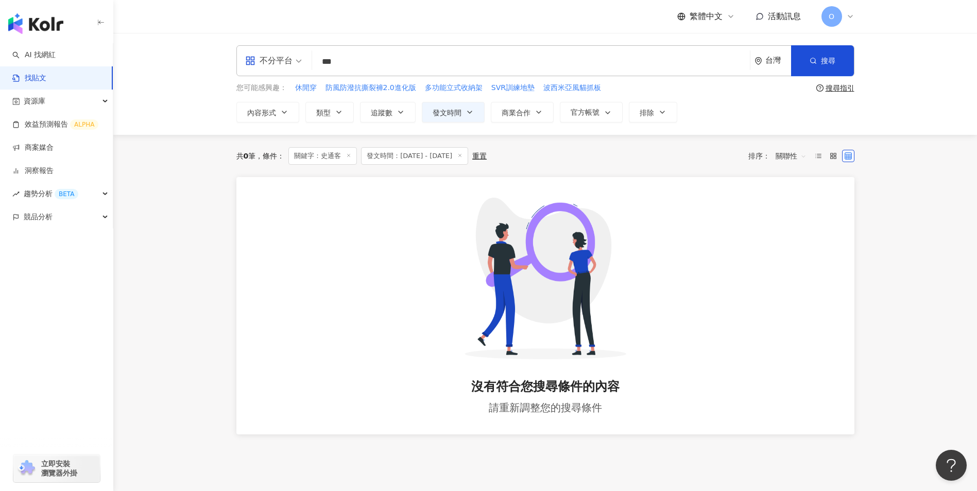
click at [350, 155] on icon at bounding box center [348, 155] width 5 height 5
click at [351, 67] on input "search" at bounding box center [530, 61] width 429 height 22
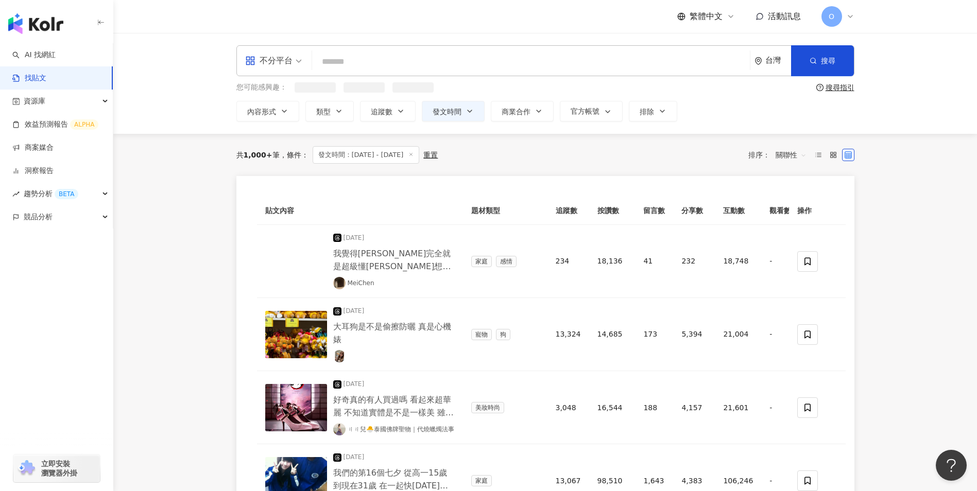
paste input "**********"
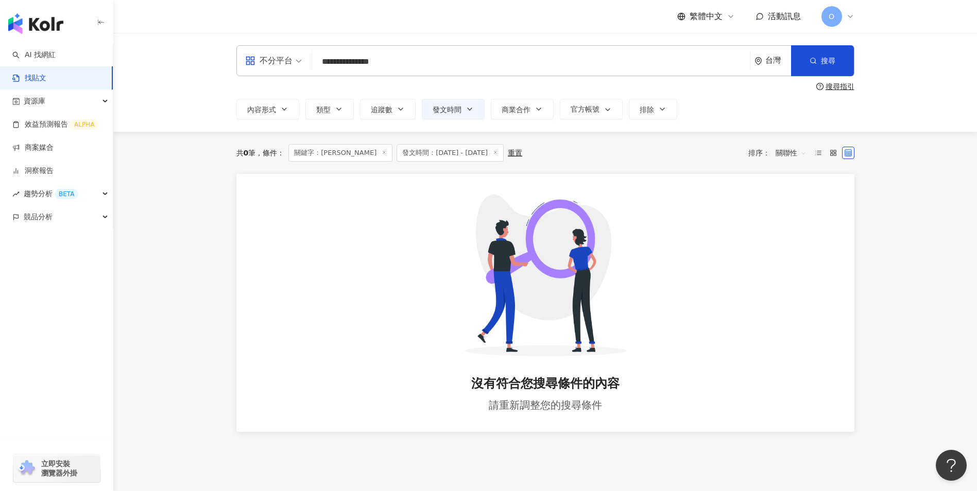
type input "**********"
drag, startPoint x: 380, startPoint y: 152, endPoint x: 385, endPoint y: 136, distance: 16.5
click at [381, 152] on icon at bounding box center [383, 152] width 5 height 5
click at [381, 60] on input "search" at bounding box center [530, 61] width 429 height 22
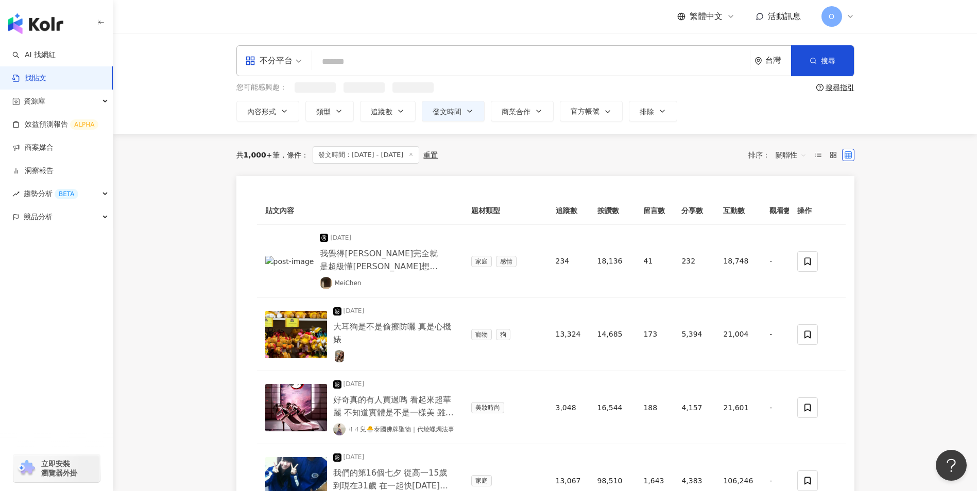
paste input "*****"
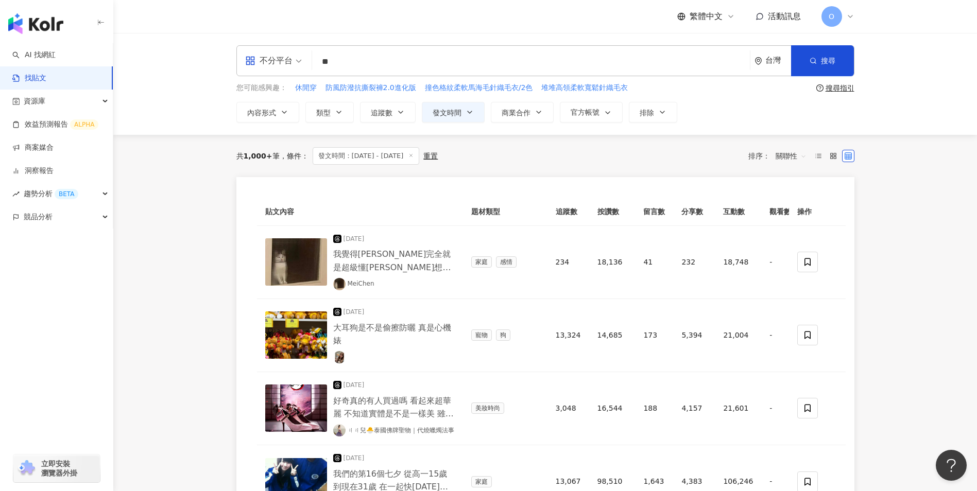
drag, startPoint x: 340, startPoint y: 59, endPoint x: 303, endPoint y: 62, distance: 37.2
click at [303, 62] on div "不分平台 KW ** 台灣 搜尋 searchOperator 插入語法 完全符合 "" 聯集 OR 交集 AND 排除 - 群組 {}" at bounding box center [545, 60] width 618 height 31
paste input "***"
drag, startPoint x: 338, startPoint y: 63, endPoint x: 299, endPoint y: 56, distance: 39.8
click at [299, 56] on div "不分平台 KW 勁威 ***** 台灣 搜尋 searchOperator 插入語法 完全符合 "" 聯集 OR 交集 AND 排除 - 群組 {}" at bounding box center [545, 60] width 618 height 31
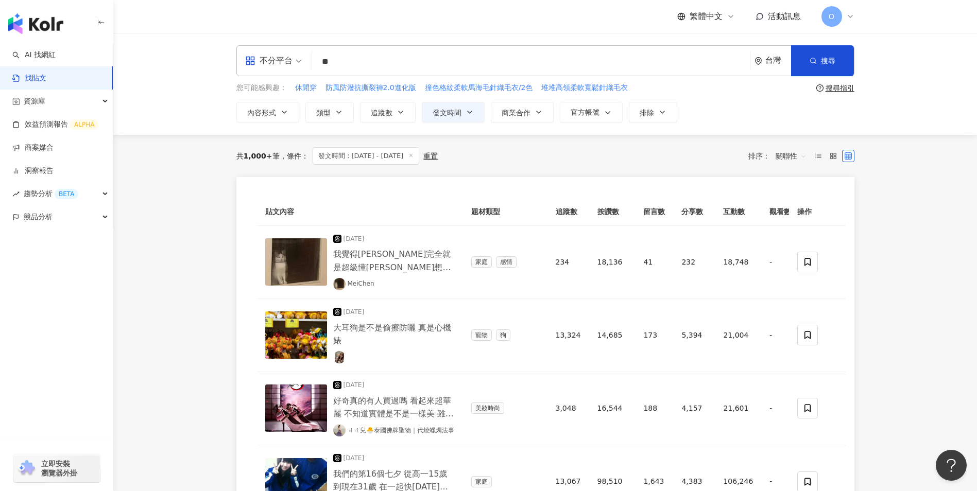
type input "**"
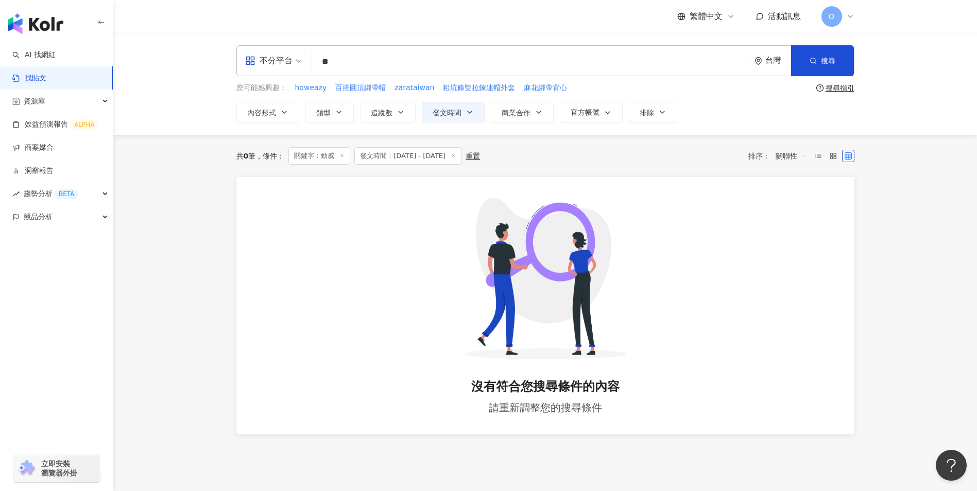
click at [342, 153] on span at bounding box center [341, 156] width 5 height 6
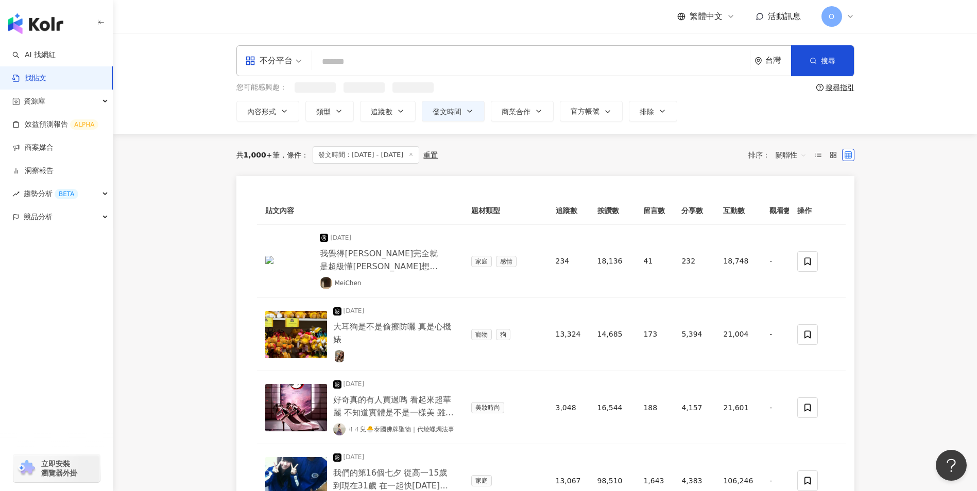
click at [347, 63] on input "search" at bounding box center [530, 61] width 429 height 22
paste input "*******"
type input "*******"
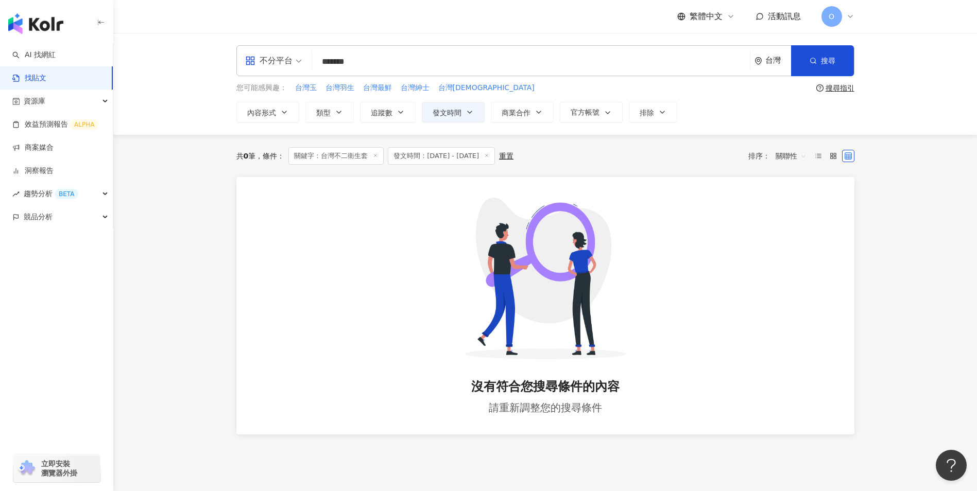
click at [376, 155] on icon at bounding box center [375, 155] width 5 height 5
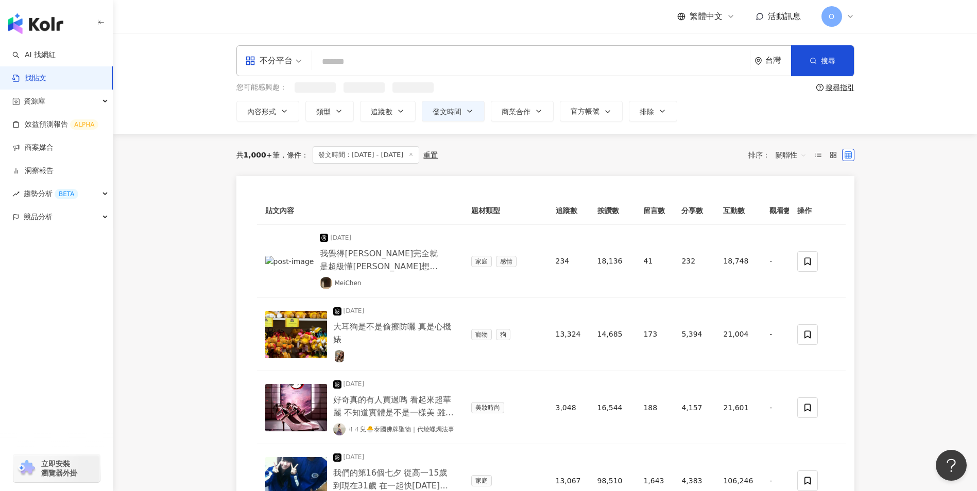
click at [370, 58] on input "search" at bounding box center [530, 61] width 429 height 22
paste input "**********"
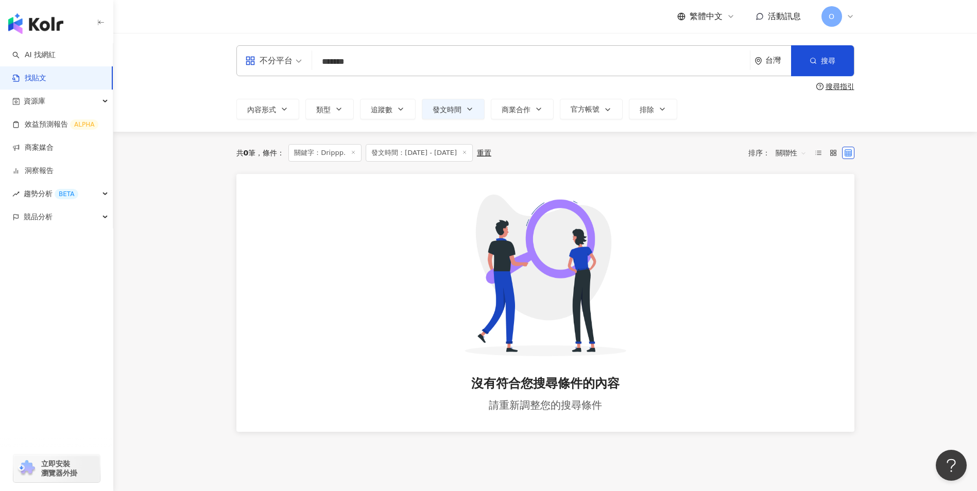
drag, startPoint x: 369, startPoint y: 65, endPoint x: 292, endPoint y: 61, distance: 77.3
click at [292, 61] on div "不分平台 Drippp. ******* 台灣 搜尋 searchOperator 插入語法 完全符合 "" 聯集 OR 交集 AND 排除 - 群組 {}" at bounding box center [545, 60] width 618 height 31
paste input "***"
drag, startPoint x: 353, startPoint y: 64, endPoint x: 272, endPoint y: 64, distance: 80.8
click at [272, 64] on div "**********" at bounding box center [545, 60] width 618 height 31
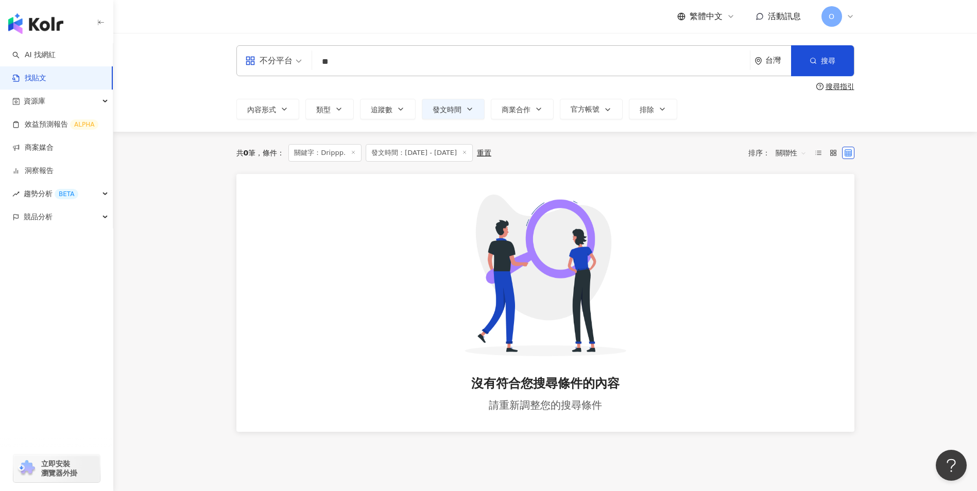
type input "**"
